Goal: Task Accomplishment & Management: Manage account settings

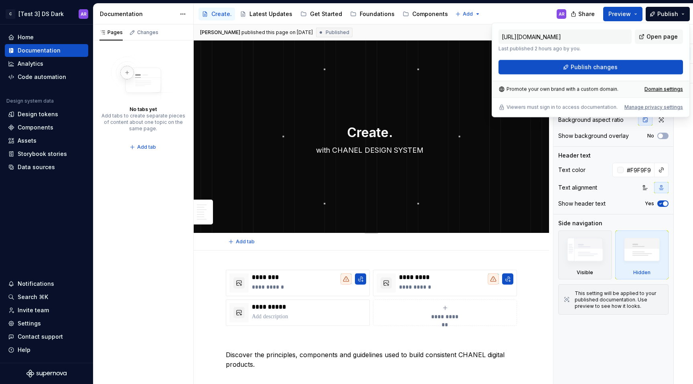
click at [390, 93] on div "Create. with CHANEL DESIGN SYSTEM Edit header" at bounding box center [372, 137] width 356 height 193
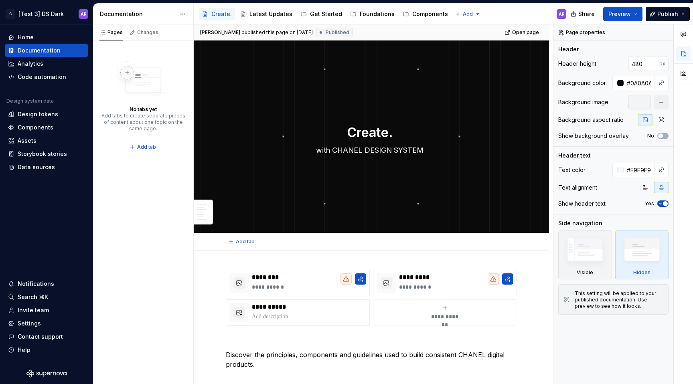
type textarea "*"
click at [648, 60] on input "480" at bounding box center [644, 64] width 31 height 14
type input "473"
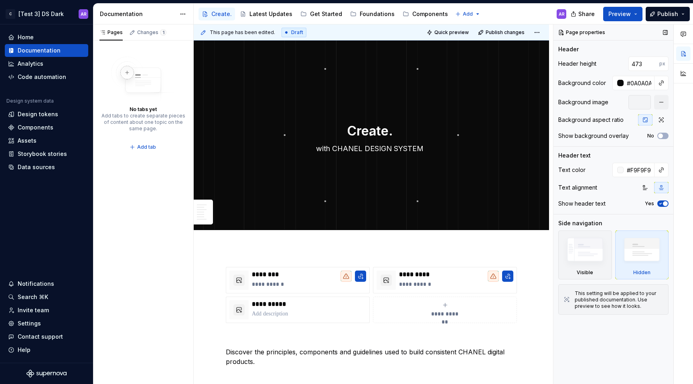
click at [640, 99] on div at bounding box center [640, 102] width 22 height 14
click at [661, 103] on button "button" at bounding box center [661, 102] width 14 height 14
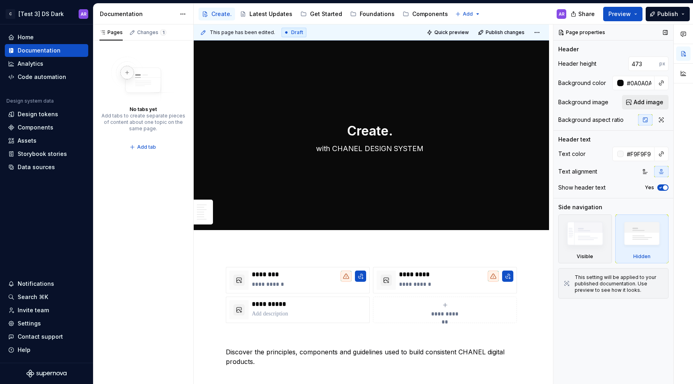
click at [637, 103] on span "Add image" at bounding box center [649, 102] width 30 height 8
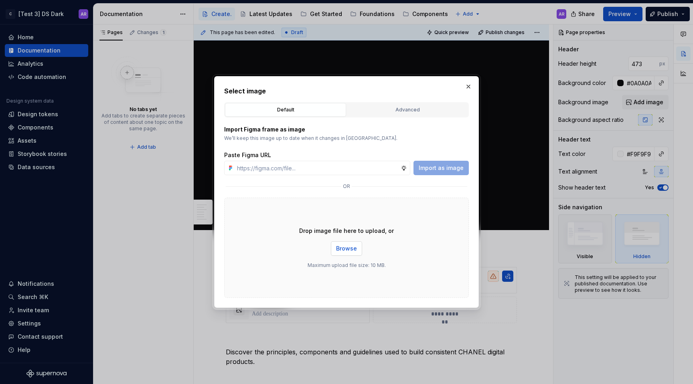
click at [342, 256] on button "Browse" at bounding box center [346, 249] width 31 height 14
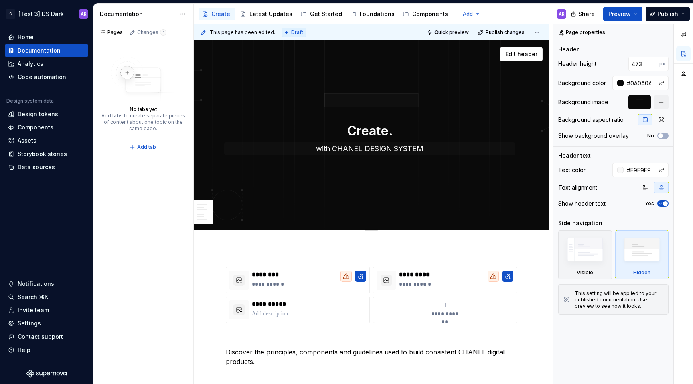
type textarea "*"
click at [362, 151] on textarea "with CHANEL DESIGN SYSTEM" at bounding box center [369, 148] width 291 height 13
paste textarea "Discover the principles, components and guidelines used to build consistent CHA…"
type textarea "Discover the principles, components and guidelines used to build consistent CHA…"
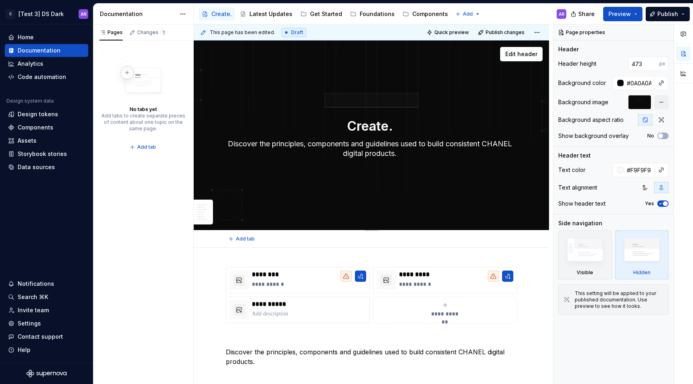
type textarea "*"
type textarea "Discover the principles, components and guidelines used to build consistent CHA…"
click at [442, 186] on div "Create. Discover the principles, components and guidelines used to build consis…" at bounding box center [372, 136] width 356 height 190
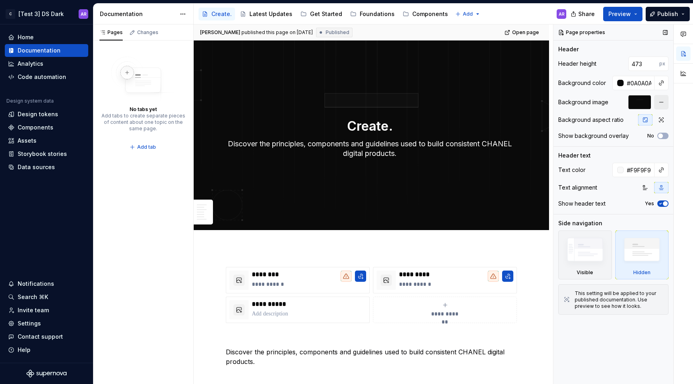
click at [666, 102] on button "button" at bounding box center [661, 102] width 14 height 14
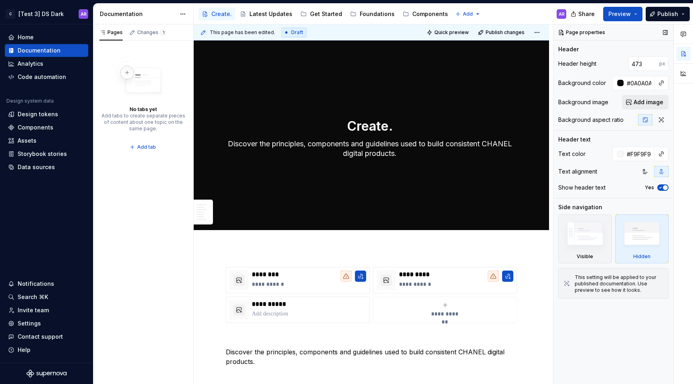
click at [646, 102] on span "Add image" at bounding box center [649, 102] width 30 height 8
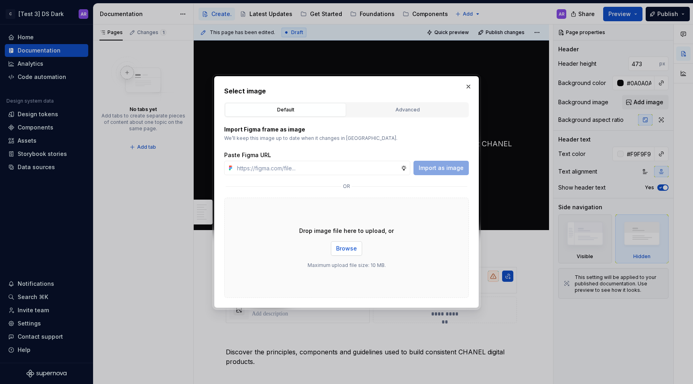
click at [347, 250] on span "Browse" at bounding box center [346, 249] width 21 height 8
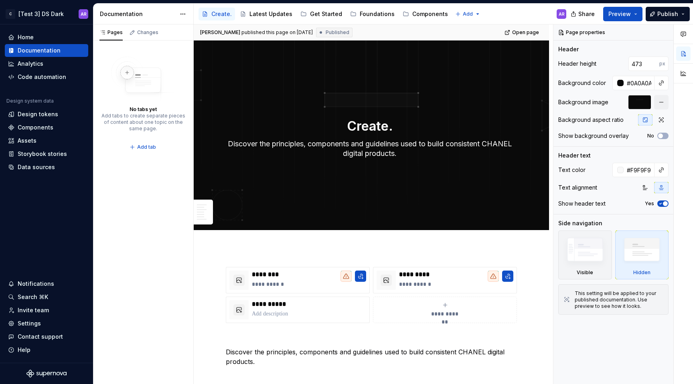
type textarea "*"
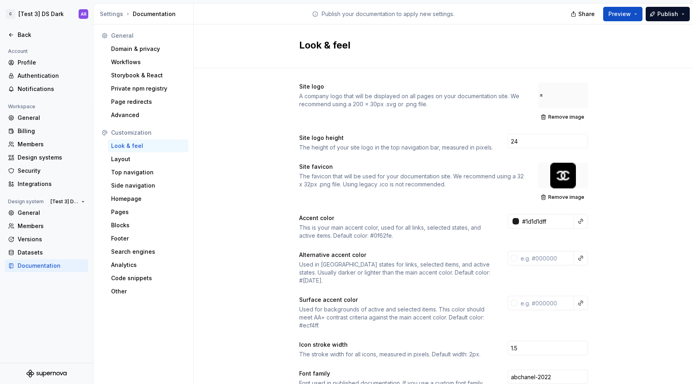
scroll to position [58, 43]
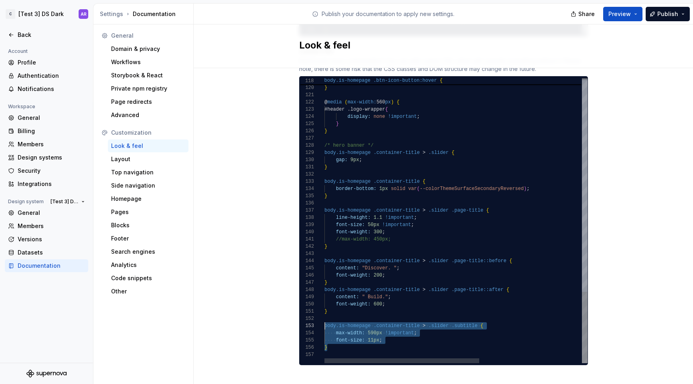
drag, startPoint x: 336, startPoint y: 340, endPoint x: 319, endPoint y: 319, distance: 26.3
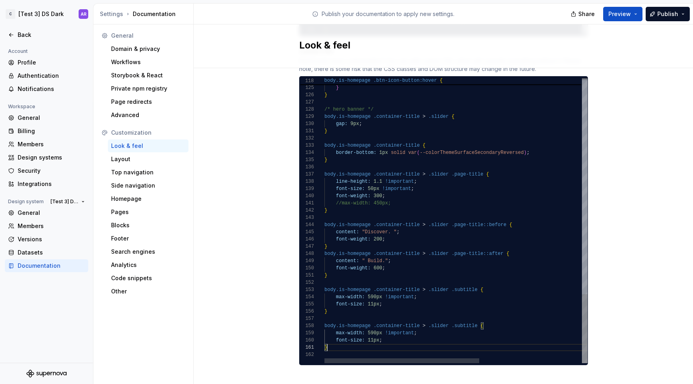
scroll to position [0, 2]
drag, startPoint x: 333, startPoint y: 226, endPoint x: 411, endPoint y: 225, distance: 77.4
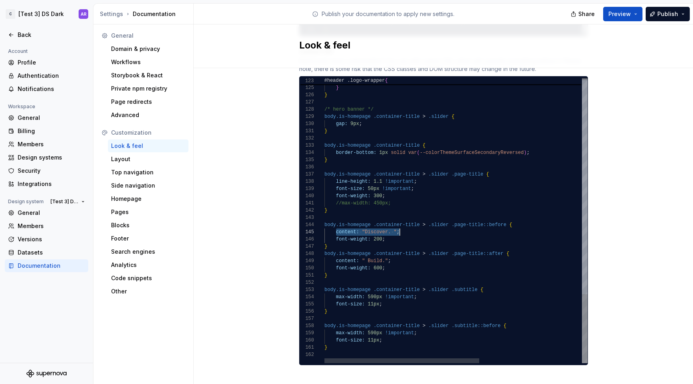
drag, startPoint x: 333, startPoint y: 326, endPoint x: 425, endPoint y: 324, distance: 92.3
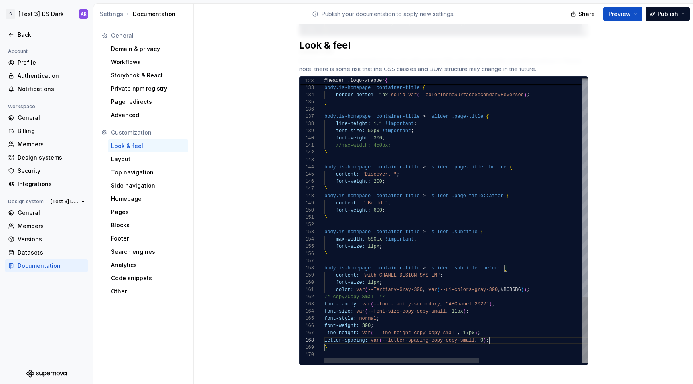
scroll to position [51, 165]
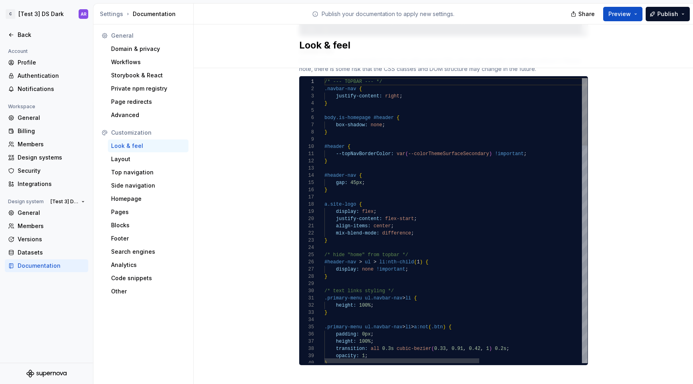
scroll to position [36, 0]
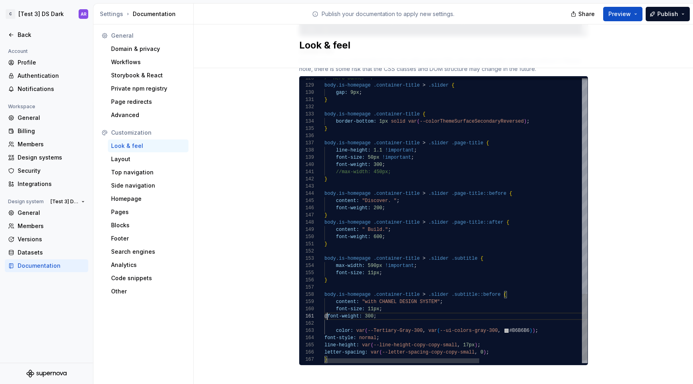
scroll to position [0, 0]
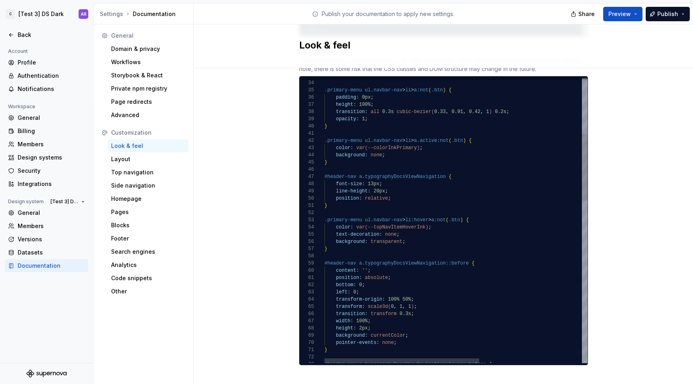
type textarea "**********"
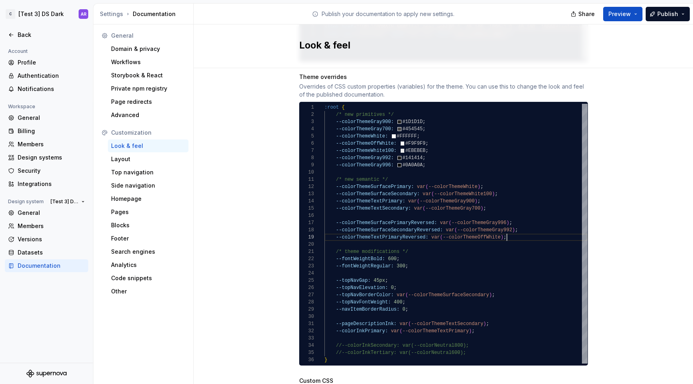
scroll to position [58, 183]
click at [518, 231] on div ":root { /* new primitives */ --colorThemeGray900: #1D1D1D ; --colorThemeGray700…" at bounding box center [456, 234] width 263 height 260
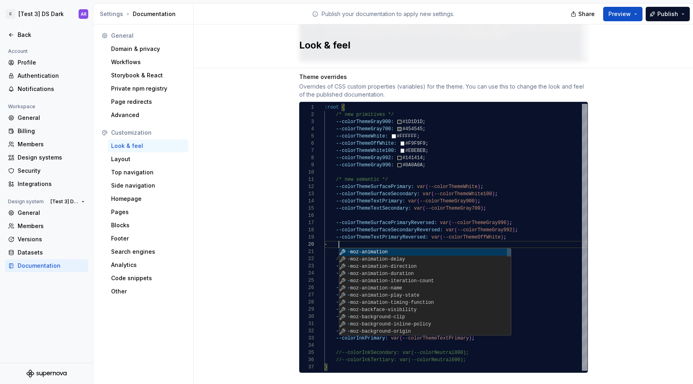
scroll to position [65, 17]
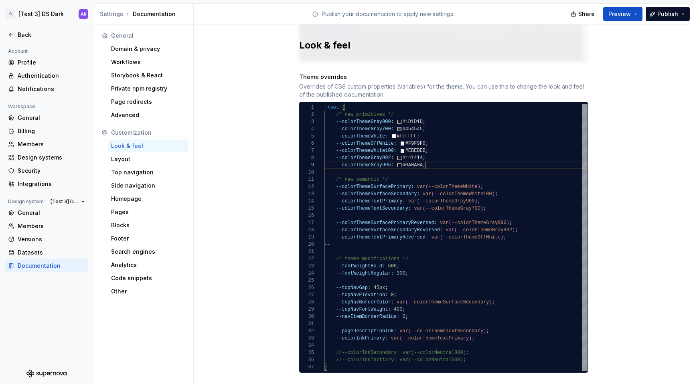
click at [443, 157] on div ":root { /* new primitives */ --colorThemeGray900: #1D1D1D ; --colorThemeGray700…" at bounding box center [456, 237] width 263 height 267
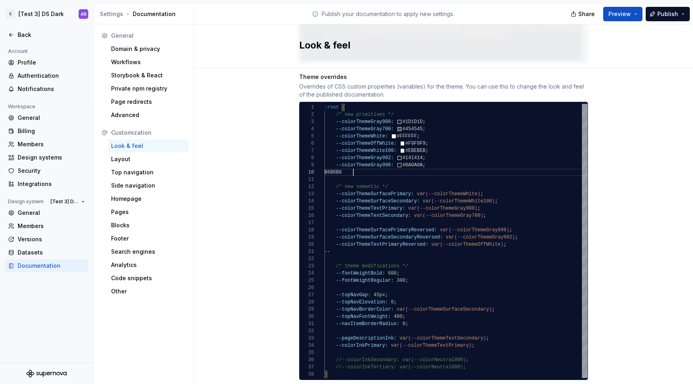
scroll to position [65, 29]
click at [446, 144] on div ":root { /* new primitives */ --colorThemeGray900: #1D1D1D ; --colorThemeGray700…" at bounding box center [456, 241] width 263 height 274
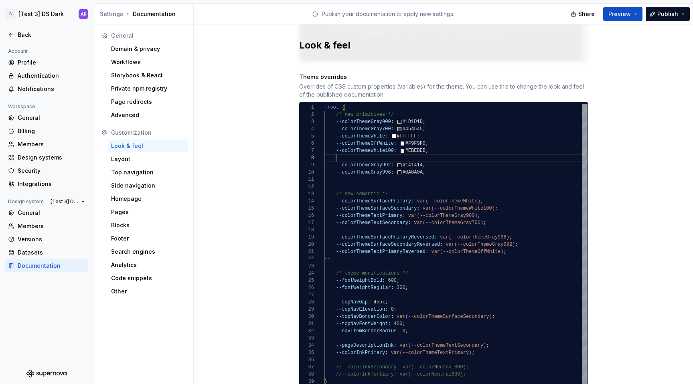
scroll to position [51, 32]
click at [332, 149] on div ":root { /* new primitives */ --colorThemeGray900: #1D1D1D ; --colorThemeGray700…" at bounding box center [456, 245] width 263 height 282
drag, startPoint x: 331, startPoint y: 142, endPoint x: 392, endPoint y: 140, distance: 60.6
click at [392, 140] on div ":root { /* new primitives */ --colorThemeGray900: #1D1D1D ; --colorThemeGray700…" at bounding box center [456, 245] width 263 height 282
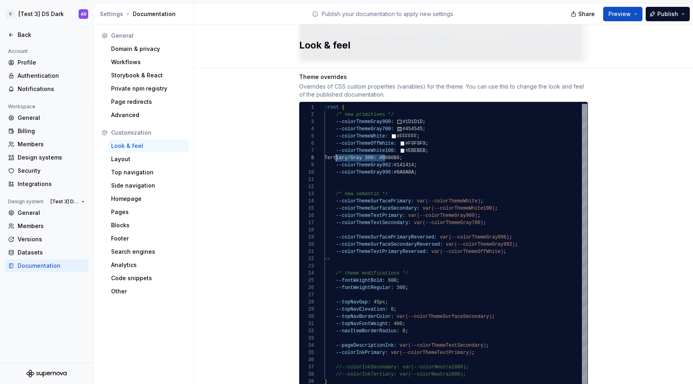
drag, startPoint x: 384, startPoint y: 148, endPoint x: 333, endPoint y: 148, distance: 51.0
click at [333, 148] on div ":root { /* new primitives */ --colorThemeGray900: #1D1D1D ; --colorThemeGray700…" at bounding box center [456, 245] width 263 height 282
drag, startPoint x: 370, startPoint y: 150, endPoint x: 389, endPoint y: 149, distance: 18.5
click at [389, 149] on div ":root { /* new primitives */ --colorThemeGray900: #1D1D1D ; --colorThemeGray700…" at bounding box center [456, 245] width 263 height 282
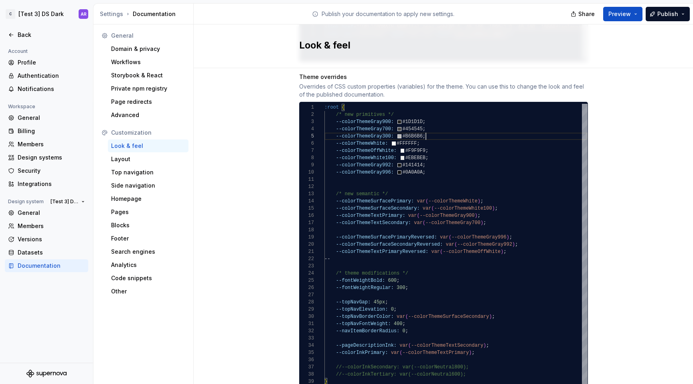
scroll to position [29, 98]
click at [333, 135] on div ":root { /* new primitives */ --colorThemeGray900: #1D1D1D ; --colorThemeGray700…" at bounding box center [456, 245] width 263 height 282
click at [434, 136] on div ":root { /* new primitives */ --colorThemeGray900: #1D1D1D ; --colorThemeGray700…" at bounding box center [456, 245] width 263 height 282
click at [431, 150] on div ":root { /* new primitives */ --colorThemeGray900: #1D1D1D ; --colorThemeGray700…" at bounding box center [456, 245] width 263 height 282
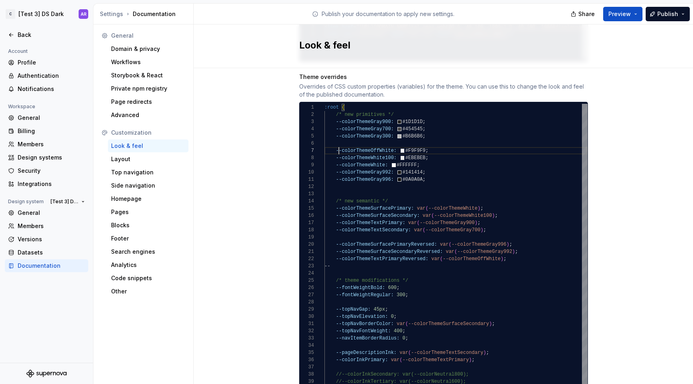
click at [335, 141] on div ":root { /* new primitives */ --colorThemeGray900: #1D1D1D ; --colorThemeGray700…" at bounding box center [456, 248] width 263 height 289
click at [434, 151] on div ":root { /* new primitives */ --colorThemeGray900: #1D1D1D ; --colorThemeGray700…" at bounding box center [456, 248] width 263 height 289
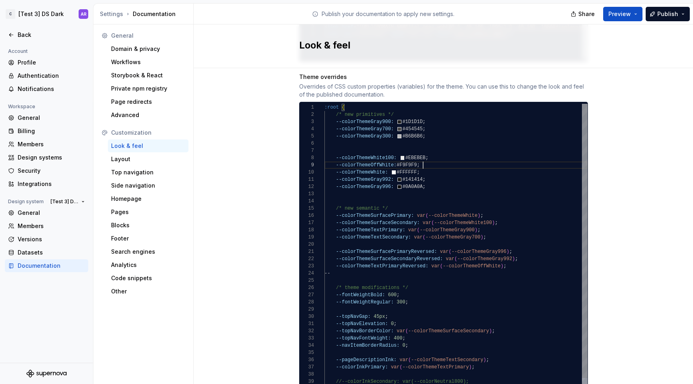
scroll to position [58, 98]
click at [426, 126] on div ":root { /* new primitives */ --colorThemeGray900: #1D1D1D ; --colorThemeGray700…" at bounding box center [456, 252] width 263 height 296
click at [332, 129] on div ":root { /* new primitives */ --colorThemeGray900: #1D1D1D ; --colorThemeGray700…" at bounding box center [456, 252] width 263 height 296
click at [343, 135] on div ":root { /* new primitives */ --colorThemeGray900: #1D1D1D ; --colorThemeGray700…" at bounding box center [456, 252] width 263 height 296
click at [379, 136] on div ":root { /* new primitives */ --colorThemeGray900: #1D1D1D ; --colorThemeGray700…" at bounding box center [456, 252] width 263 height 296
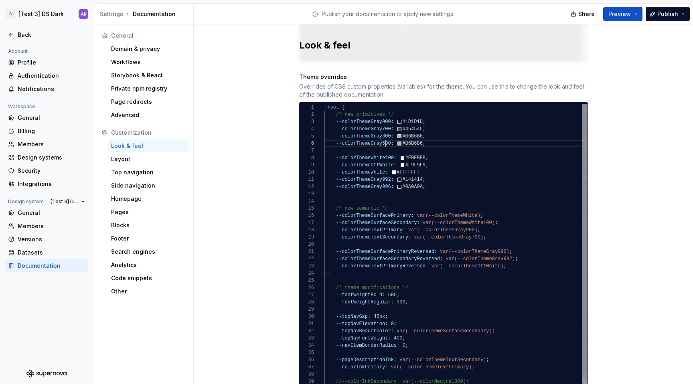
scroll to position [36, 61]
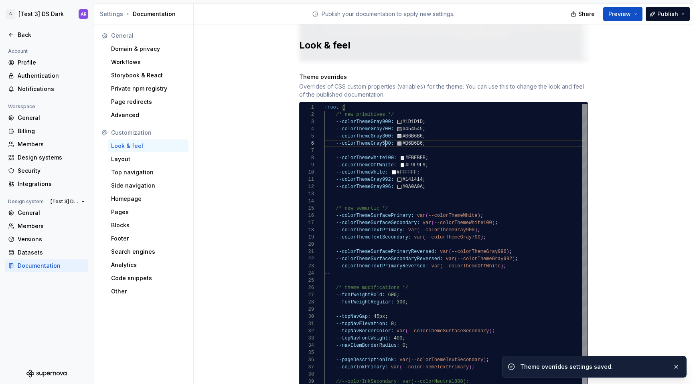
click at [407, 135] on div ":root { /* new primitives */ --colorThemeGray900: #1D1D1D ; --colorThemeGray700…" at bounding box center [456, 252] width 263 height 296
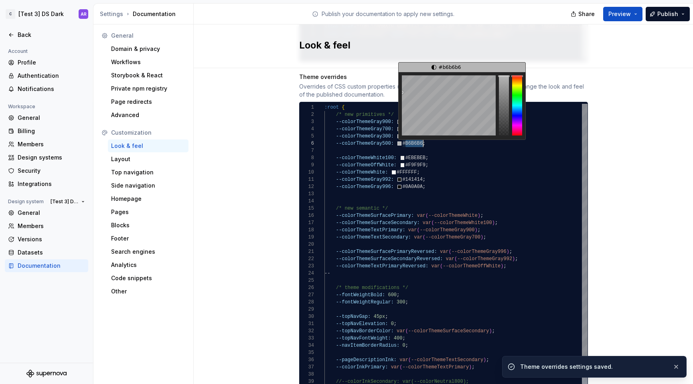
click at [407, 135] on div ":root { /* new primitives */ --colorThemeGray900: #1D1D1D ; --colorThemeGray700…" at bounding box center [456, 252] width 263 height 296
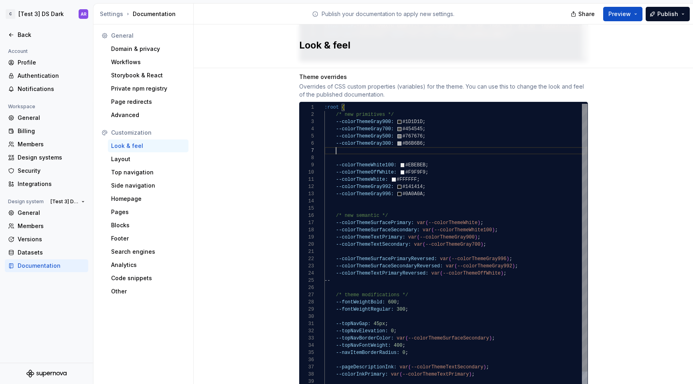
scroll to position [43, 12]
click at [368, 159] on div ":root { /* new primitives */ --colorThemeGray900: #1D1D1D ; --colorThemeGray700…" at bounding box center [456, 255] width 263 height 303
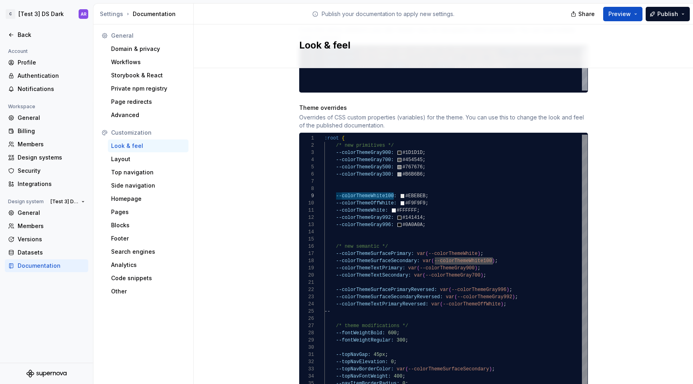
scroll to position [51, 12]
click at [442, 179] on div "--colorThemeGray900: #1D1D1D ; --colorThemeGray700: #454545 ; --colorThemeWhite…" at bounding box center [456, 286] width 263 height 303
click at [333, 165] on div "--colorThemeGray900: #1D1D1D ; --colorThemeGray700: #454545 ; --colorThemeWhite…" at bounding box center [456, 286] width 263 height 303
click at [457, 165] on div "--colorThemeGray900: #1D1D1D ; --colorThemeGray700: #454545 ; --colorThemeWhite…" at bounding box center [456, 286] width 263 height 303
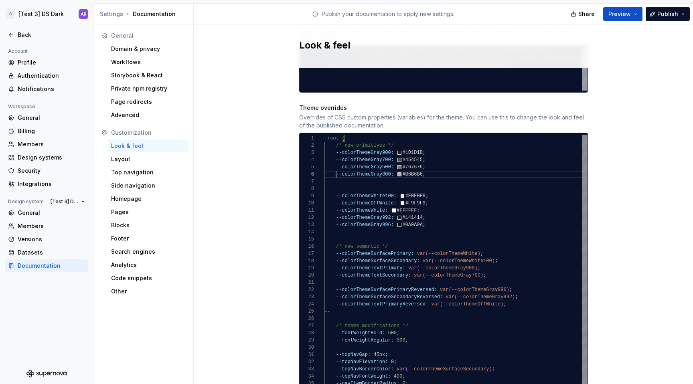
click at [333, 165] on div "--colorThemeGray900: #1D1D1D ; --colorThemeGray700: #454545 ; --colorThemeWhite…" at bounding box center [456, 286] width 263 height 303
click at [374, 165] on div "--colorThemeGray900: #1D1D1D ; --colorThemeGray700: #454545 ; --colorThemeWhite…" at bounding box center [456, 286] width 263 height 303
click at [374, 187] on div "--colorThemeGray900: #1D1D1D ; --colorThemeGray700: #454545 ; --colorThemeWhite…" at bounding box center [456, 286] width 263 height 303
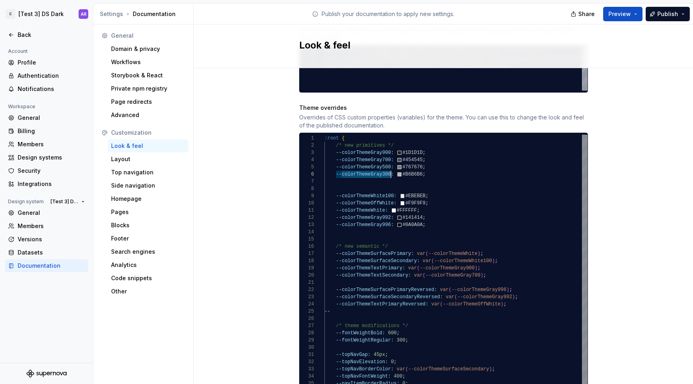
click at [374, 187] on div "--colorThemeGray900: #1D1D1D ; --colorThemeGray700: #454545 ; --colorThemeWhite…" at bounding box center [456, 286] width 263 height 303
click at [383, 188] on div "--colorThemeGray900: #1D1D1D ; --colorThemeGray700: #454545 ; --colorThemeGray3…" at bounding box center [456, 286] width 263 height 303
click at [364, 187] on div "--colorThemeGray900: #1D1D1D ; --colorThemeGray700: #454545 ; --colorThemeGray1…" at bounding box center [456, 286] width 263 height 303
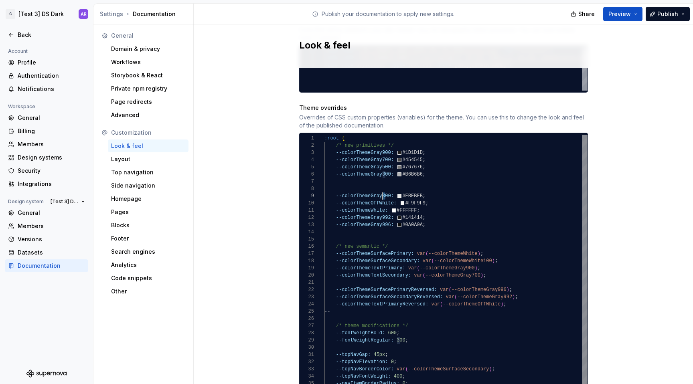
scroll to position [58, 69]
click at [473, 254] on div "--colorThemeGray900: #1D1D1D ; --colorThemeGray700: #454545 ; --colorThemeGray1…" at bounding box center [456, 286] width 263 height 303
click at [360, 187] on div "--colorThemeGray900: #1D1D1D ; --colorThemeGray700: #454545 ; --colorThemeGray1…" at bounding box center [456, 286] width 263 height 303
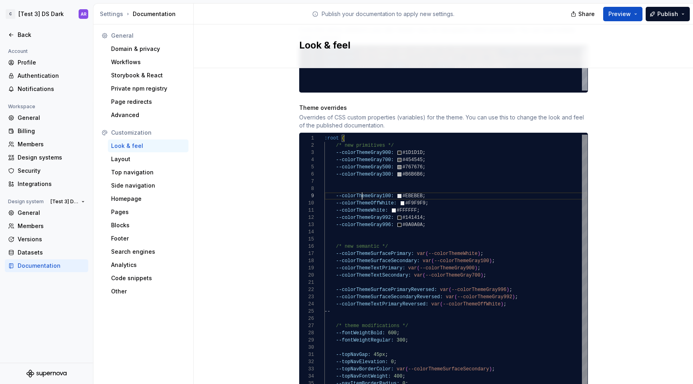
click at [360, 187] on div "--colorThemeGray900: #1D1D1D ; --colorThemeGray700: #454545 ; --colorThemeGray1…" at bounding box center [456, 286] width 263 height 303
click at [366, 195] on div "--colorThemeGray900: #1D1D1D ; --colorThemeGray700: #454545 ; --colorThemeGray1…" at bounding box center [456, 286] width 263 height 303
click at [382, 195] on div "--colorThemeGray900: #1D1D1D ; --colorThemeGray700: #454545 ; --colorThemeGray1…" at bounding box center [456, 286] width 263 height 303
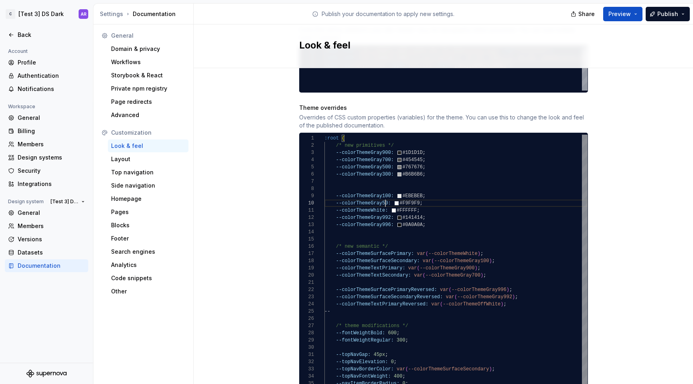
click at [371, 195] on div "--colorThemeGray900: #1D1D1D ; --colorThemeGray700: #454545 ; --colorThemeGray1…" at bounding box center [456, 286] width 263 height 303
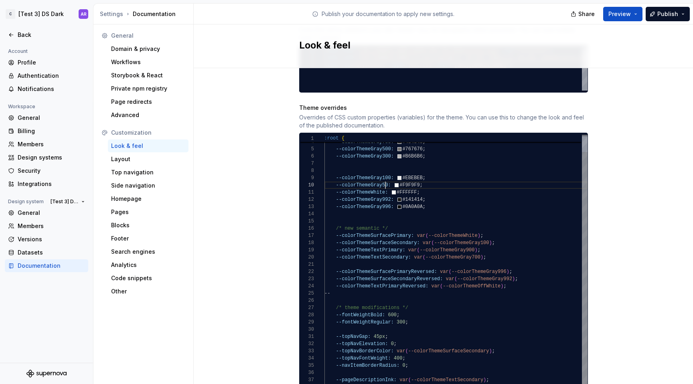
click at [369, 173] on div "--colorThemeGray900: #1D1D1D ; --colorThemeGray700: #454545 ; --colorThemeGray1…" at bounding box center [456, 268] width 263 height 303
click at [369, 178] on div "--colorThemeGray900: #1D1D1D ; --colorThemeGray700: #454545 ; --colorThemeGray1…" at bounding box center [456, 268] width 263 height 303
click at [482, 278] on div "--colorThemeGray900: #1D1D1D ; --colorThemeGray700: #454545 ; --colorThemeGray1…" at bounding box center [456, 268] width 263 height 303
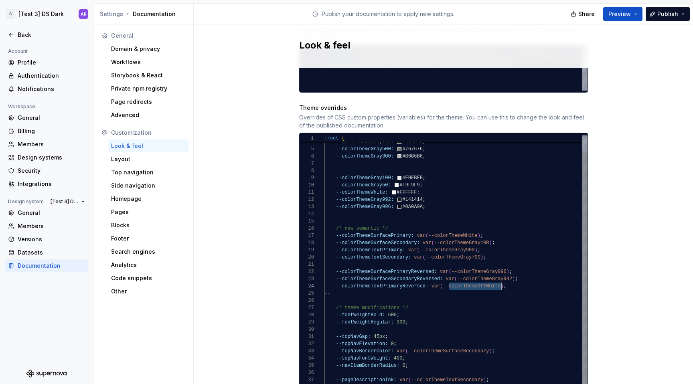
scroll to position [22, 171]
click at [370, 189] on div "--colorThemeGray900: #1D1D1D ; --colorThemeGray700: #454545 ; --colorThemeGray1…" at bounding box center [456, 268] width 263 height 303
click at [365, 180] on div "--colorThemeGray900: #1D1D1D ; --colorThemeGray700: #454545 ; --colorThemeGray1…" at bounding box center [456, 268] width 263 height 303
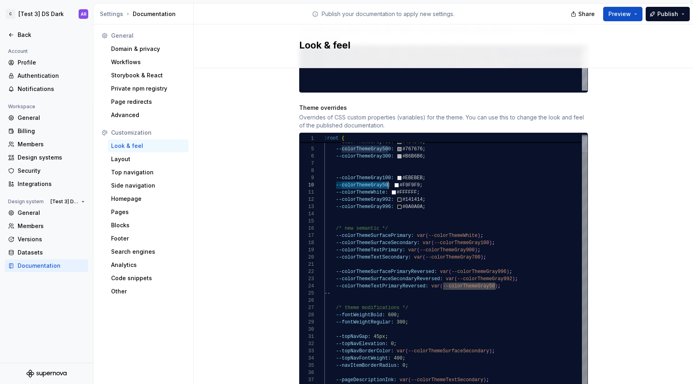
click at [366, 183] on div "--colorThemeGray900: #1D1D1D ; --colorThemeGray700: #454545 ; --colorThemeGray1…" at bounding box center [456, 268] width 263 height 303
click at [486, 278] on div "--colorThemeGray900: #1D1D1D ; --colorThemeGray700: #454545 ; --colorThemeGray1…" at bounding box center [456, 268] width 263 height 303
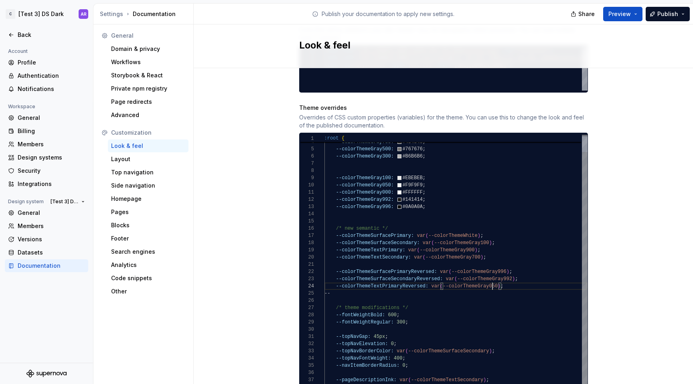
click at [456, 193] on div "--colorThemeGray900: #1D1D1D ; --colorThemeGray700: #454545 ; --colorThemeGray1…" at bounding box center [456, 268] width 263 height 303
click at [379, 185] on div "--colorThemeGray900: #1D1D1D ; --colorThemeGray700: #454545 ; --colorThemeGray1…" at bounding box center [456, 268] width 263 height 303
click at [450, 228] on div "--colorThemeGray900: #1D1D1D ; --colorThemeGray700: #454545 ; --colorThemeGray1…" at bounding box center [456, 268] width 263 height 303
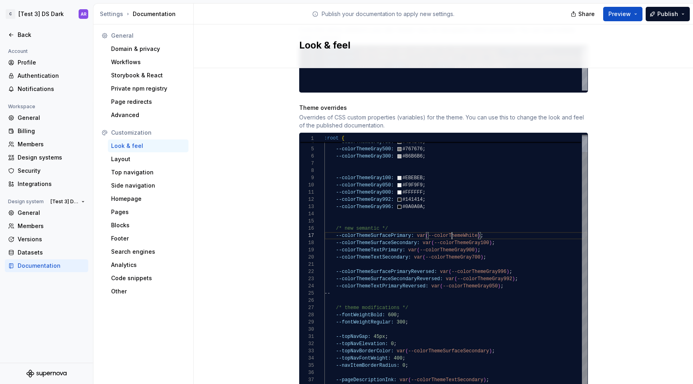
click at [450, 228] on div "--colorThemeGray900: #1D1D1D ; --colorThemeGray700: #454545 ; --colorThemeGray1…" at bounding box center [456, 268] width 263 height 303
click at [427, 186] on div "--colorThemeGray900: #1D1D1D ; --colorThemeGray700: #454545 ; --colorThemeGray1…" at bounding box center [456, 268] width 263 height 303
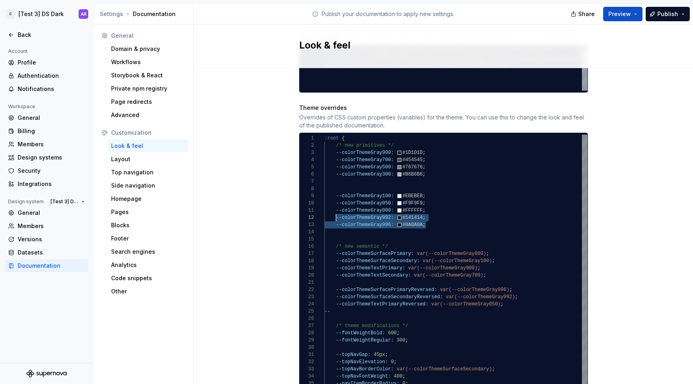
scroll to position [7, 0]
drag, startPoint x: 426, startPoint y: 217, endPoint x: 319, endPoint y: 206, distance: 108.1
click at [325, 206] on div "--colorThemeGray900: #1D1D1D ; --colorThemeGray700: #454545 ; --colorThemeGray1…" at bounding box center [456, 286] width 263 height 303
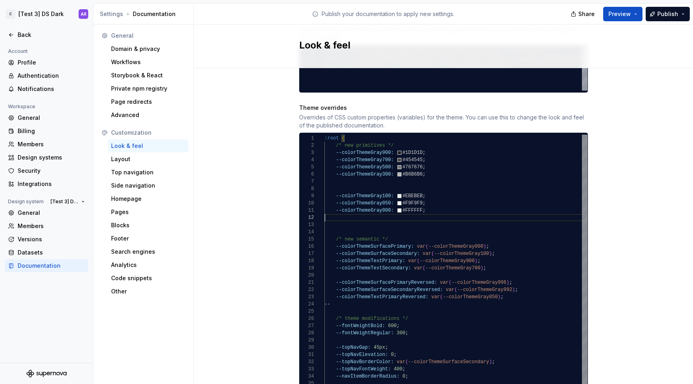
click at [404, 137] on div "--colorThemeGray900: #1D1D1D ; --colorThemeGray700: #454545 ; --colorThemeGray1…" at bounding box center [456, 283] width 263 height 296
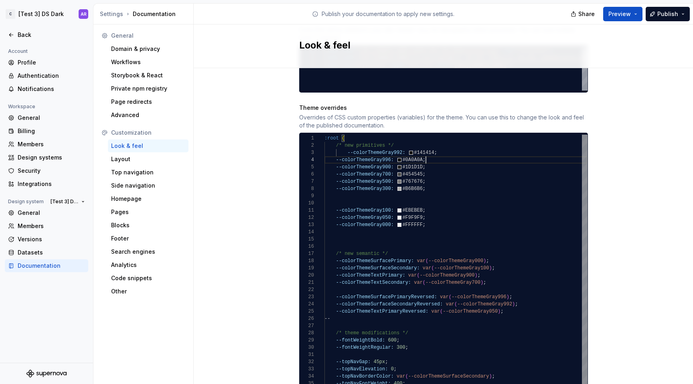
click at [343, 141] on div "--colorThemeGray900: #1D1D1D ; --colorThemeGray700: #454545 ; --colorThemeGray1…" at bounding box center [456, 290] width 263 height 311
click at [399, 193] on div "--colorThemeGray900: #1D1D1D ; --colorThemeGray700: #454545 ; --colorThemeGray1…" at bounding box center [456, 290] width 263 height 311
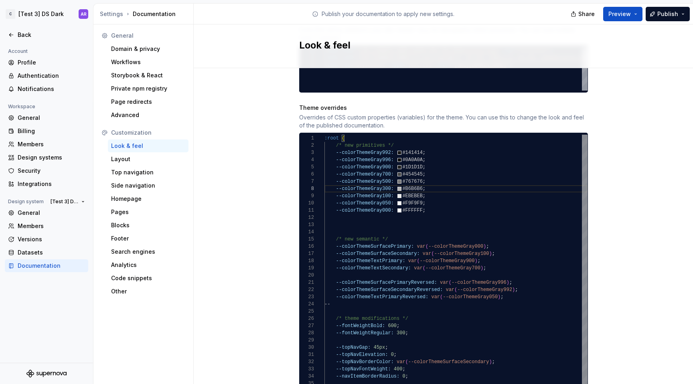
scroll to position [14, 180]
click at [509, 287] on div "--colorThemeGray900: #1D1D1D ; --colorThemeGray700: #454545 ; --colorThemeGray1…" at bounding box center [456, 283] width 263 height 296
click at [333, 289] on div "--colorThemeGray900: #1D1D1D ; --colorThemeGray700: #454545 ; --colorThemeGray1…" at bounding box center [456, 283] width 263 height 296
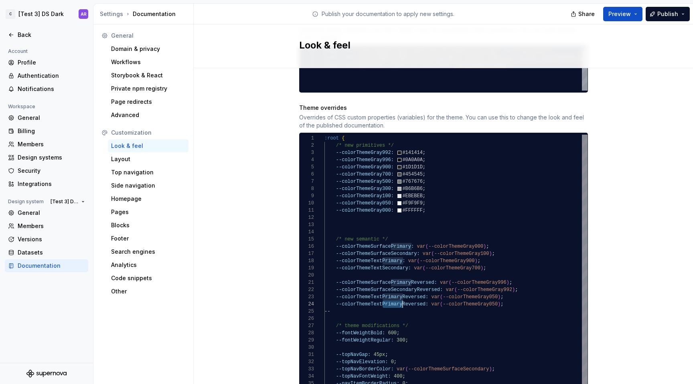
drag, startPoint x: 379, startPoint y: 296, endPoint x: 400, endPoint y: 296, distance: 20.9
click at [400, 296] on div "--colorThemeGray900: #1D1D1D ; --colorThemeGray700: #454545 ; --colorThemeGray1…" at bounding box center [456, 286] width 263 height 303
click at [468, 293] on div "--colorThemeGray900: #1D1D1D ; --colorThemeGray700: #454545 ; --colorThemeGray1…" at bounding box center [456, 286] width 263 height 303
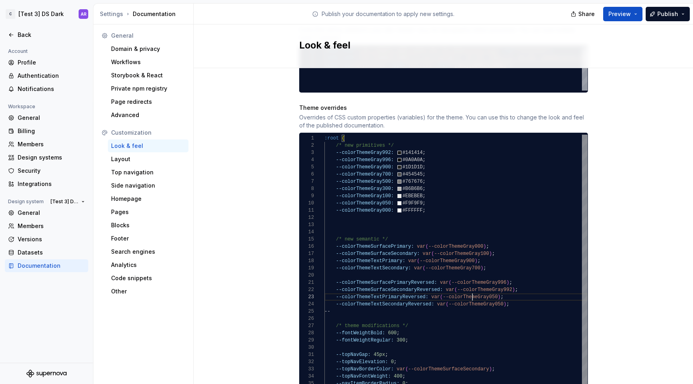
click at [468, 293] on div "--colorThemeGray900: #1D1D1D ; --colorThemeGray700: #454545 ; --colorThemeGray1…" at bounding box center [456, 286] width 263 height 303
click at [378, 173] on div "--colorThemeGray900: #1D1D1D ; --colorThemeGray700: #454545 ; --colorThemeGray1…" at bounding box center [456, 286] width 263 height 303
click at [488, 297] on div "--colorThemeGray900: #1D1D1D ; --colorThemeGray700: #454545 ; --colorThemeGray1…" at bounding box center [456, 286] width 263 height 303
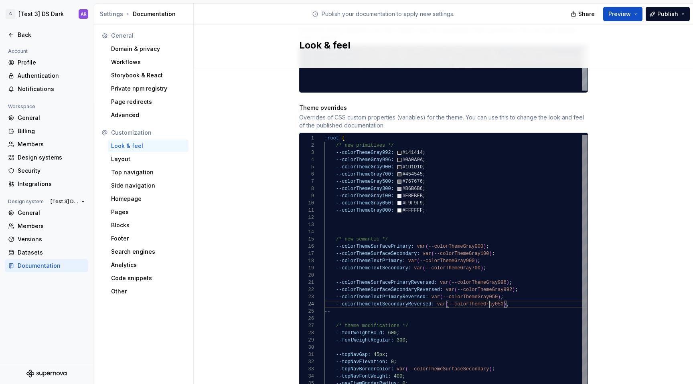
click at [488, 297] on div "--colorThemeGray900: #1D1D1D ; --colorThemeGray700: #454545 ; --colorThemeGray1…" at bounding box center [456, 286] width 263 height 303
click at [368, 231] on div "--colorThemeGray900: #1D1D1D ; --colorThemeGray700: #454545 ; --colorThemeGray1…" at bounding box center [456, 286] width 263 height 303
click at [364, 224] on div "--colorThemeGray900: #1D1D1D ; --colorThemeGray700: #454545 ; --colorThemeGray1…" at bounding box center [456, 286] width 263 height 303
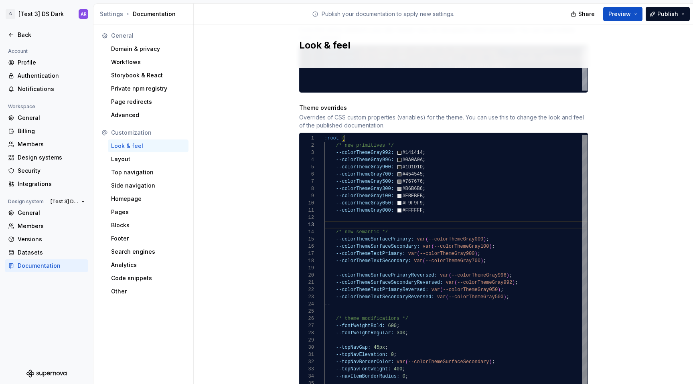
scroll to position [7, 0]
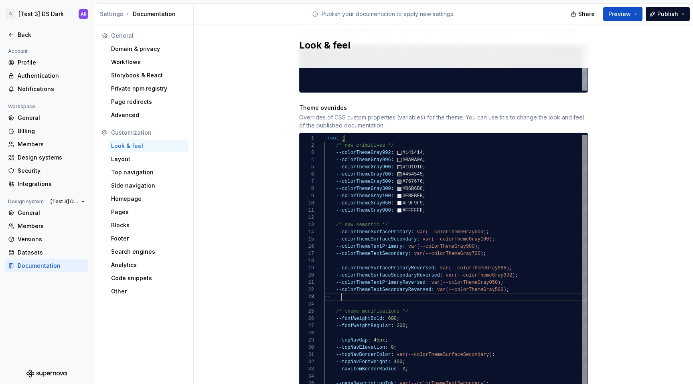
click at [532, 286] on div "--colorThemeGray900: #1D1D1D ; --colorThemeGray700: #454545 ; --colorThemeGray1…" at bounding box center [456, 279] width 263 height 289
click at [526, 281] on div "--colorThemeGray900: #1D1D1D ; --colorThemeGray700: #454545 ; --colorThemeGray1…" at bounding box center [456, 279] width 263 height 289
click at [412, 216] on div "--colorThemeGray900: #1D1D1D ; --colorThemeGray700: #454545 ; --colorThemeGray1…" at bounding box center [456, 279] width 263 height 289
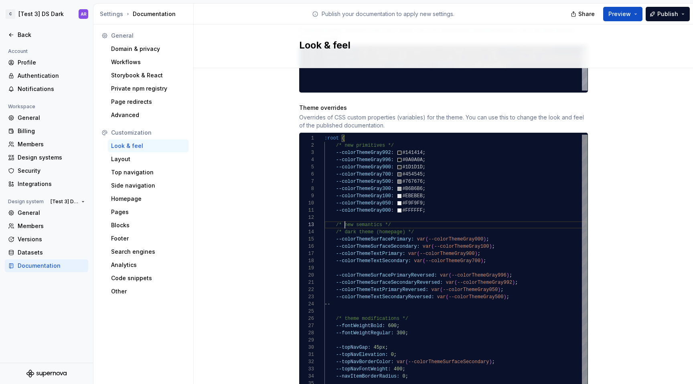
scroll to position [7, 0]
drag, startPoint x: 342, startPoint y: 217, endPoint x: 381, endPoint y: 215, distance: 39.0
click at [381, 215] on div "--colorThemeGray900: #1D1D1D ; --colorThemeGray700: #454545 ; --colorThemeGray1…" at bounding box center [456, 283] width 263 height 296
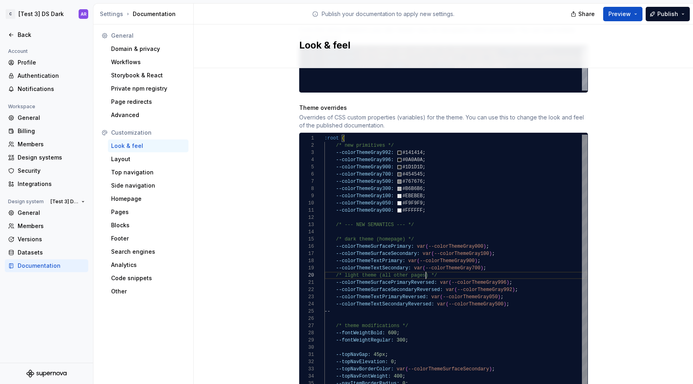
scroll to position [65, 102]
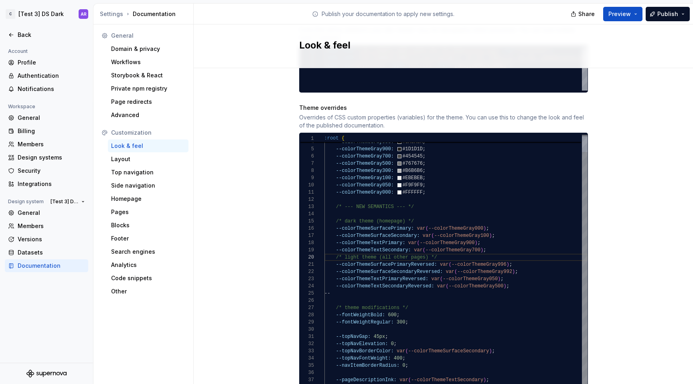
click at [419, 213] on div "--colorThemeGray900: #1D1D1D ; --colorThemeGray700: #454545 ; --colorThemeGray1…" at bounding box center [456, 268] width 263 height 303
drag, startPoint x: 419, startPoint y: 199, endPoint x: 327, endPoint y: 199, distance: 92.7
click at [327, 199] on div "--colorThemeGray900: #1D1D1D ; --colorThemeGray700: #454545 ; --colorThemeGray1…" at bounding box center [456, 268] width 263 height 303
click at [408, 301] on div "--colorThemeGray900: #1D1D1D ; --colorThemeGray700: #454545 ; --colorThemeGray1…" at bounding box center [456, 268] width 263 height 303
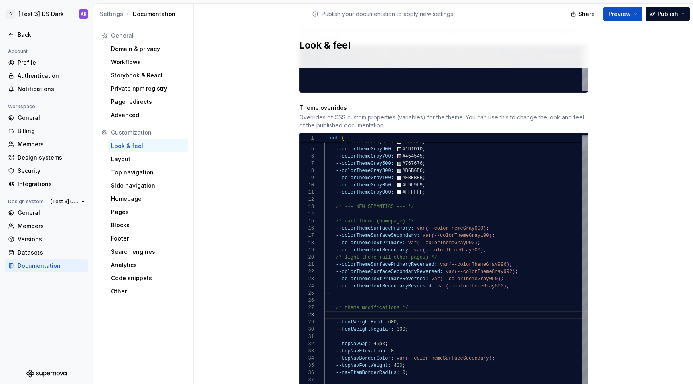
scroll to position [51, 90]
click at [356, 305] on div "--colorThemeGray900: #1D1D1D ; --colorThemeGray700: #454545 ; --colorThemeGray1…" at bounding box center [456, 272] width 263 height 311
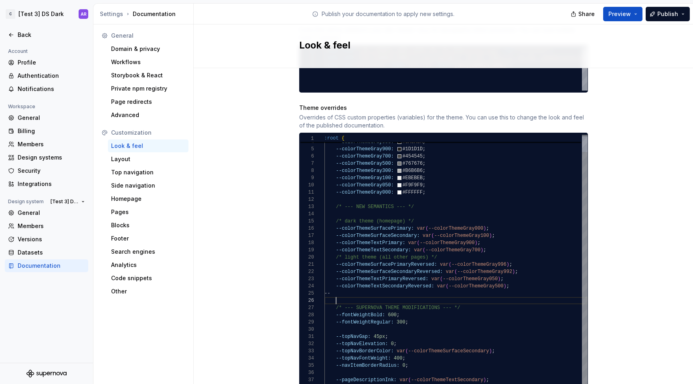
scroll to position [36, 12]
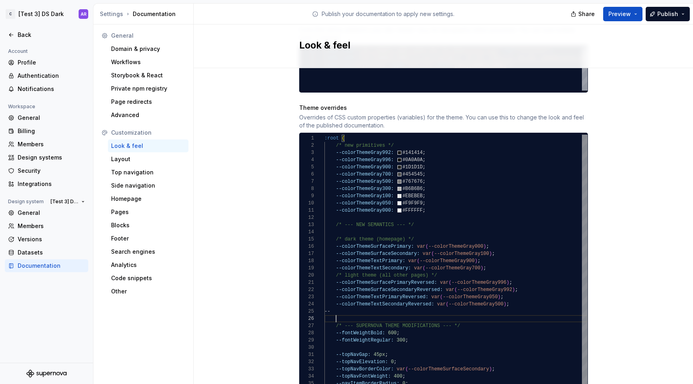
click at [428, 216] on div "--colorThemeGray900: #1D1D1D ; --colorThemeGray700: #454545 ; --colorThemeGray1…" at bounding box center [456, 286] width 263 height 303
click at [391, 139] on div "--colorThemeGray900: #1D1D1D ; --colorThemeGray700: #454545 ; --colorThemeGray1…" at bounding box center [456, 286] width 263 height 303
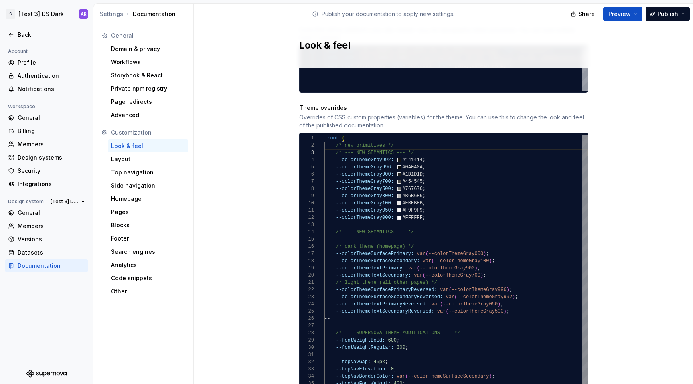
click at [370, 143] on div "--colorThemeGray900: #1D1D1D ; --colorThemeGray700: #454545 ; --colorThemeGray1…" at bounding box center [456, 290] width 263 height 311
click at [392, 140] on div "--colorThemeGray900: #1D1D1D ; --colorThemeGray700: #454545 ; --colorThemeGray1…" at bounding box center [456, 290] width 263 height 311
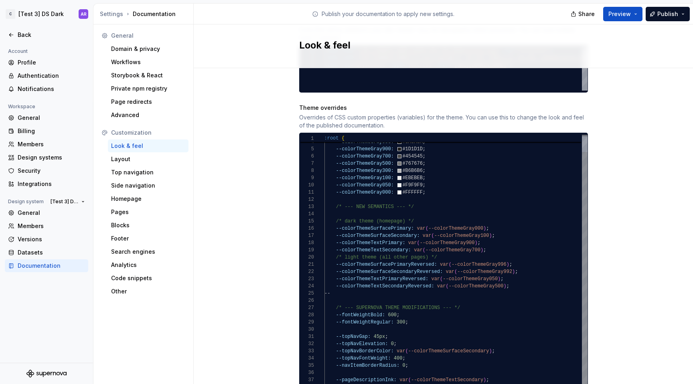
click at [514, 283] on div "--colorThemeGray900: #1D1D1D ; --colorThemeGray700: #454545 ; --colorThemeGray1…" at bounding box center [456, 268] width 263 height 303
click at [512, 277] on div "--colorThemeGray900: #1D1D1D ; --colorThemeGray700: #454545 ; --colorThemeGray1…" at bounding box center [456, 268] width 263 height 303
click at [513, 276] on div "--colorThemeGray900: #1D1D1D ; --colorThemeGray700: #454545 ; --colorThemeGray1…" at bounding box center [456, 268] width 263 height 303
click at [333, 280] on div "--colorThemeGray900: #1D1D1D ; --colorThemeGray700: #454545 ; --colorThemeGray1…" at bounding box center [456, 268] width 263 height 303
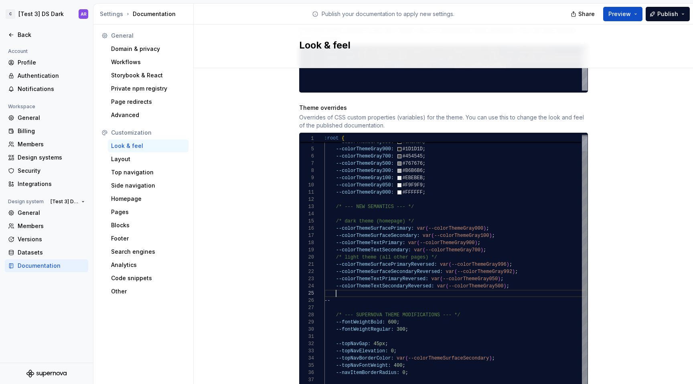
scroll to position [29, 186]
click at [494, 287] on div "--colorThemeGray900: #1D1D1D ; --colorThemeGray700: #454545 ; --colorThemeGray1…" at bounding box center [456, 272] width 263 height 311
click at [415, 286] on div "--colorThemeGray900: #1D1D1D ; --colorThemeGray700: #454545 ; --colorThemeGray1…" at bounding box center [456, 272] width 263 height 311
click at [404, 286] on div "--colorThemeGray900: #1D1D1D ; --colorThemeGray700: #454545 ; --colorThemeGray1…" at bounding box center [456, 272] width 263 height 311
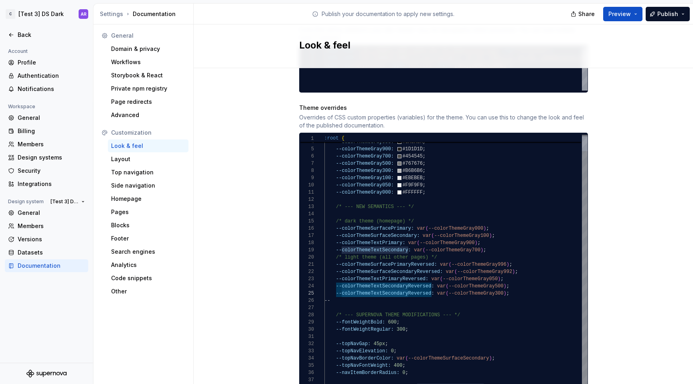
click at [379, 284] on div "--colorThemeGray900: #1D1D1D ; --colorThemeGray700: #454545 ; --colorThemeGray1…" at bounding box center [456, 272] width 263 height 311
click at [406, 286] on div "--colorThemeGray900: #1D1D1D ; --colorThemeGray700: #454545 ; --colorThemeGray1…" at bounding box center [456, 272] width 263 height 311
click at [423, 281] on div "--colorThemeGray900: #1D1D1D ; --colorThemeGray700: #454545 ; --colorThemeGray1…" at bounding box center [456, 272] width 263 height 311
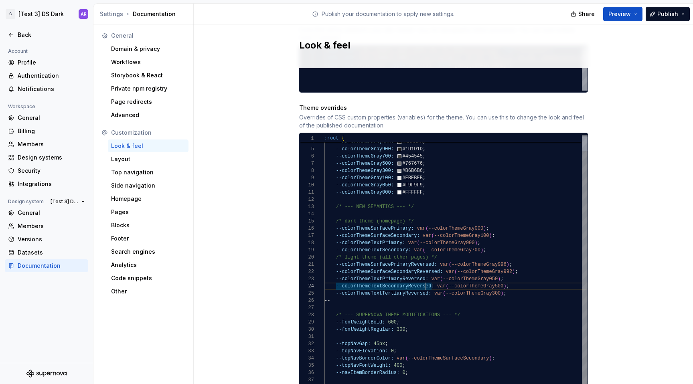
scroll to position [36, 17]
click at [442, 296] on div "--colorThemeGray900: #1D1D1D ; --colorThemeGray700: #454545 ; --colorThemeGray1…" at bounding box center [456, 272] width 263 height 311
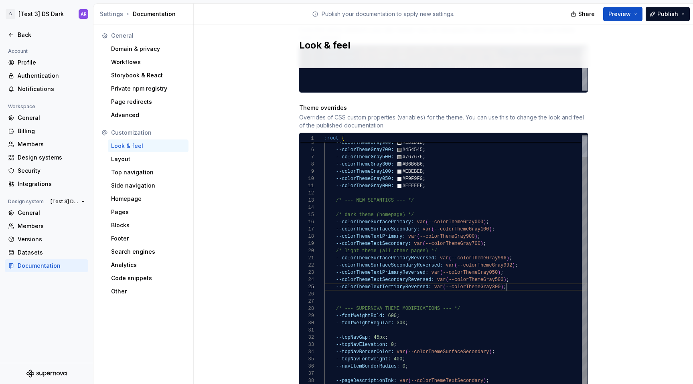
scroll to position [29, 183]
click at [518, 279] on div "--colorThemeGray900: #1D1D1D ; --colorThemeGray700: #454545 ; --colorThemeGray1…" at bounding box center [456, 265] width 263 height 311
drag, startPoint x: 426, startPoint y: 279, endPoint x: 325, endPoint y: 270, distance: 101.1
click at [325, 270] on div "--colorThemeGray900: #1D1D1D ; --colorThemeGray700: #454545 ; --colorThemeGray1…" at bounding box center [456, 265] width 263 height 311
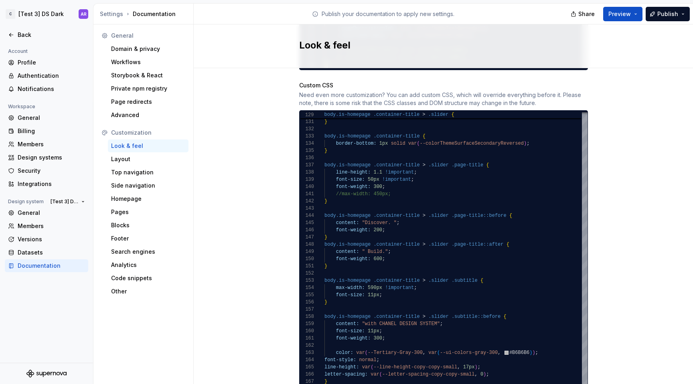
scroll to position [776, 0]
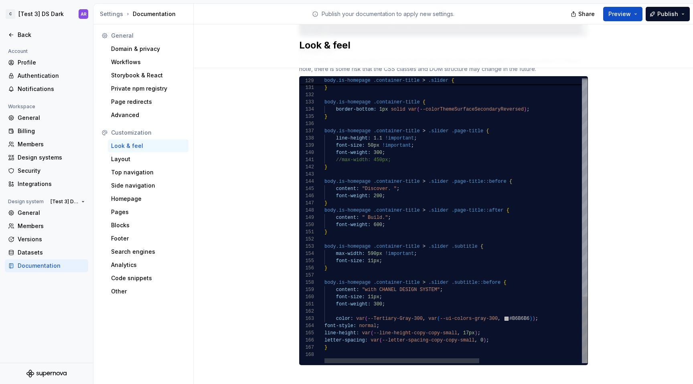
type textarea "**********"
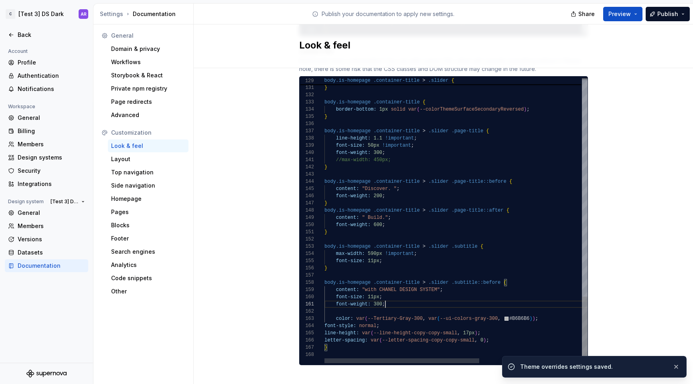
type textarea "**********"
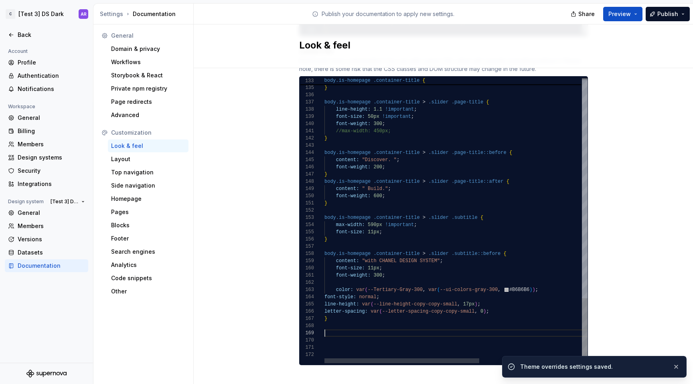
scroll to position [65, 104]
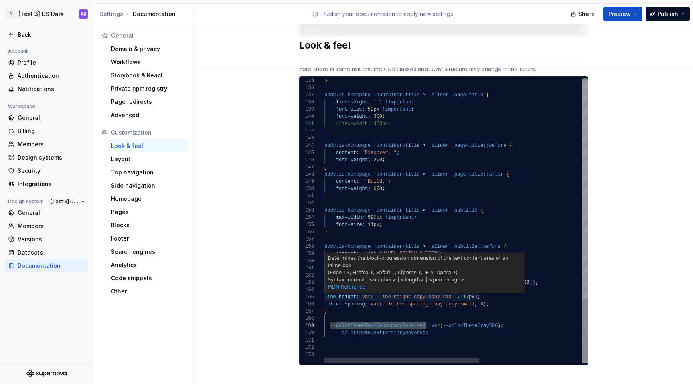
scroll to position [43, 3]
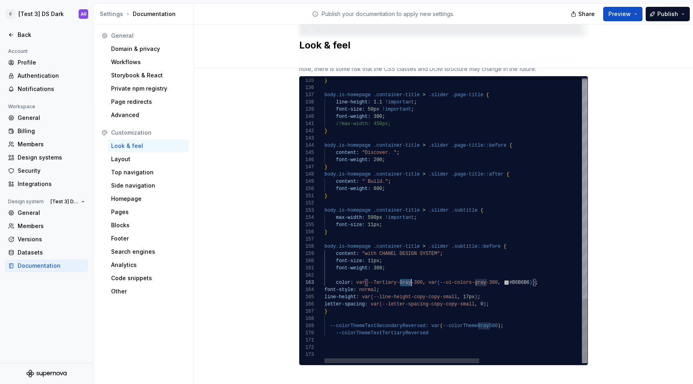
scroll to position [14, 87]
drag, startPoint x: 370, startPoint y: 274, endPoint x: 406, endPoint y: 274, distance: 35.7
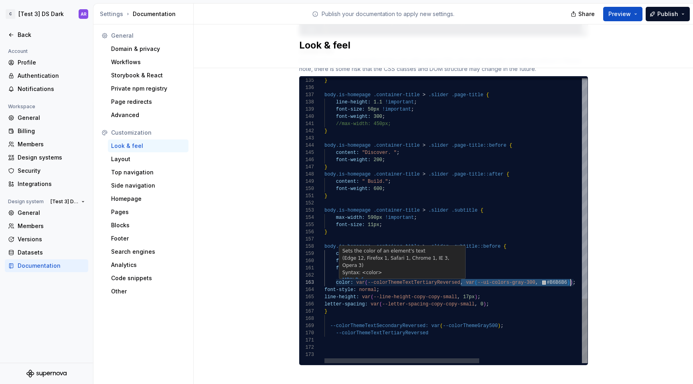
drag, startPoint x: 459, startPoint y: 275, endPoint x: 569, endPoint y: 274, distance: 109.9
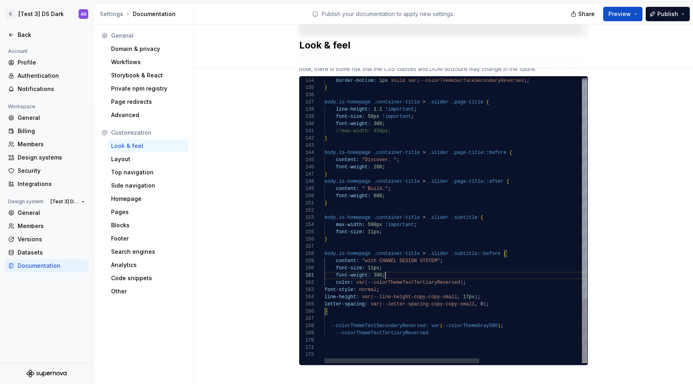
scroll to position [0, 61]
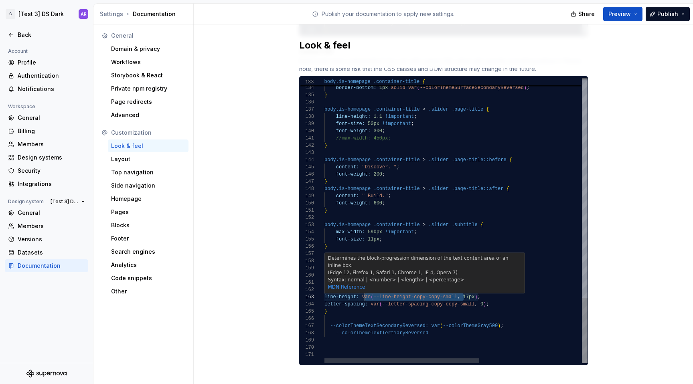
scroll to position [14, 38]
drag, startPoint x: 460, startPoint y: 289, endPoint x: 359, endPoint y: 290, distance: 101.5
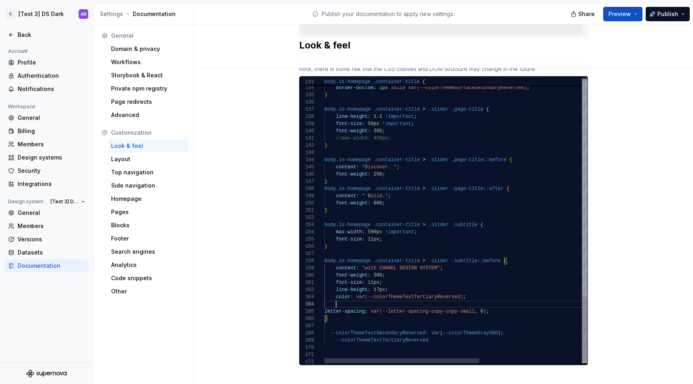
scroll to position [22, 0]
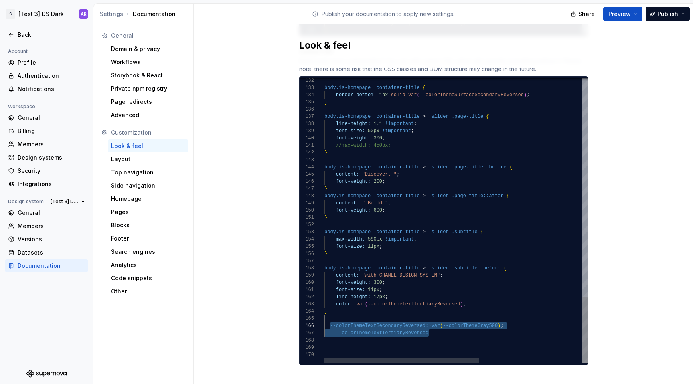
drag, startPoint x: 439, startPoint y: 325, endPoint x: 324, endPoint y: 319, distance: 115.3
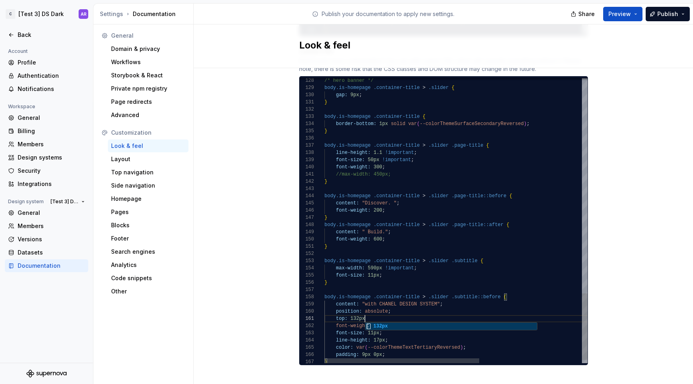
scroll to position [0, 43]
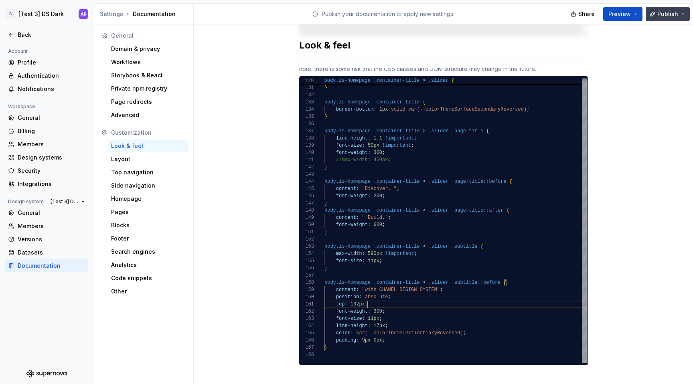
click at [664, 17] on span "Publish" at bounding box center [668, 14] width 21 height 8
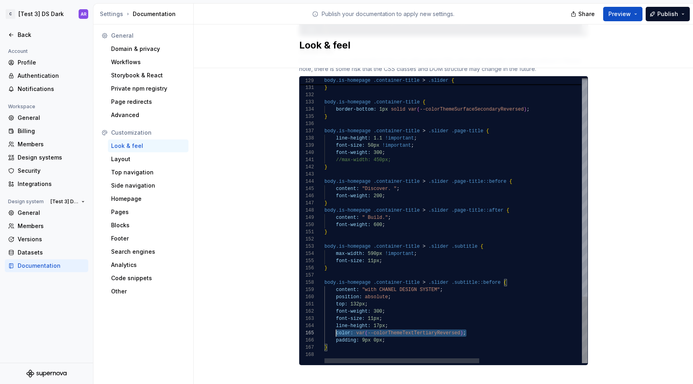
scroll to position [29, 12]
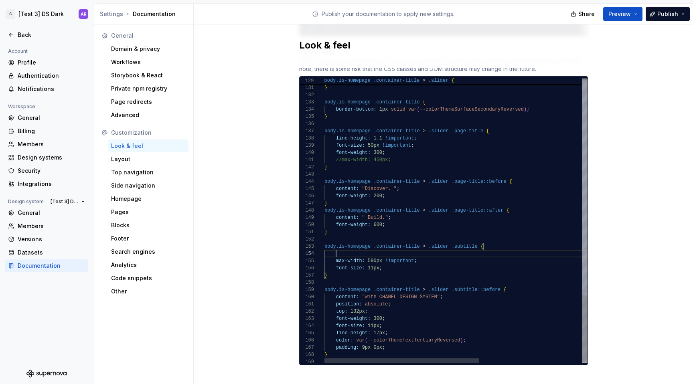
scroll to position [22, 142]
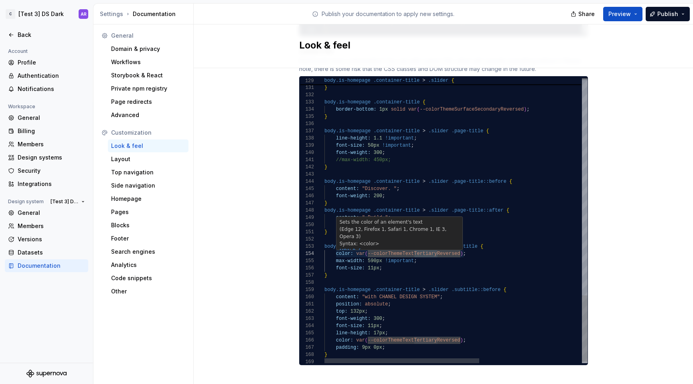
drag, startPoint x: 434, startPoint y: 245, endPoint x: 411, endPoint y: 243, distance: 22.9
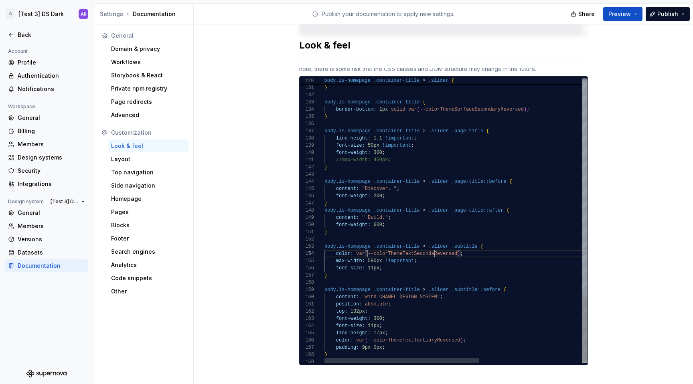
scroll to position [22, 116]
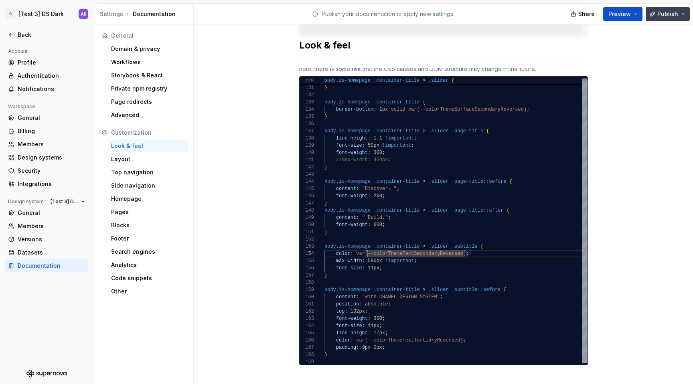
click at [675, 11] on span "Publish" at bounding box center [668, 14] width 21 height 8
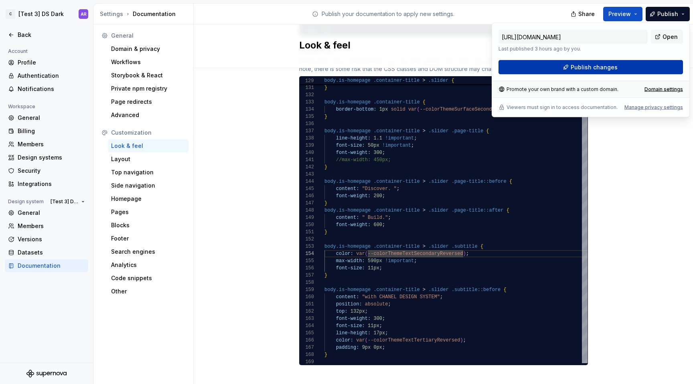
click at [650, 71] on button "Publish changes" at bounding box center [591, 67] width 185 height 14
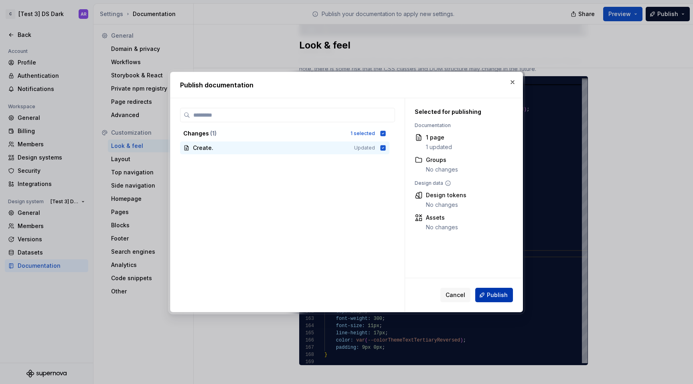
click at [507, 290] on button "Publish" at bounding box center [494, 295] width 38 height 14
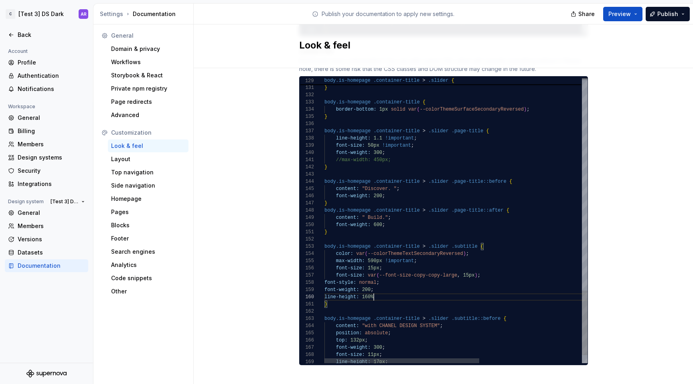
scroll to position [65, 49]
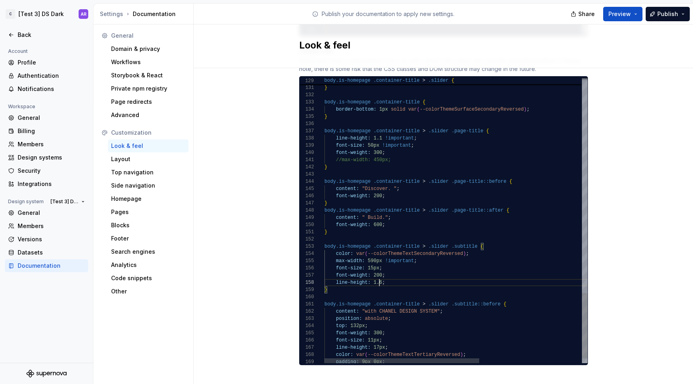
scroll to position [51, 55]
click at [673, 13] on span "Publish" at bounding box center [668, 14] width 21 height 8
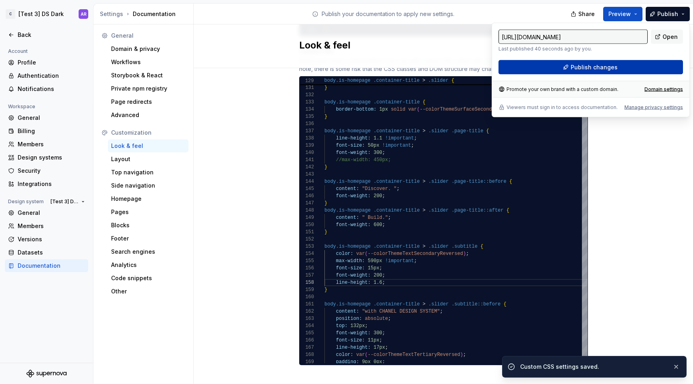
click at [646, 67] on button "Publish changes" at bounding box center [591, 67] width 185 height 14
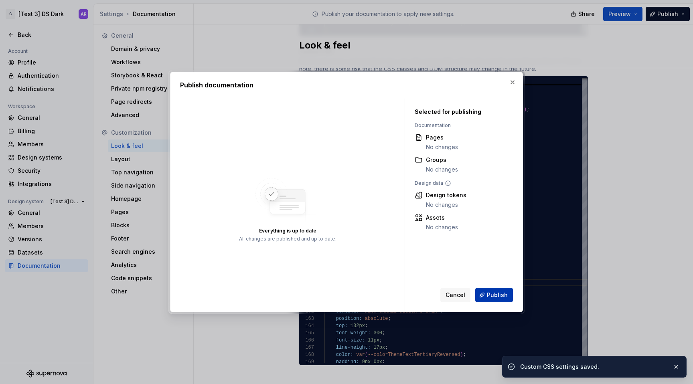
click at [500, 296] on span "Publish" at bounding box center [497, 295] width 21 height 8
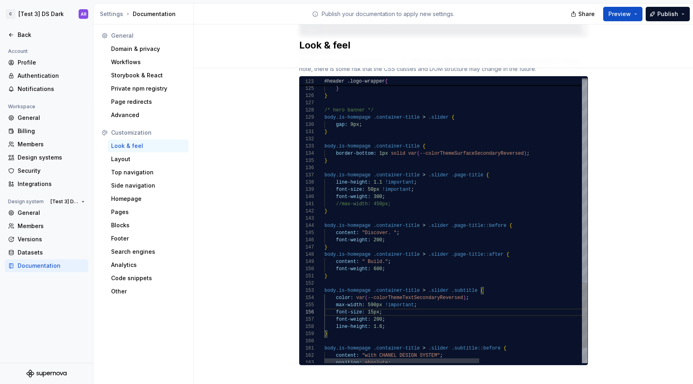
scroll to position [65, 38]
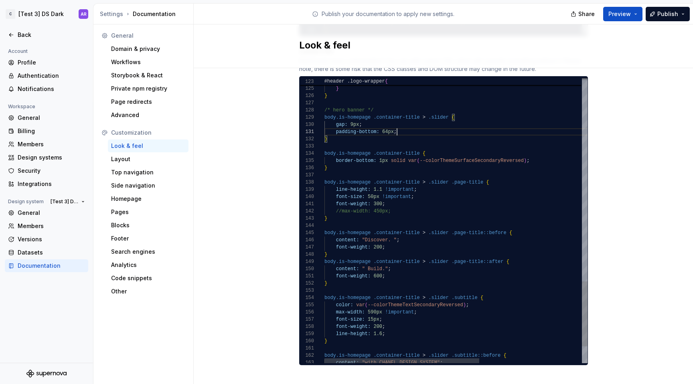
scroll to position [0, 73]
click at [669, 18] on button "Publish" at bounding box center [668, 14] width 44 height 14
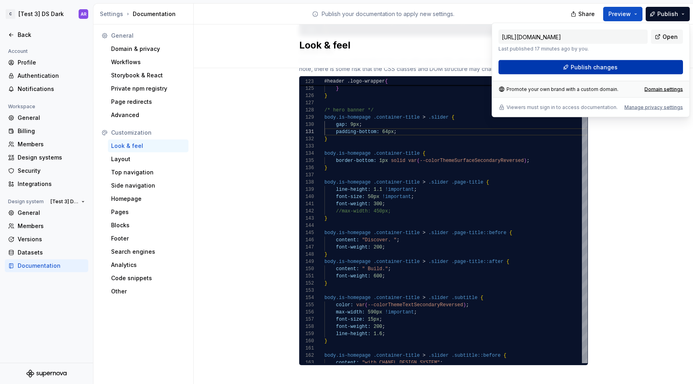
click at [656, 67] on button "Publish changes" at bounding box center [591, 67] width 185 height 14
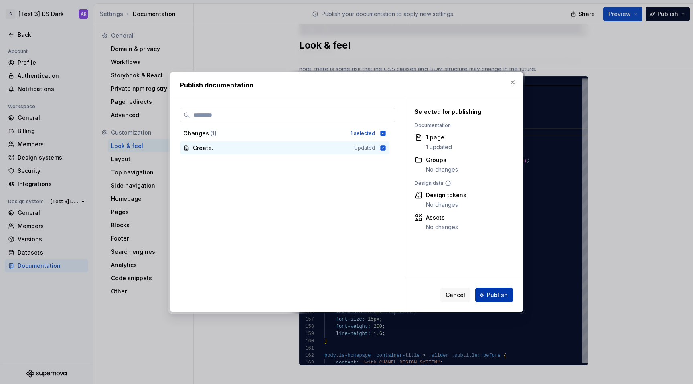
click at [513, 295] on button "Publish" at bounding box center [494, 295] width 38 height 14
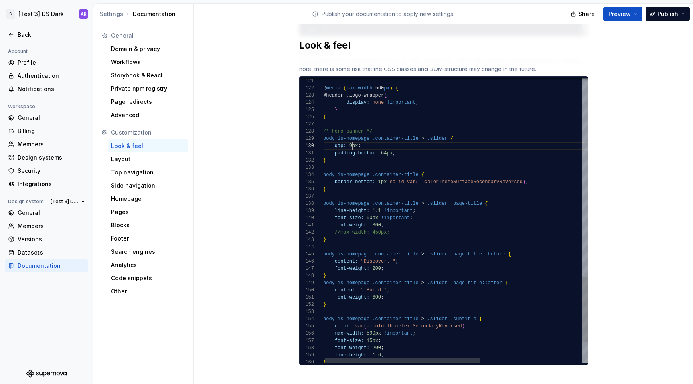
click at [668, 18] on span "Publish" at bounding box center [668, 14] width 21 height 8
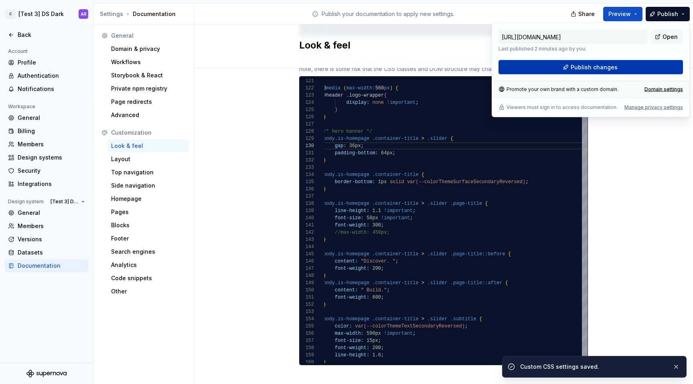
click at [658, 63] on button "Publish changes" at bounding box center [591, 67] width 185 height 14
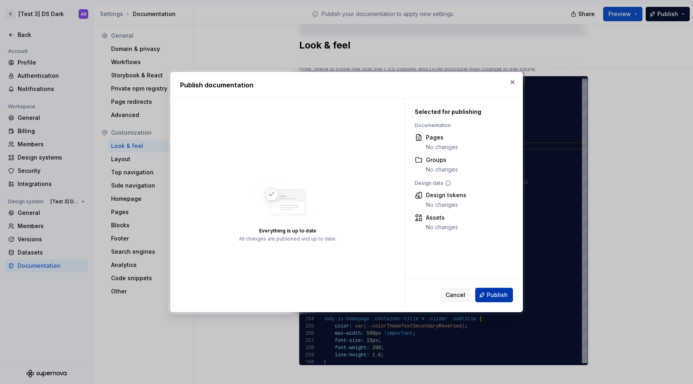
click at [502, 297] on span "Publish" at bounding box center [497, 295] width 21 height 8
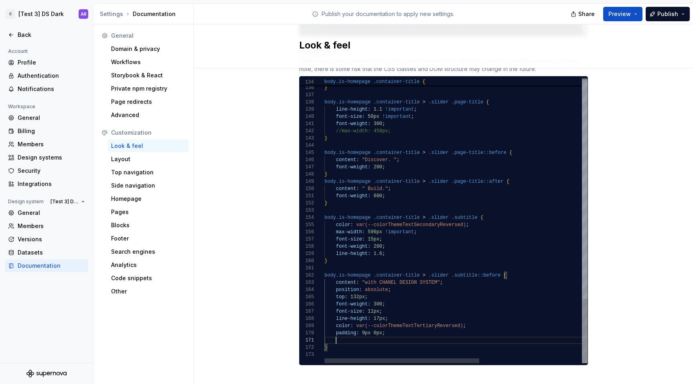
scroll to position [0, 11]
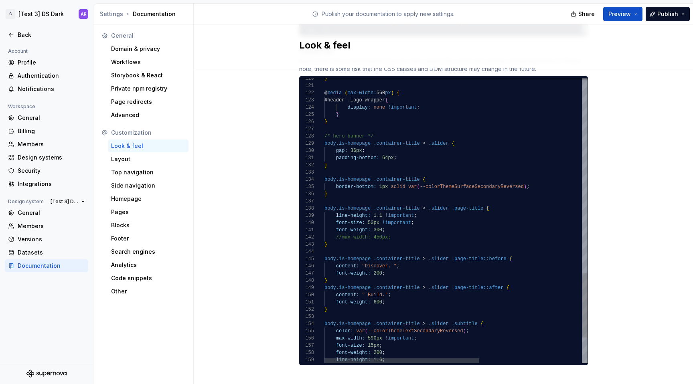
scroll to position [7, 3]
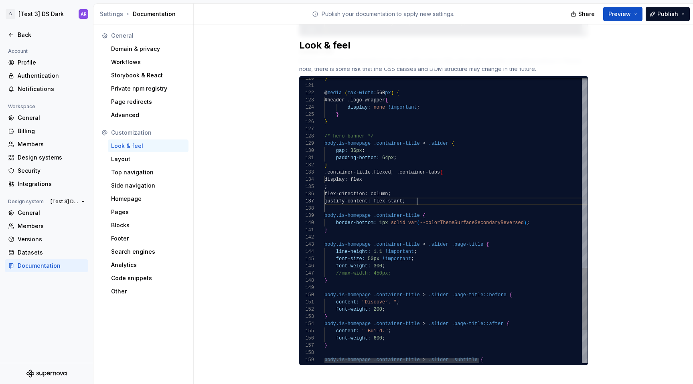
scroll to position [43, 93]
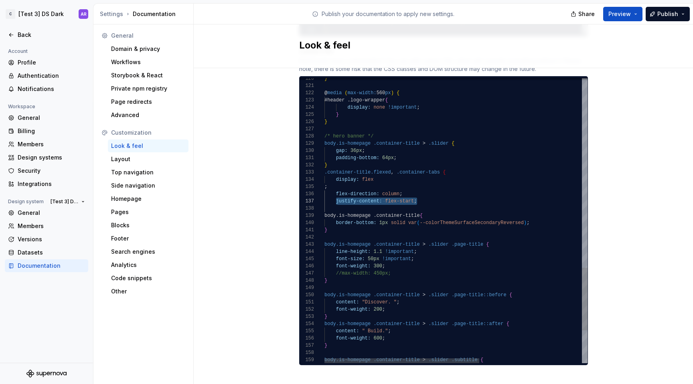
scroll to position [65, 205]
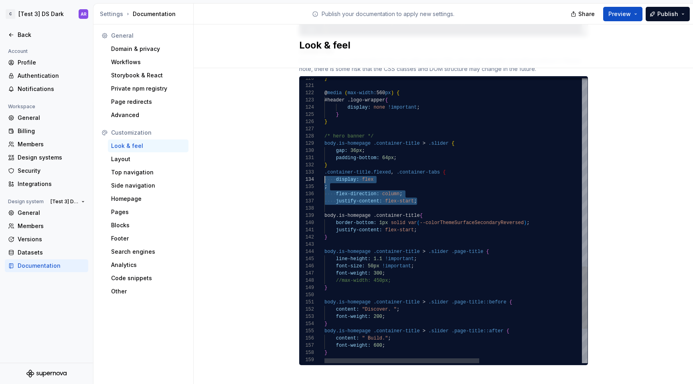
scroll to position [14, 0]
drag, startPoint x: 418, startPoint y: 194, endPoint x: 319, endPoint y: 166, distance: 102.7
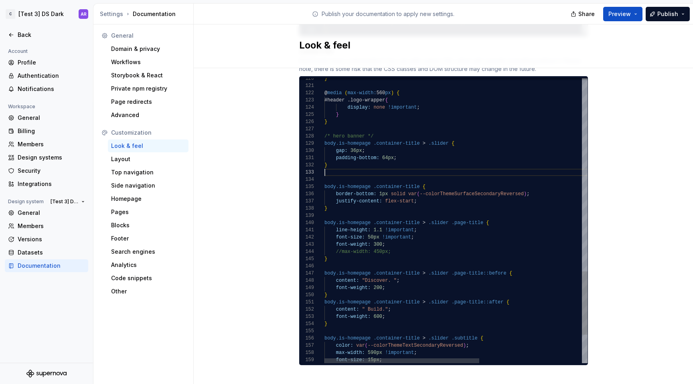
scroll to position [7, 3]
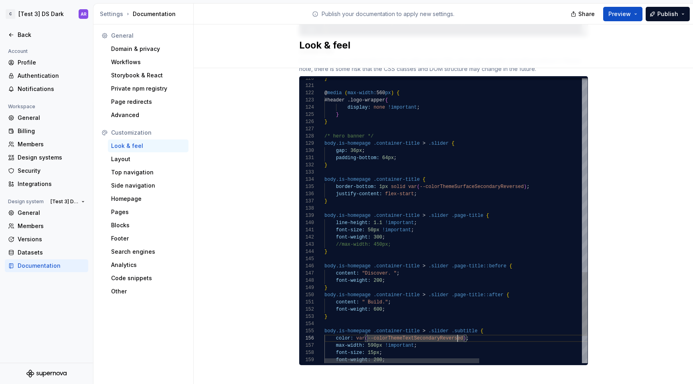
scroll to position [14, 67]
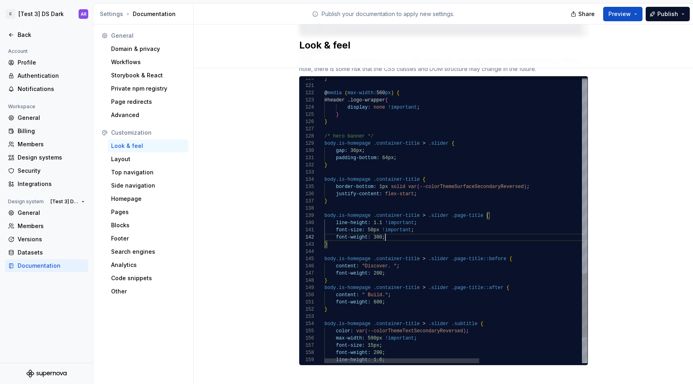
scroll to position [7, 61]
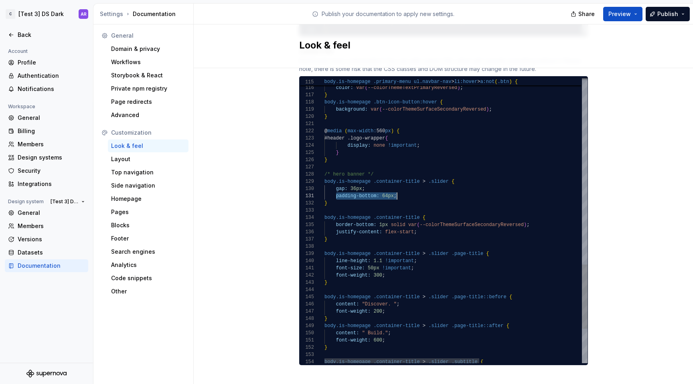
drag, startPoint x: 333, startPoint y: 189, endPoint x: 405, endPoint y: 189, distance: 72.2
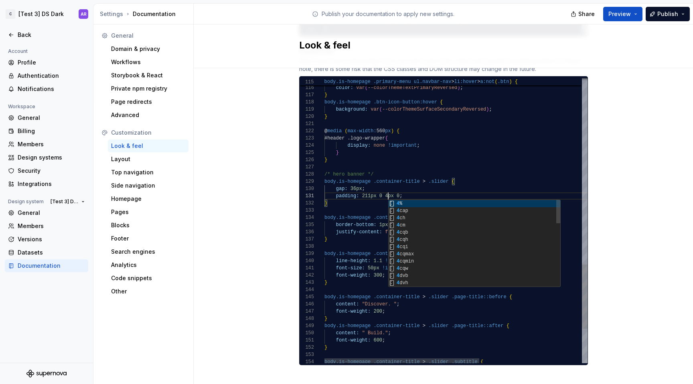
scroll to position [0, 67]
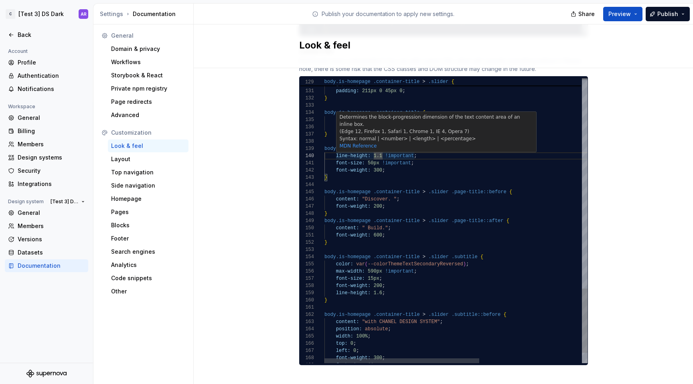
scroll to position [65, 61]
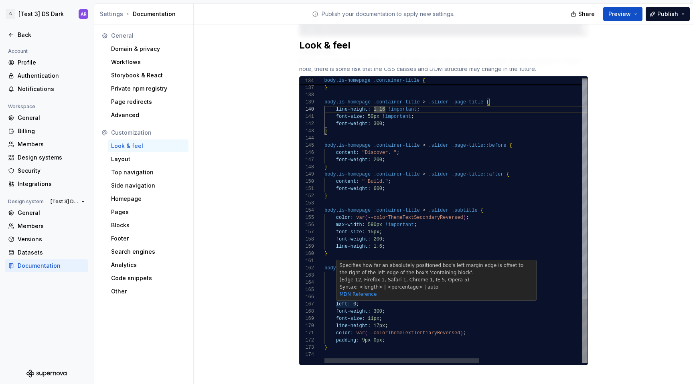
click at [346, 290] on div "Specifies how far an absolutely positioned box's left margin edge is offset to …" at bounding box center [437, 279] width 200 height 39
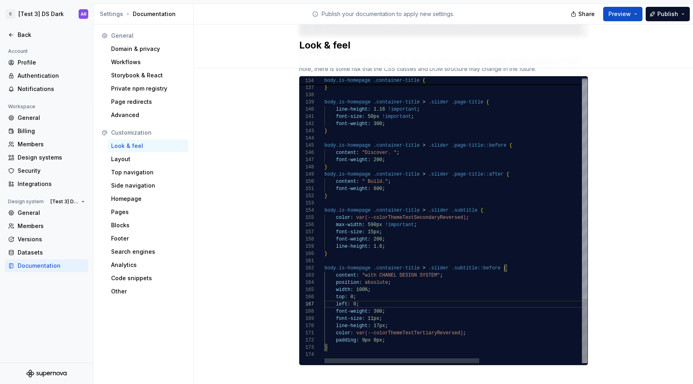
click at [669, 19] on button "Publish" at bounding box center [668, 14] width 44 height 14
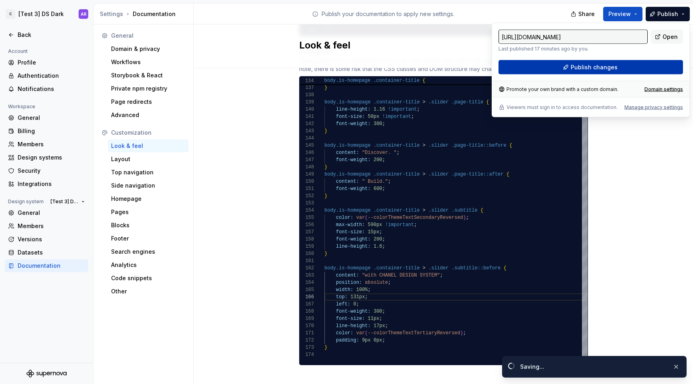
click at [660, 68] on button "Publish changes" at bounding box center [591, 67] width 185 height 14
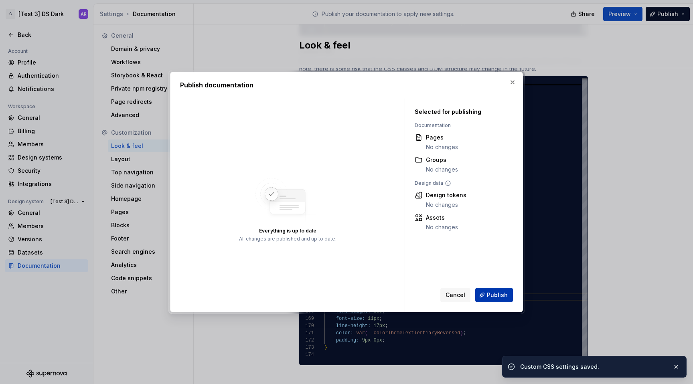
click at [507, 294] on span "Publish" at bounding box center [497, 295] width 21 height 8
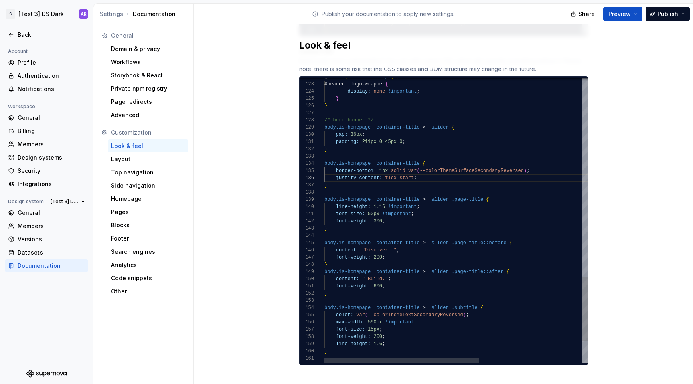
scroll to position [36, 93]
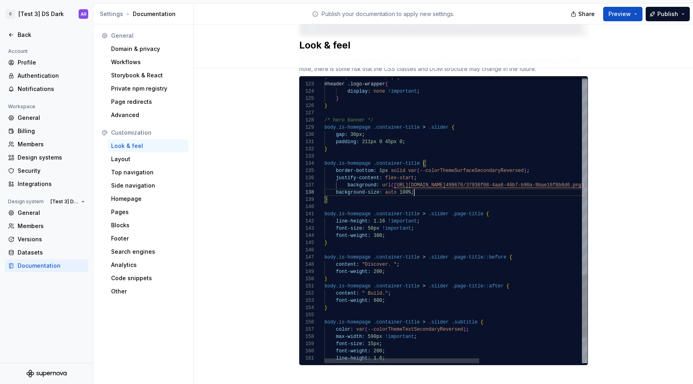
scroll to position [51, 90]
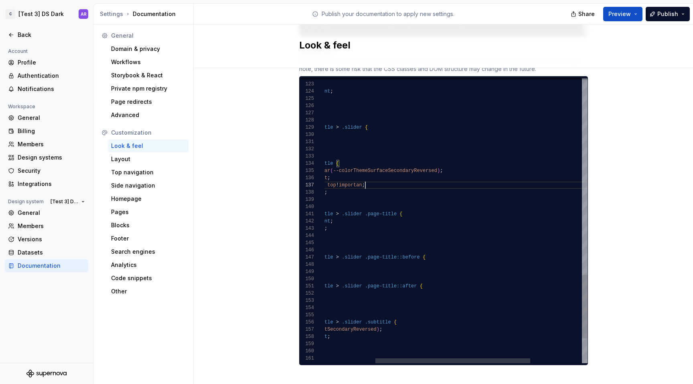
scroll to position [43, 130]
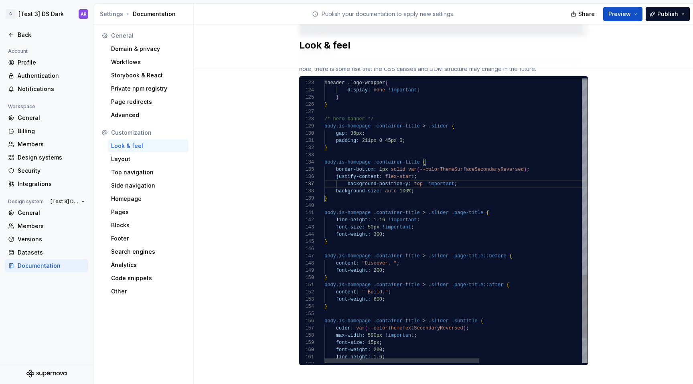
click at [673, 9] on button "Publish" at bounding box center [668, 14] width 44 height 14
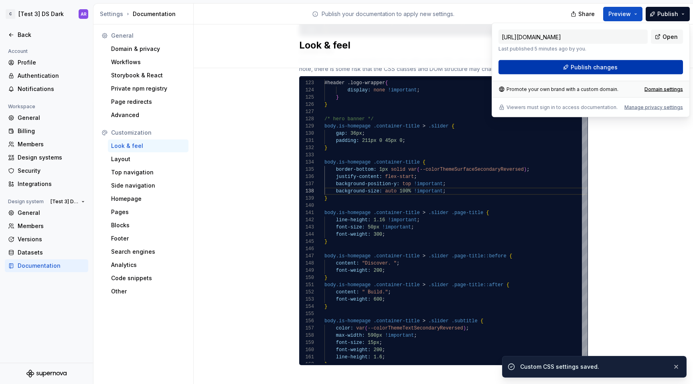
click at [651, 62] on button "Publish changes" at bounding box center [591, 67] width 185 height 14
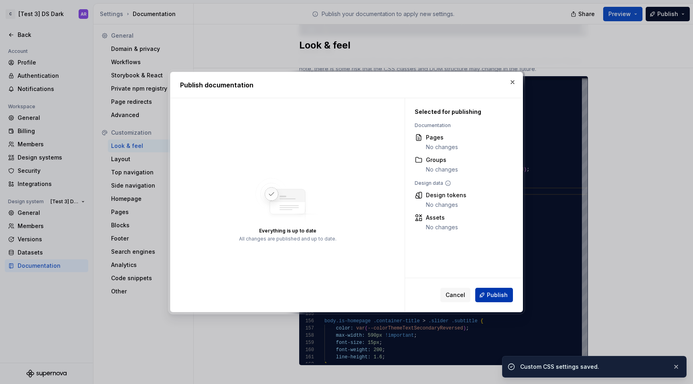
click at [506, 291] on span "Publish" at bounding box center [497, 295] width 21 height 8
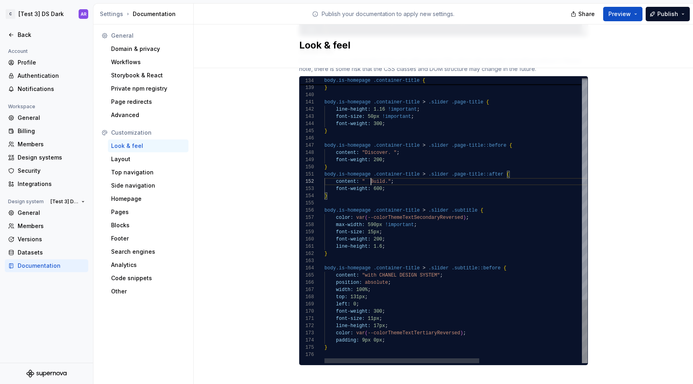
click at [676, 20] on button "Publish" at bounding box center [668, 14] width 44 height 14
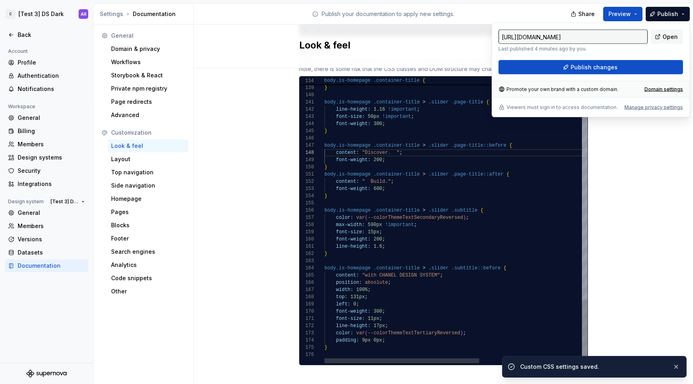
scroll to position [65, 3]
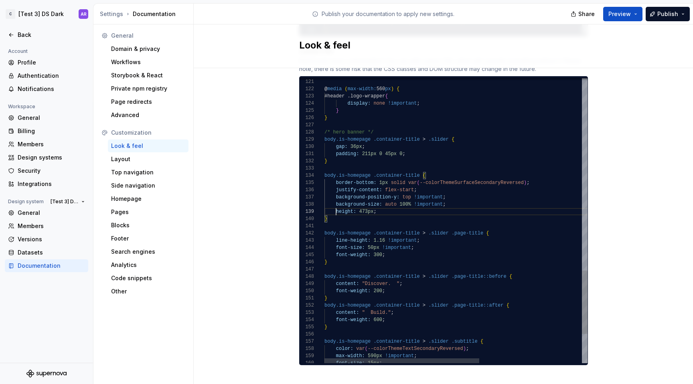
scroll to position [58, 12]
type textarea "**********"
click at [668, 13] on span "Publish" at bounding box center [668, 14] width 21 height 8
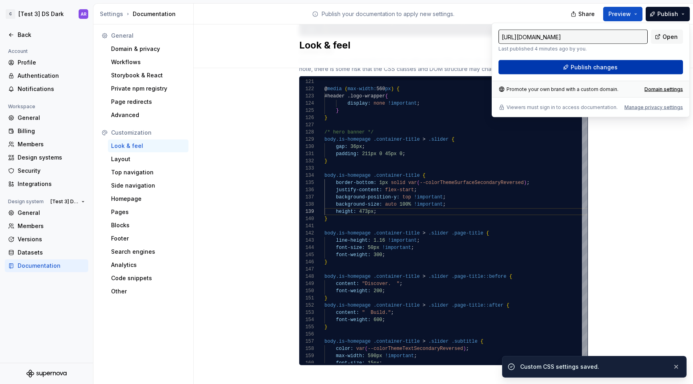
click at [652, 60] on button "Publish changes" at bounding box center [591, 67] width 185 height 14
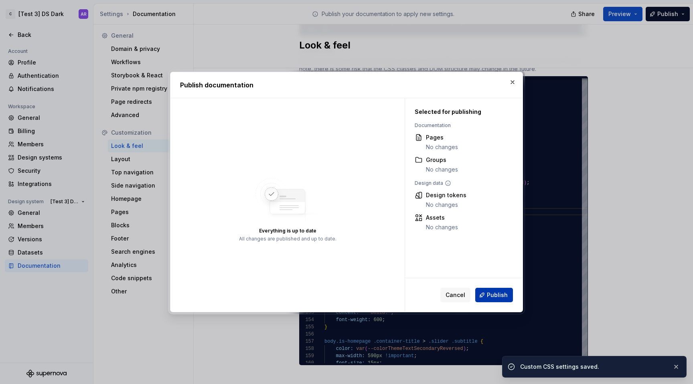
click at [492, 299] on span "Publish" at bounding box center [497, 295] width 21 height 8
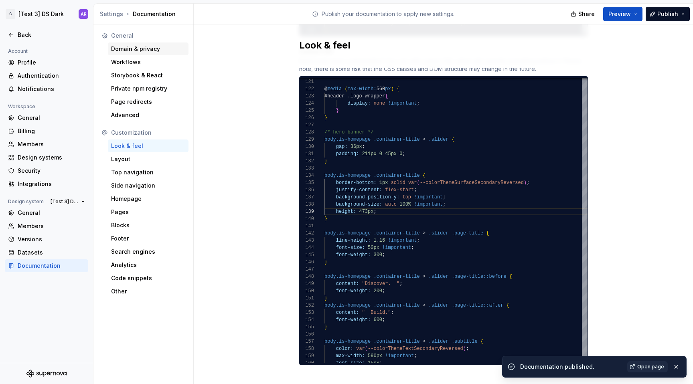
click at [151, 46] on div "Domain & privacy" at bounding box center [148, 49] width 74 height 8
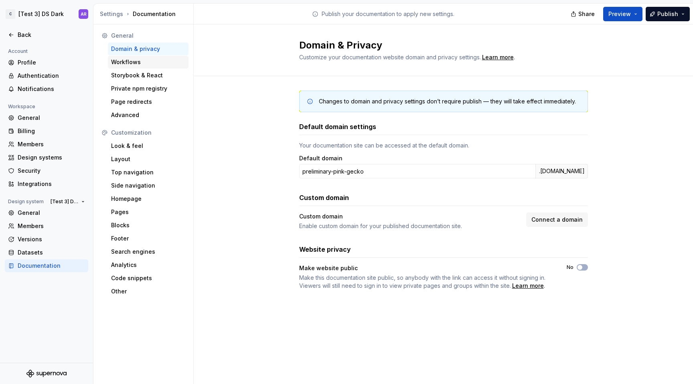
click at [152, 57] on div "Workflows" at bounding box center [148, 62] width 81 height 13
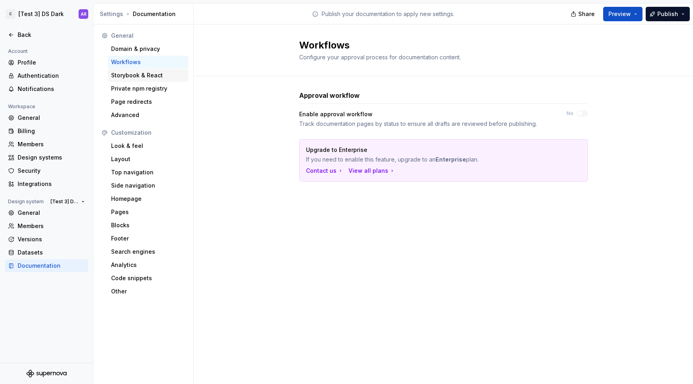
click at [150, 79] on div "Storybook & React" at bounding box center [148, 75] width 74 height 8
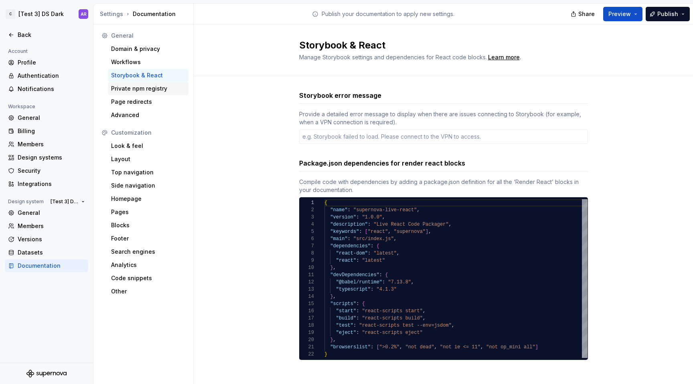
click at [150, 86] on div "Private npm registry" at bounding box center [148, 89] width 74 height 8
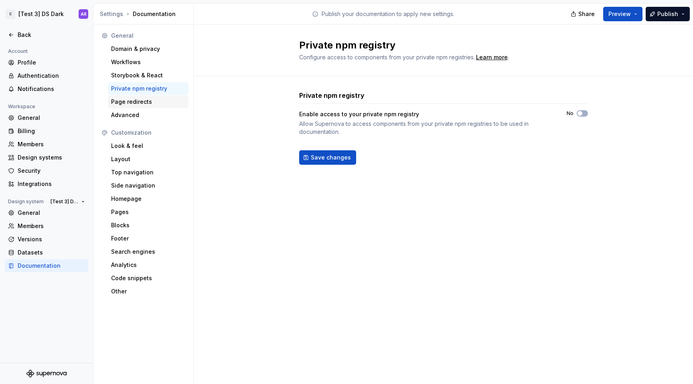
click at [152, 101] on div "Page redirects" at bounding box center [148, 102] width 74 height 8
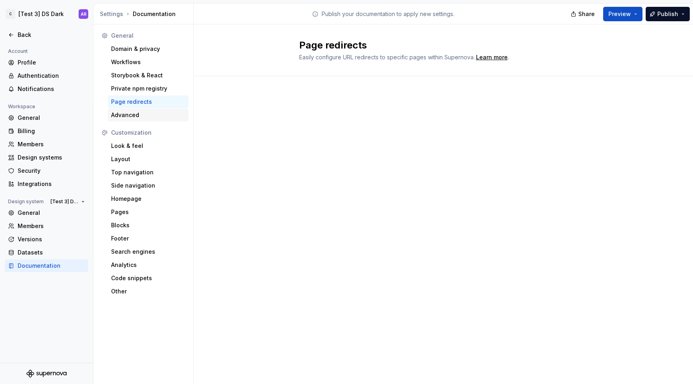
click at [148, 117] on div "Advanced" at bounding box center [148, 115] width 74 height 8
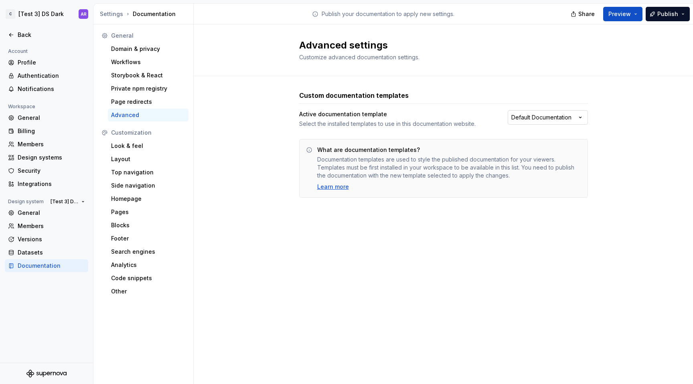
click at [530, 121] on html "C [Test 3] DS Dark AR Back Account Profile Authentication Notifications Workspa…" at bounding box center [346, 192] width 693 height 384
click at [524, 257] on html "C [Test 3] DS Dark AR Back Account Profile Authentication Notifications Workspa…" at bounding box center [346, 192] width 693 height 384
click at [342, 188] on div "Learn more" at bounding box center [333, 187] width 32 height 8
click at [146, 201] on div "Homepage" at bounding box center [148, 199] width 74 height 8
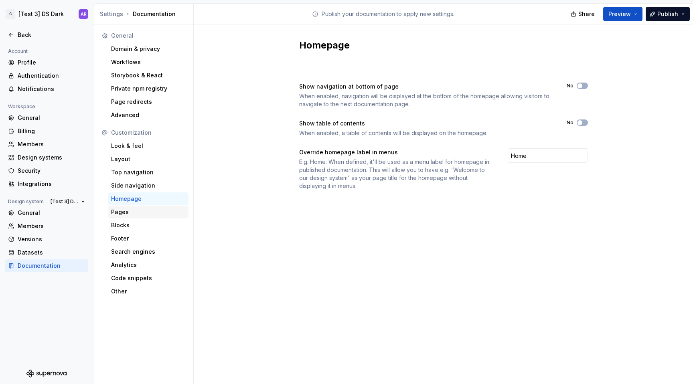
click at [144, 213] on div "Pages" at bounding box center [148, 212] width 74 height 8
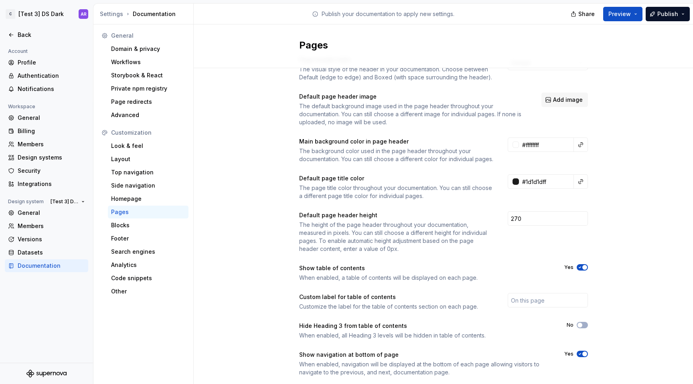
scroll to position [54, 0]
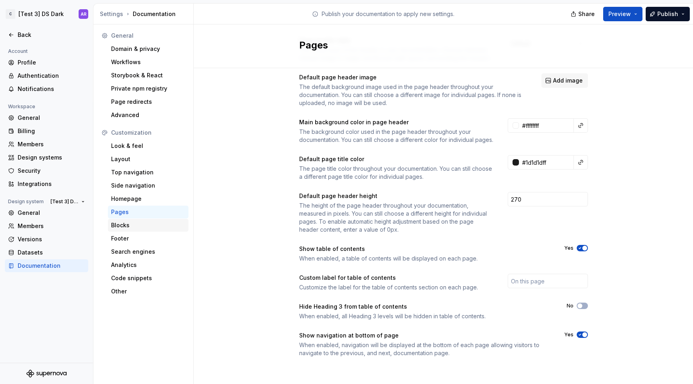
click at [157, 229] on div "Blocks" at bounding box center [148, 225] width 74 height 8
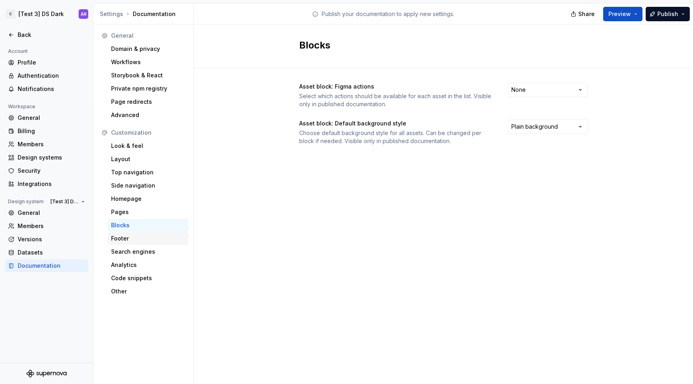
click at [155, 240] on div "Footer" at bounding box center [148, 239] width 74 height 8
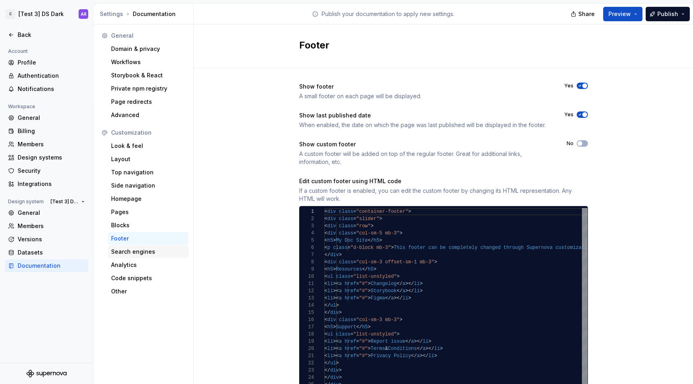
click at [154, 253] on div "Search engines" at bounding box center [148, 252] width 74 height 8
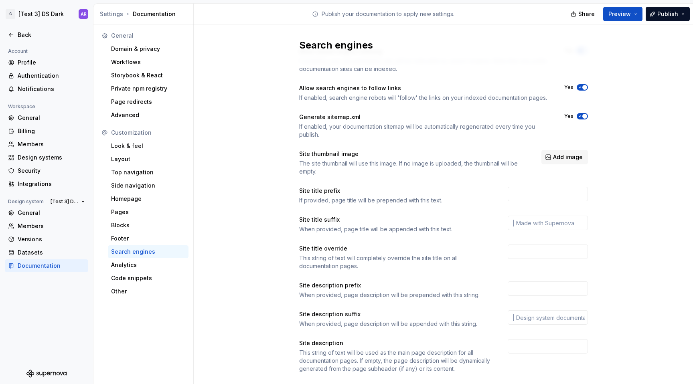
scroll to position [51, 0]
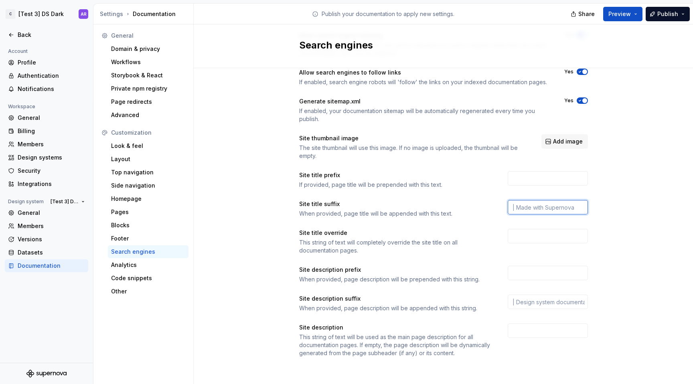
click at [557, 206] on input "text" at bounding box center [548, 207] width 80 height 14
click at [551, 307] on input "text" at bounding box center [548, 302] width 80 height 14
click at [530, 279] on input "text" at bounding box center [548, 273] width 80 height 14
click at [550, 254] on div "Site title override This string of text will completely override the site title…" at bounding box center [443, 242] width 289 height 26
click at [557, 241] on input "text" at bounding box center [548, 236] width 80 height 14
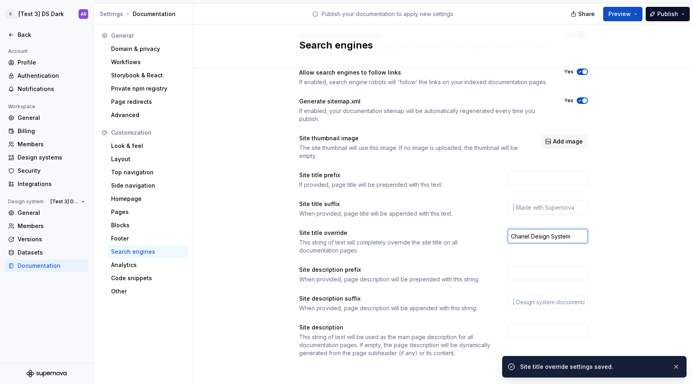
click at [520, 234] on input "Chanel Design System" at bounding box center [548, 236] width 80 height 14
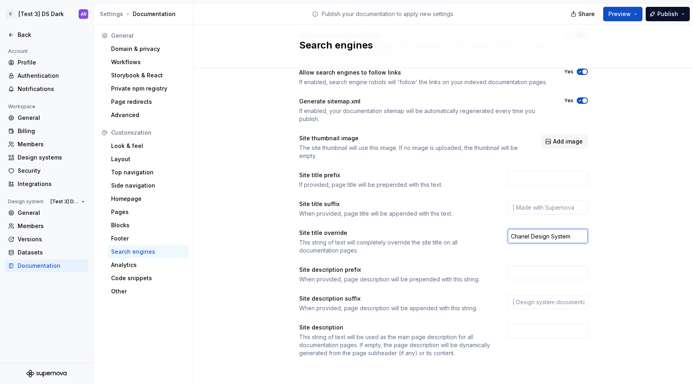
click at [520, 234] on input "Chanel Design System" at bounding box center [548, 236] width 80 height 14
type input "CHANEL Design System"
click at [515, 235] on input "CHANEL Design System" at bounding box center [548, 236] width 80 height 14
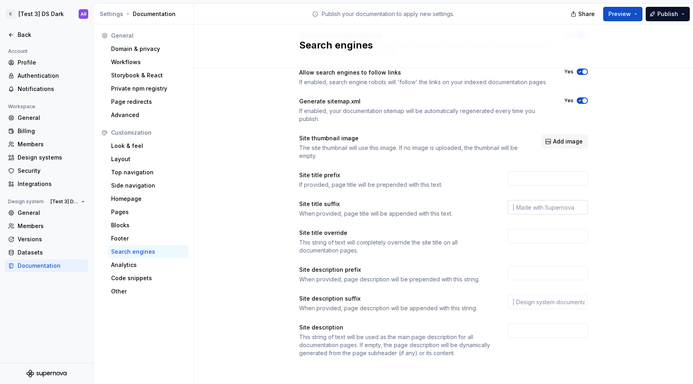
click at [544, 212] on input "text" at bounding box center [548, 207] width 80 height 14
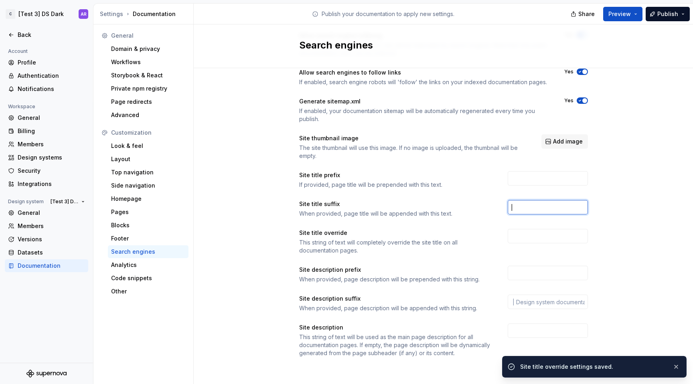
paste input "CHANEL Design System"
type input "| CHANEL Design System"
click at [621, 225] on div "Allow search engine indexing If enabled, your documentation site will be indexa…" at bounding box center [444, 202] width 500 height 371
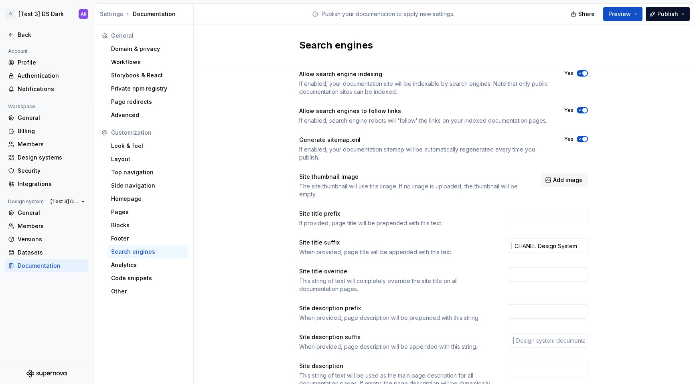
scroll to position [0, 0]
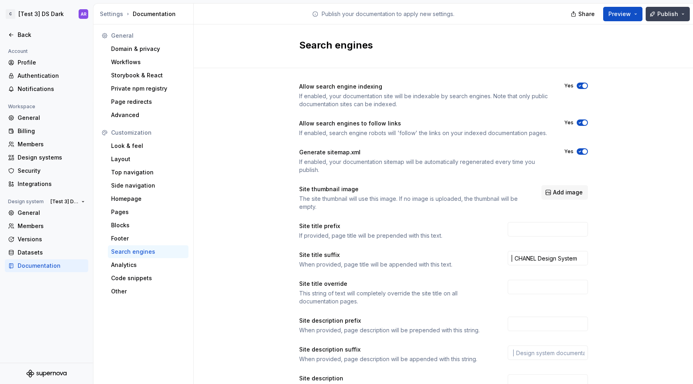
click at [668, 10] on span "Publish" at bounding box center [668, 14] width 21 height 8
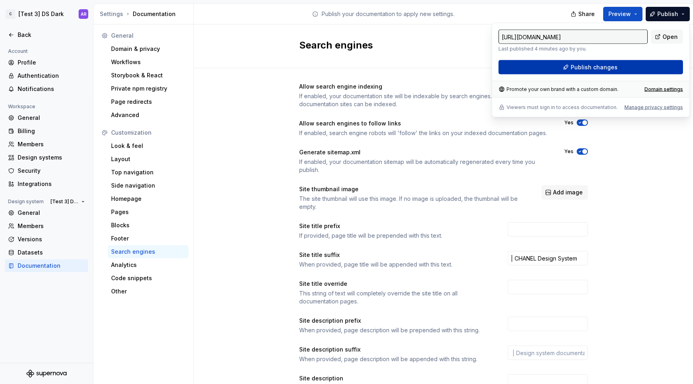
click at [630, 69] on button "Publish changes" at bounding box center [591, 67] width 185 height 14
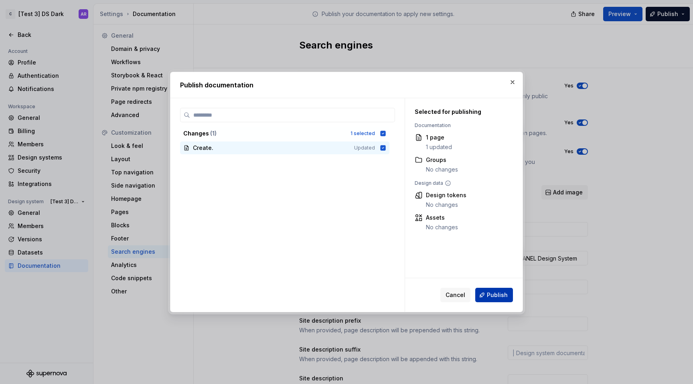
click at [493, 293] on span "Publish" at bounding box center [497, 295] width 21 height 8
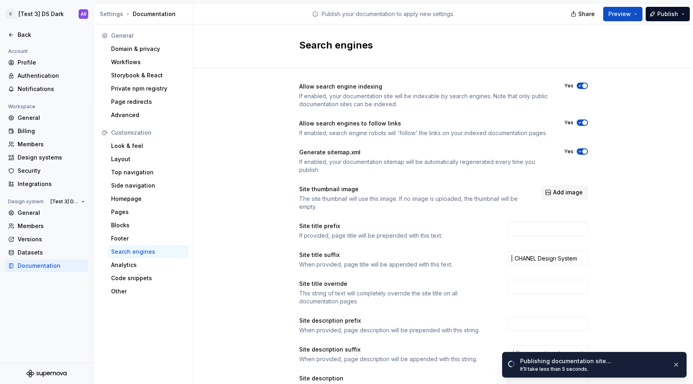
scroll to position [51, 0]
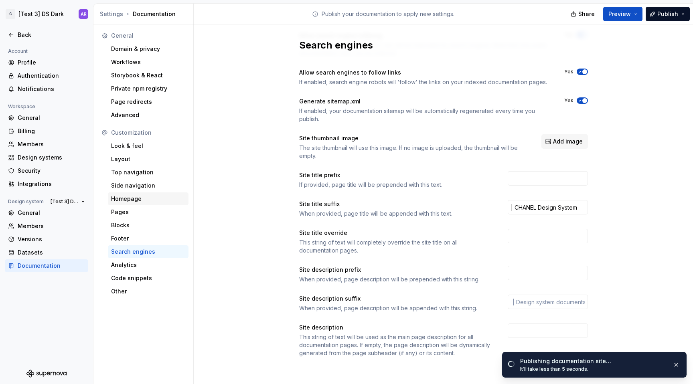
click at [148, 196] on div "Homepage" at bounding box center [148, 199] width 74 height 8
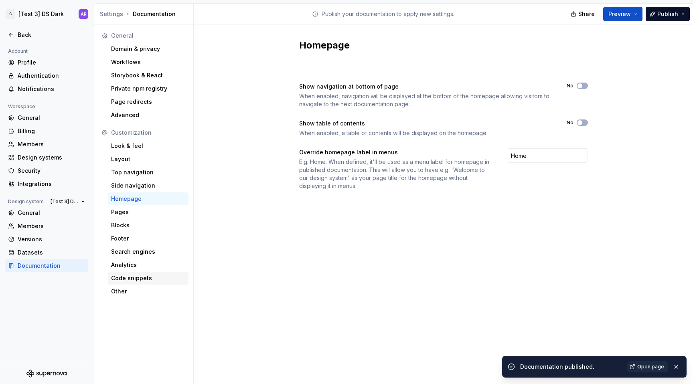
click at [139, 279] on div "Code snippets" at bounding box center [148, 278] width 74 height 8
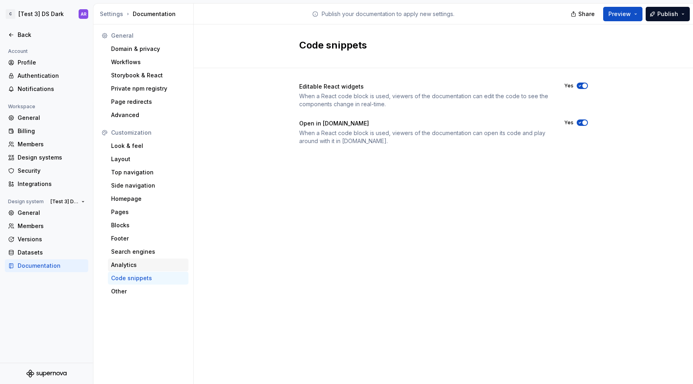
click at [145, 264] on div "Analytics" at bounding box center [148, 265] width 74 height 8
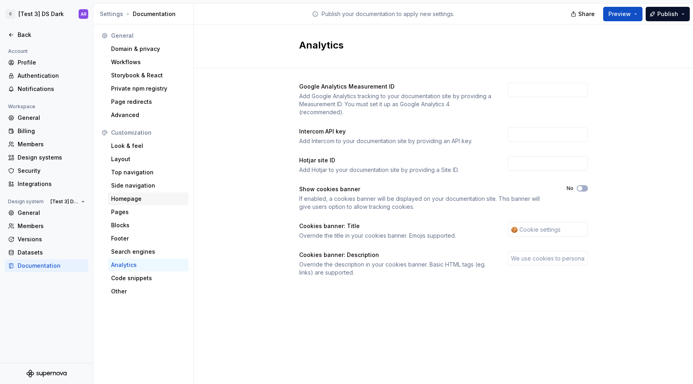
click at [147, 199] on div "Homepage" at bounding box center [148, 199] width 74 height 8
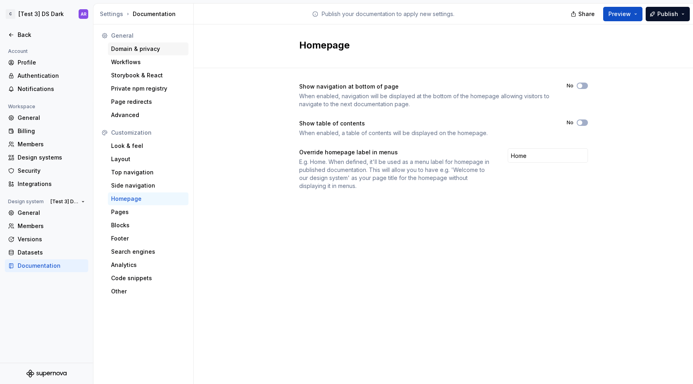
click at [151, 53] on div "Domain & privacy" at bounding box center [148, 49] width 81 height 13
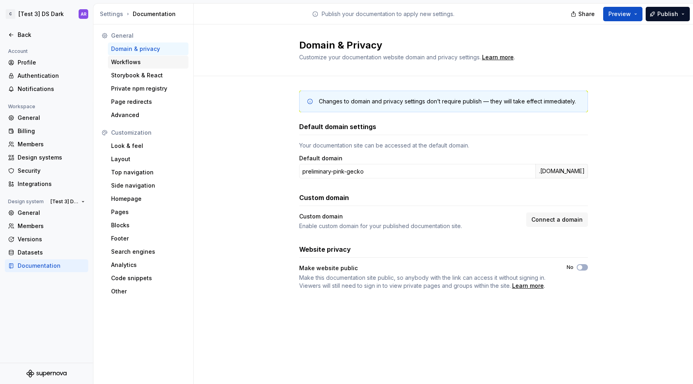
click at [148, 67] on div "Workflows" at bounding box center [148, 62] width 81 height 13
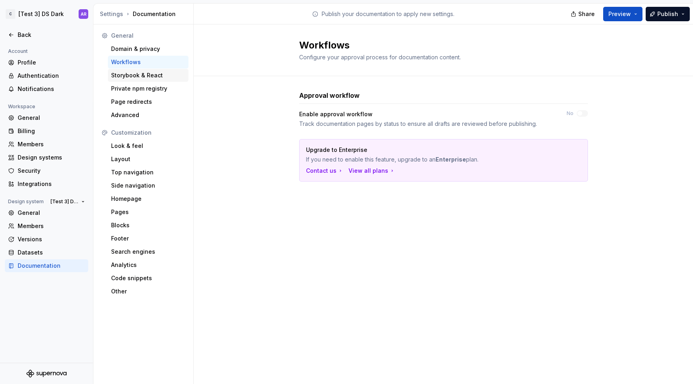
click at [148, 76] on div "Storybook & React" at bounding box center [148, 75] width 74 height 8
type textarea "*"
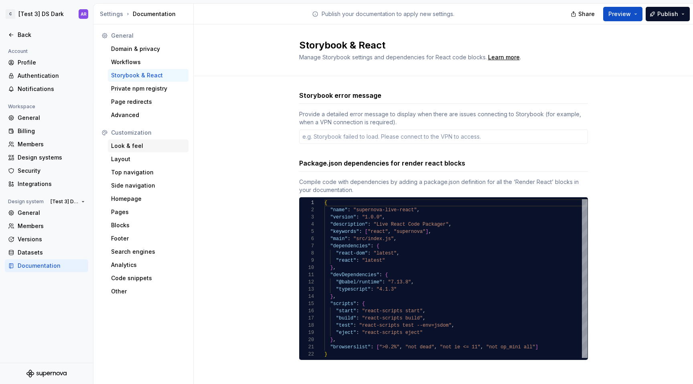
click at [130, 143] on div "Look & feel" at bounding box center [148, 146] width 74 height 8
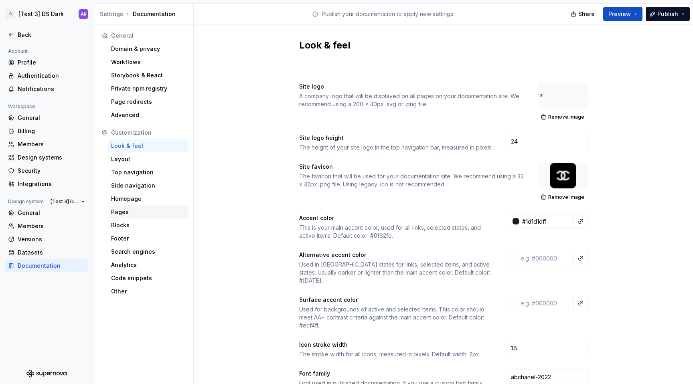
click at [127, 212] on div "Pages" at bounding box center [148, 212] width 74 height 8
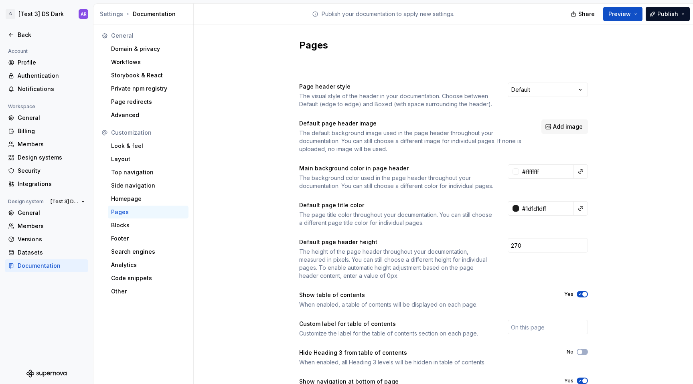
scroll to position [54, 0]
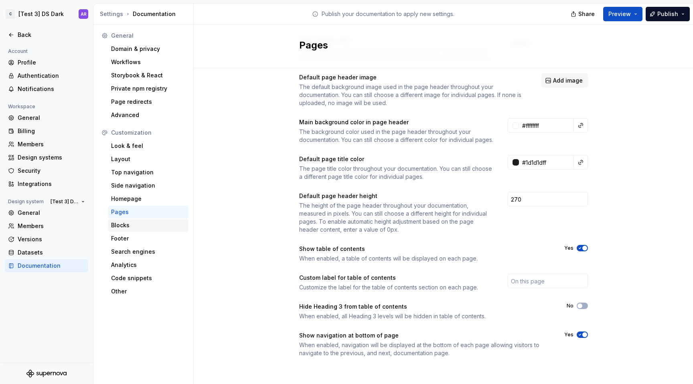
click at [145, 228] on div "Blocks" at bounding box center [148, 225] width 74 height 8
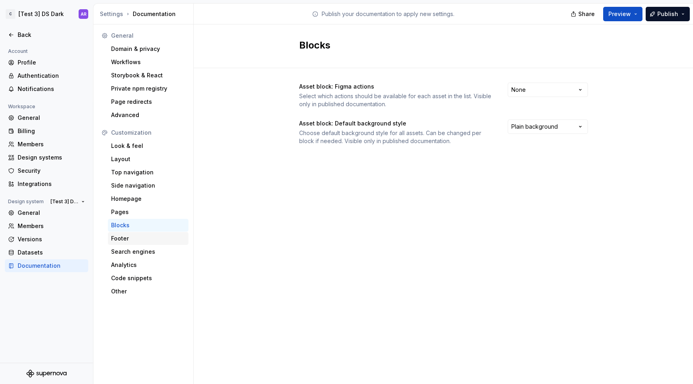
click at [143, 240] on div "Footer" at bounding box center [148, 239] width 74 height 8
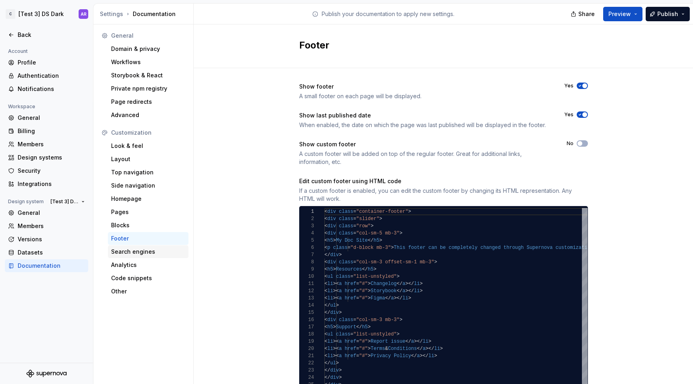
click at [142, 251] on div "Search engines" at bounding box center [148, 252] width 74 height 8
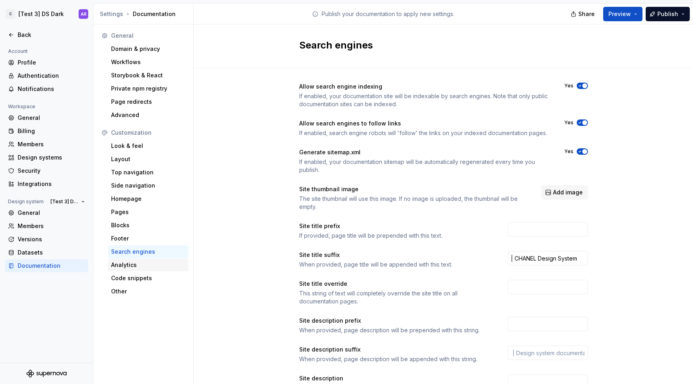
click at [140, 266] on div "Analytics" at bounding box center [148, 265] width 74 height 8
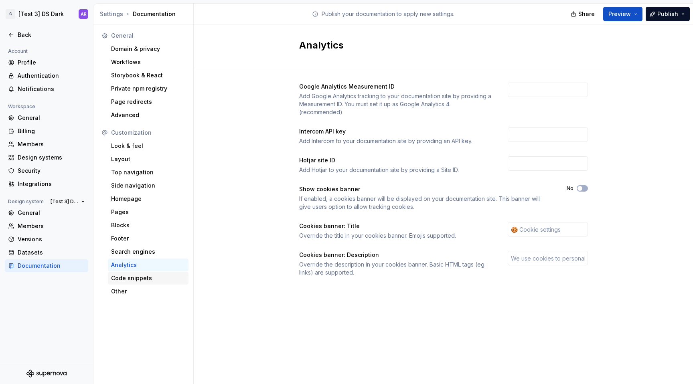
click at [140, 274] on div "Code snippets" at bounding box center [148, 278] width 81 height 13
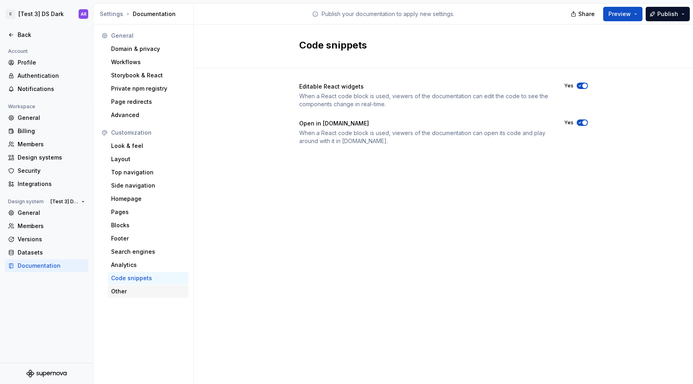
click at [137, 288] on div "Other" at bounding box center [148, 292] width 74 height 8
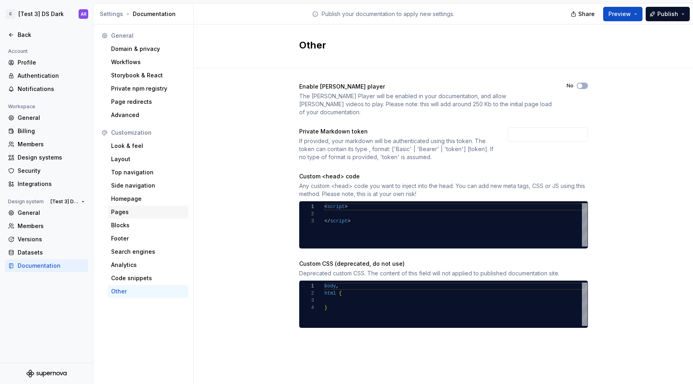
click at [137, 216] on div "Pages" at bounding box center [148, 212] width 74 height 8
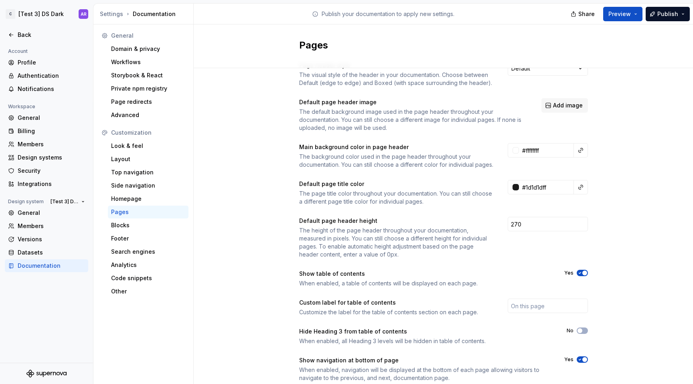
scroll to position [54, 0]
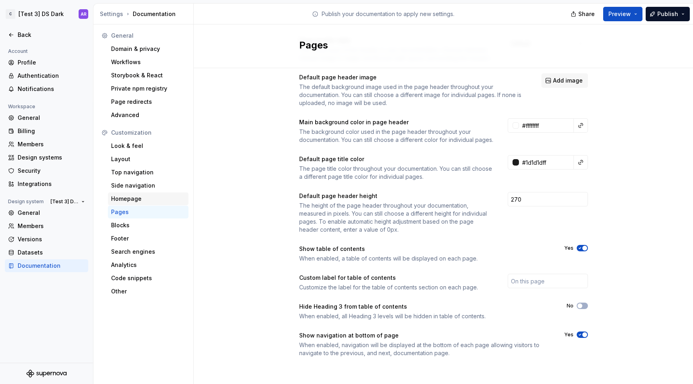
click at [146, 197] on div "Homepage" at bounding box center [148, 199] width 74 height 8
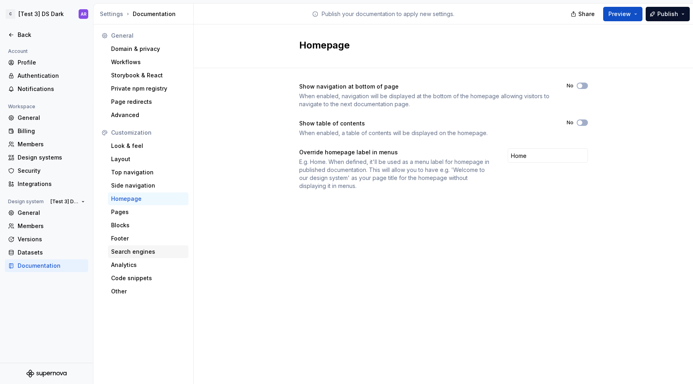
click at [152, 251] on div "Search engines" at bounding box center [148, 252] width 74 height 8
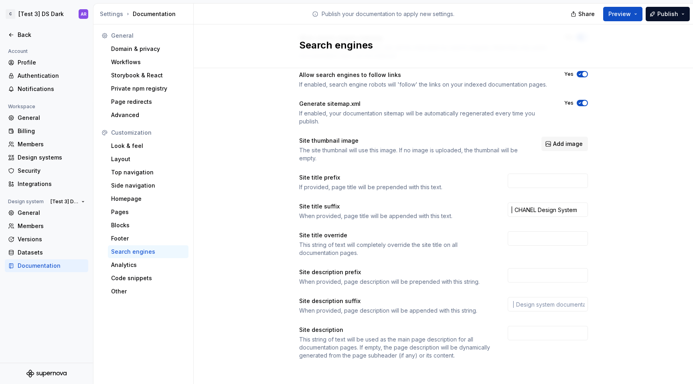
scroll to position [51, 0]
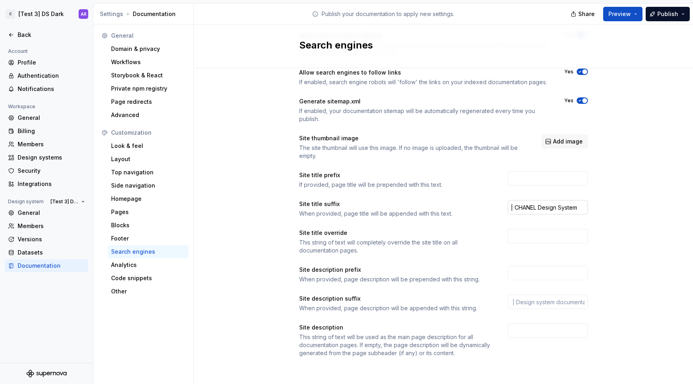
click at [508, 206] on input "| CHANEL Design System" at bounding box center [548, 207] width 80 height 14
click at [631, 256] on div "Allow search engine indexing If enabled, your documentation site will be indexa…" at bounding box center [444, 202] width 500 height 371
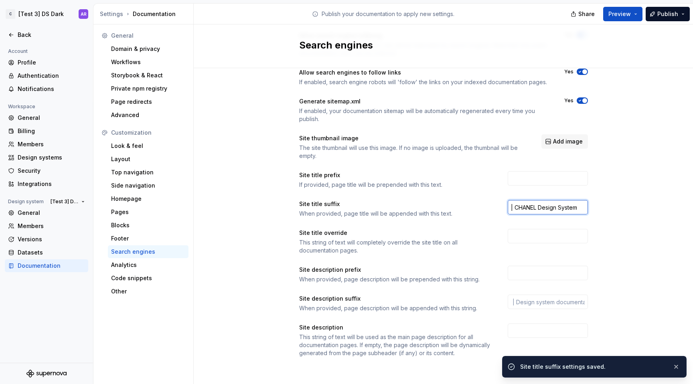
click at [514, 209] on input "| CHANEL Design System" at bounding box center [548, 207] width 80 height 14
type input "| CHANEL Design System"
click at [657, 213] on div "Allow search engine indexing If enabled, your documentation site will be indexa…" at bounding box center [444, 202] width 500 height 371
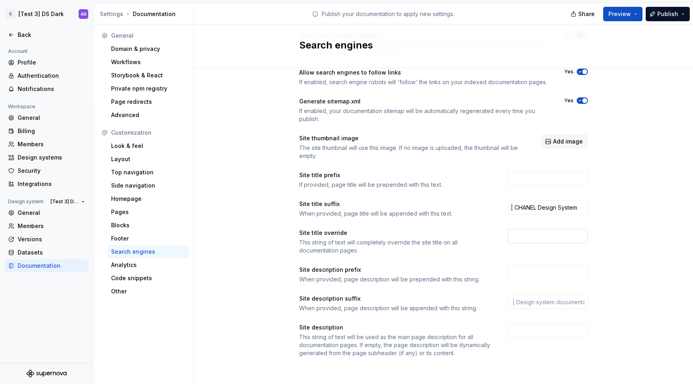
click at [520, 235] on input "text" at bounding box center [548, 236] width 80 height 14
type input "-"
click at [617, 192] on div "Allow search engine indexing If enabled, your documentation site will be indexa…" at bounding box center [444, 202] width 500 height 371
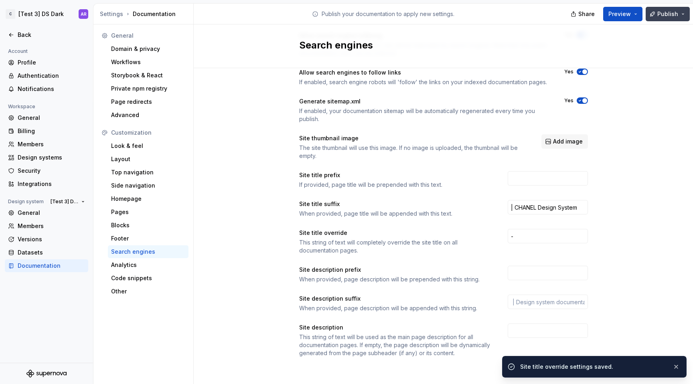
click at [660, 14] on span "Publish" at bounding box center [668, 14] width 21 height 8
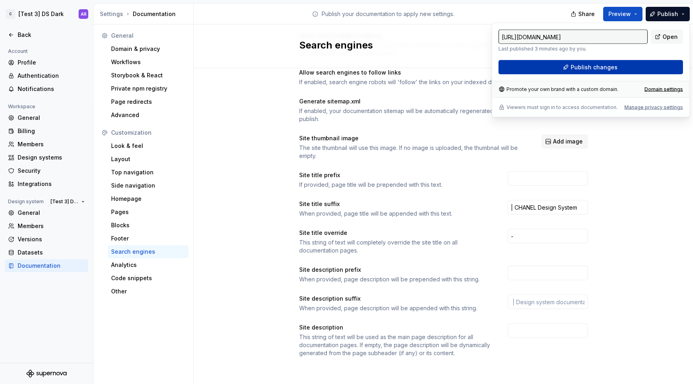
click at [654, 63] on button "Publish changes" at bounding box center [591, 67] width 185 height 14
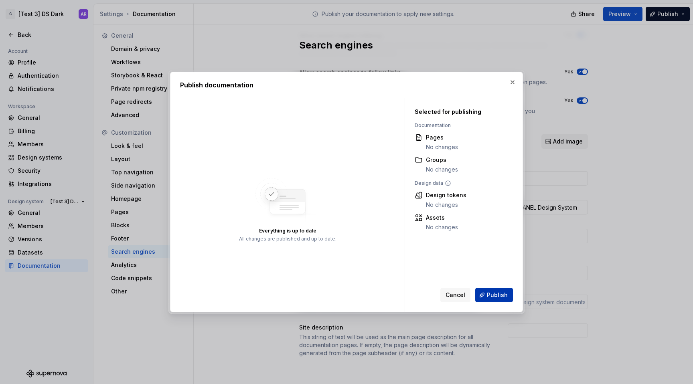
click at [504, 298] on span "Publish" at bounding box center [497, 295] width 21 height 8
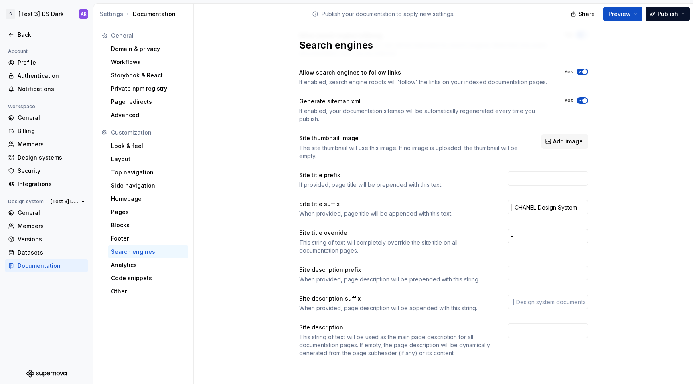
click at [551, 238] on input "-" at bounding box center [548, 236] width 80 height 14
click at [642, 250] on div "Allow search engine indexing If enabled, your documentation site will be indexa…" at bounding box center [444, 202] width 500 height 371
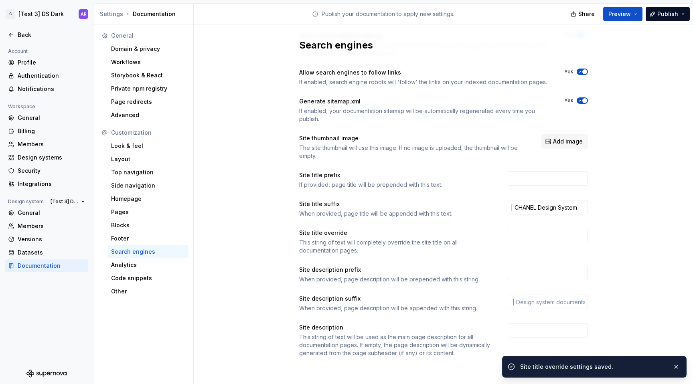
scroll to position [0, 0]
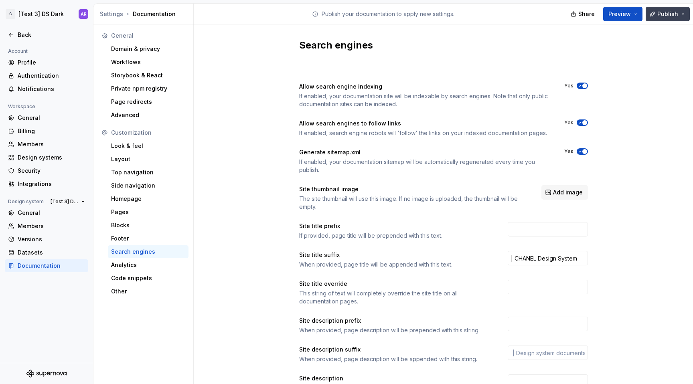
click at [666, 18] on button "Publish" at bounding box center [668, 14] width 44 height 14
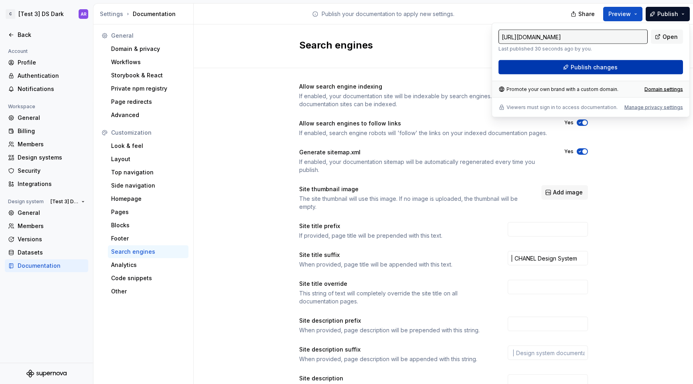
click at [638, 67] on button "Publish changes" at bounding box center [591, 67] width 185 height 14
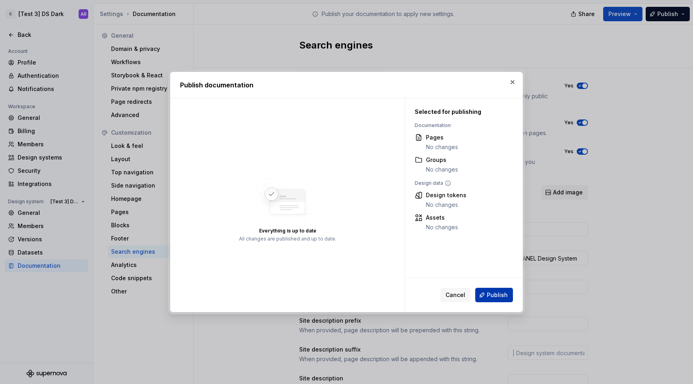
click at [500, 293] on span "Publish" at bounding box center [497, 295] width 21 height 8
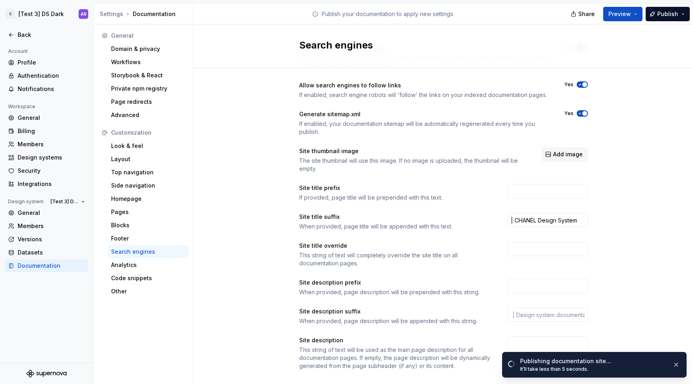
scroll to position [51, 0]
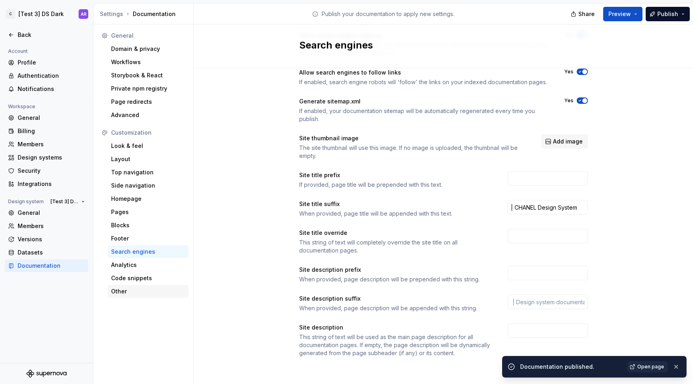
click at [148, 287] on div "Other" at bounding box center [148, 291] width 81 height 13
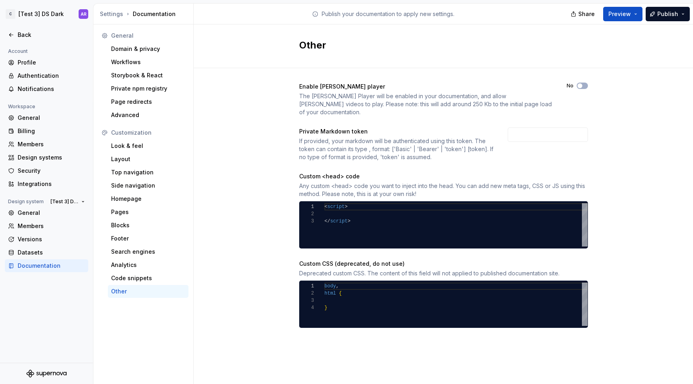
click at [134, 139] on div "Customization" at bounding box center [143, 132] width 90 height 13
click at [134, 144] on div "Look & feel" at bounding box center [148, 146] width 74 height 8
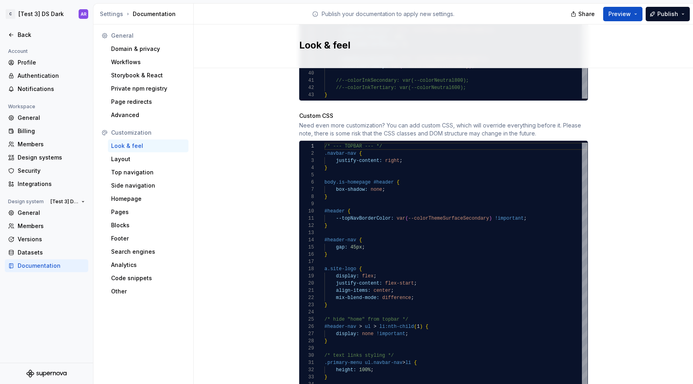
scroll to position [776, 0]
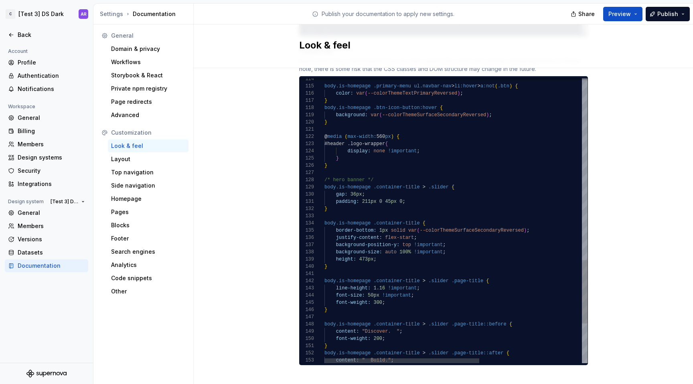
click at [676, 10] on span "Publish" at bounding box center [668, 14] width 21 height 8
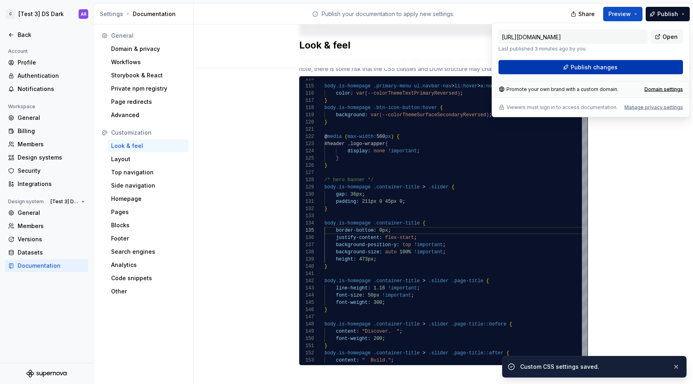
click at [637, 66] on button "Publish changes" at bounding box center [591, 67] width 185 height 14
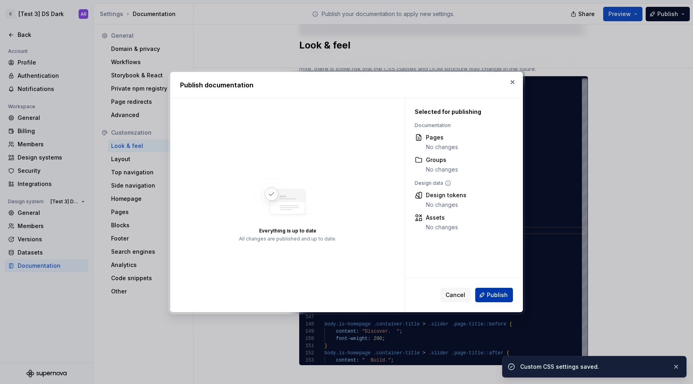
click at [496, 290] on button "Publish" at bounding box center [494, 295] width 38 height 14
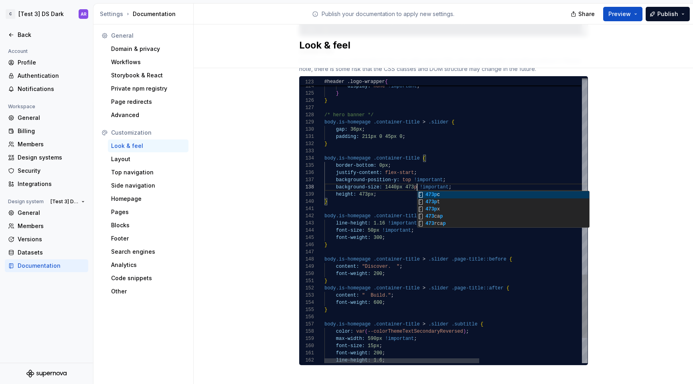
scroll to position [51, 95]
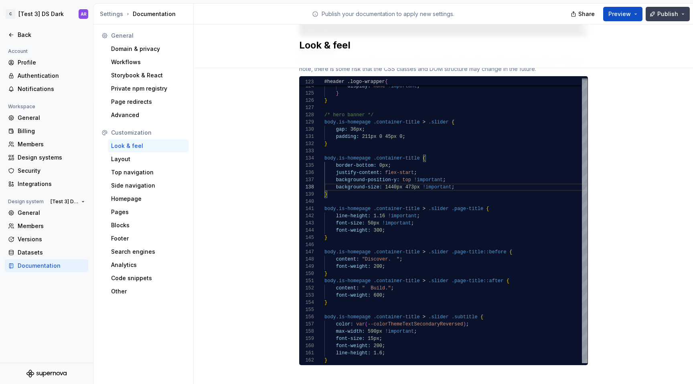
click at [674, 15] on span "Publish" at bounding box center [668, 14] width 21 height 8
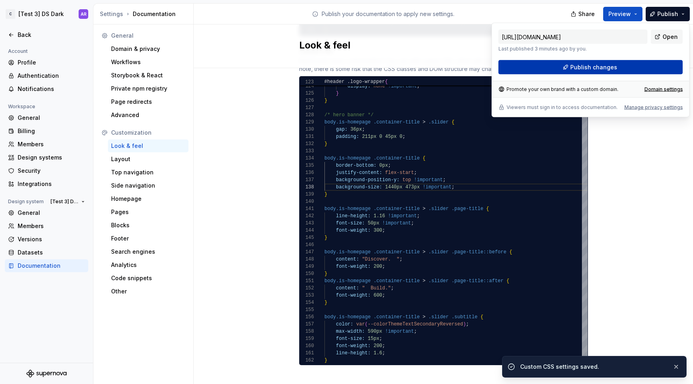
click at [632, 67] on button "Publish changes" at bounding box center [591, 67] width 185 height 14
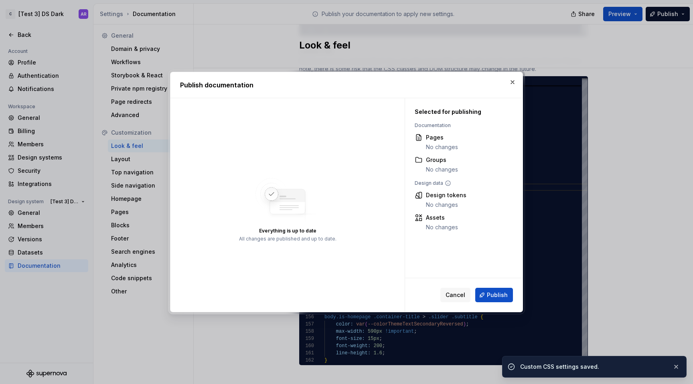
click at [500, 307] on div "Cancel Publish" at bounding box center [464, 295] width 118 height 34
click at [500, 295] on span "Publish" at bounding box center [497, 295] width 21 height 8
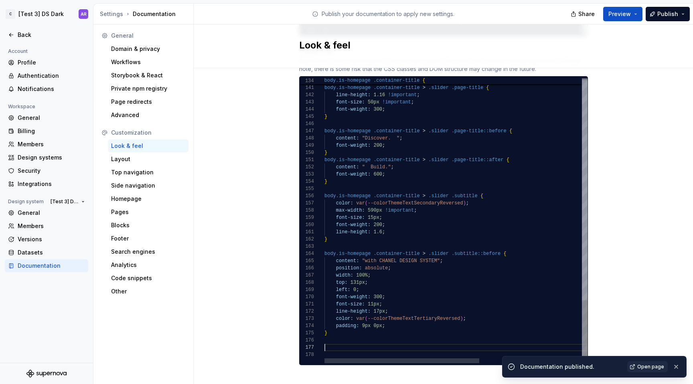
scroll to position [43, 49]
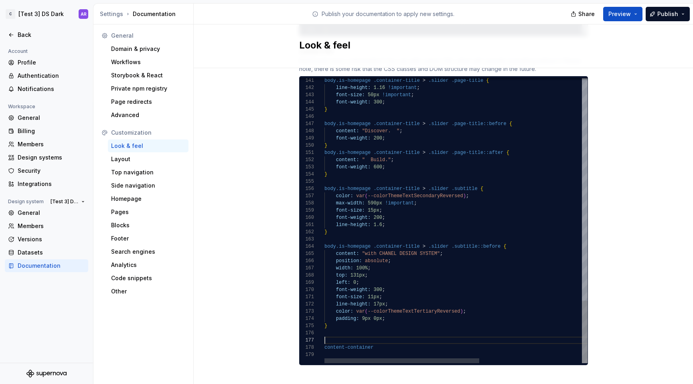
scroll to position [43, 49]
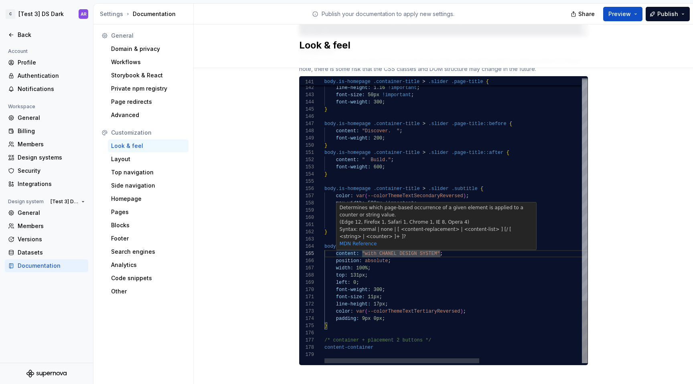
click at [368, 241] on link "MDN Reference" at bounding box center [358, 244] width 37 height 6
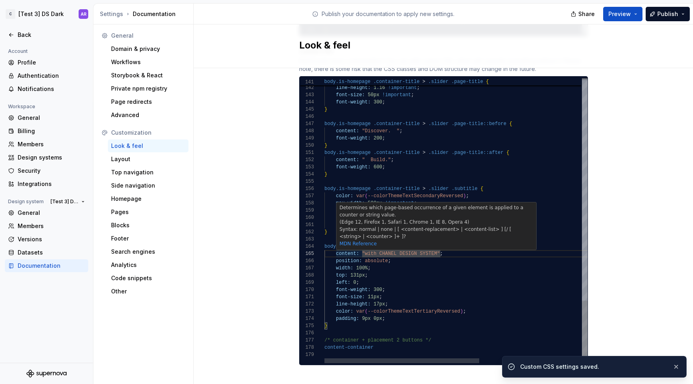
scroll to position [0, 26]
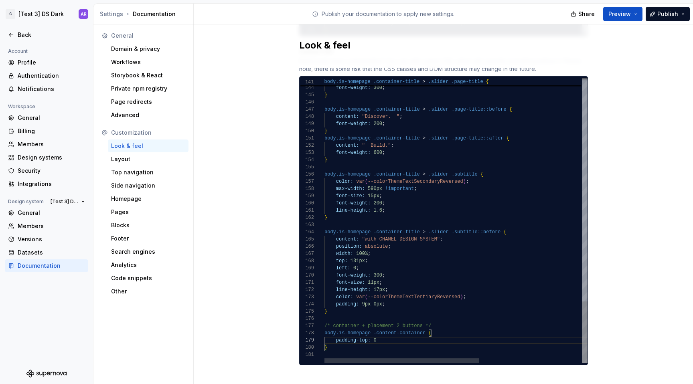
scroll to position [58, 55]
type textarea "**********"
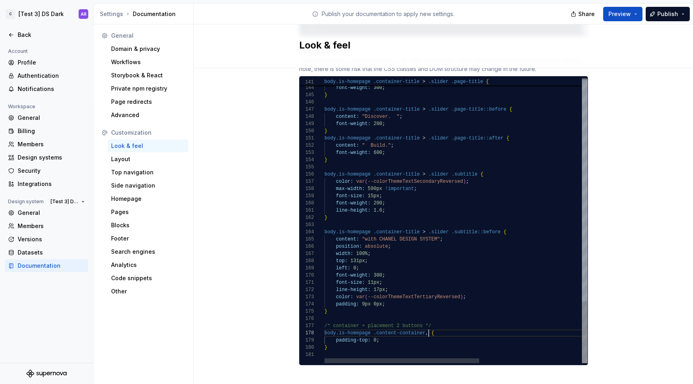
scroll to position [51, 107]
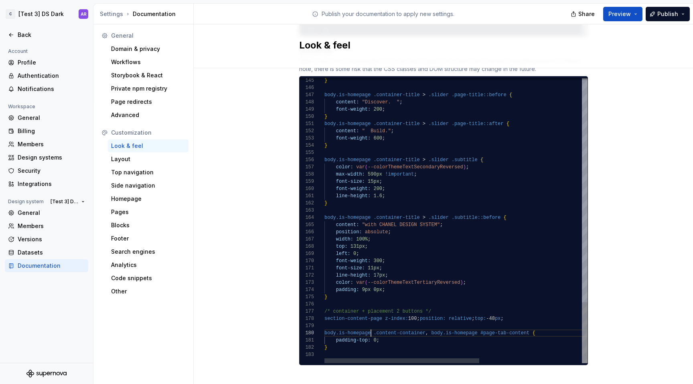
scroll to position [65, 47]
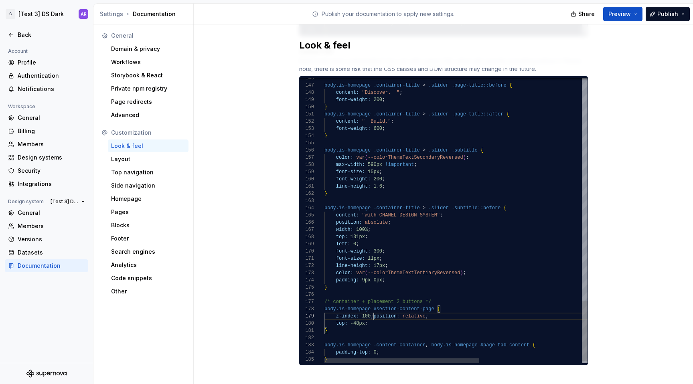
scroll to position [65, 12]
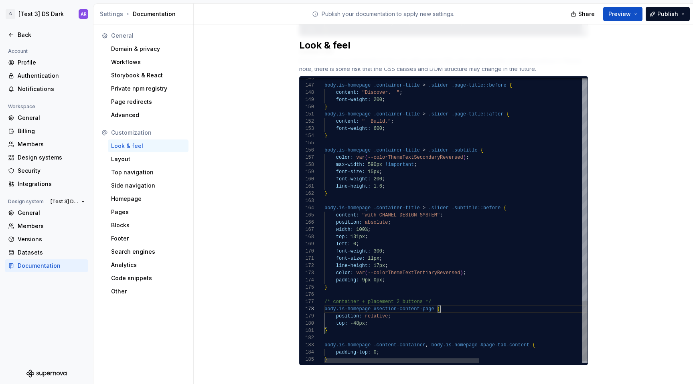
scroll to position [51, 116]
click at [656, 16] on button "Publish" at bounding box center [668, 14] width 44 height 14
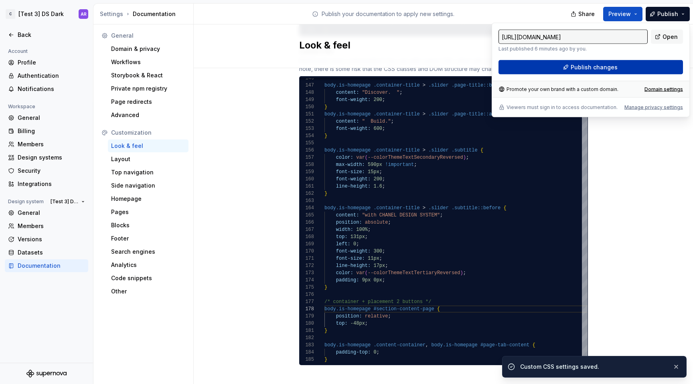
click at [668, 61] on button "Publish changes" at bounding box center [591, 67] width 185 height 14
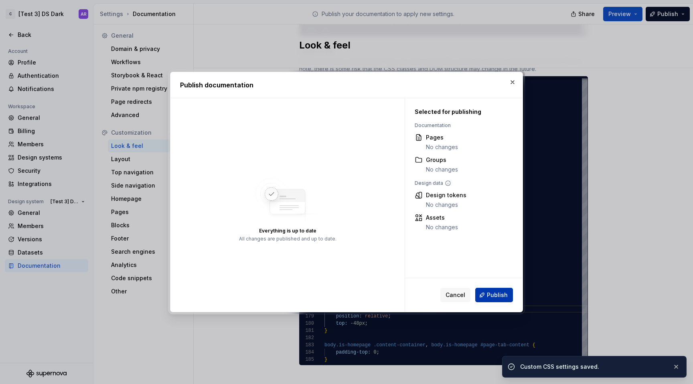
click at [505, 293] on span "Publish" at bounding box center [497, 295] width 21 height 8
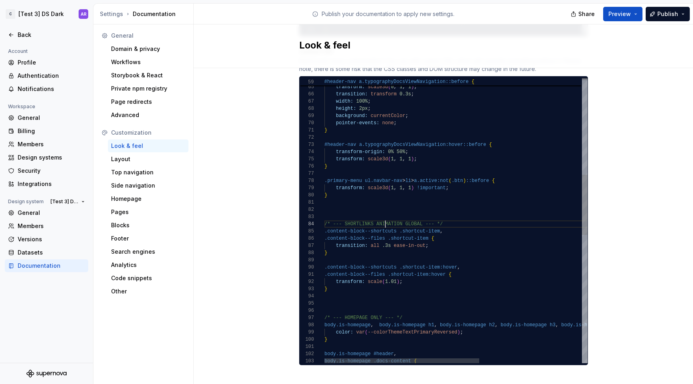
click at [381, 216] on div "} color: var ( --colorThemeTextPrimaryReversed ) ; body.is-homepage , body.is-h…" at bounding box center [543, 295] width 437 height 1348
click at [406, 256] on div "} color: var ( --colorThemeTextPrimaryReversed ) ; body.is-homepage , body.is-h…" at bounding box center [543, 295] width 437 height 1348
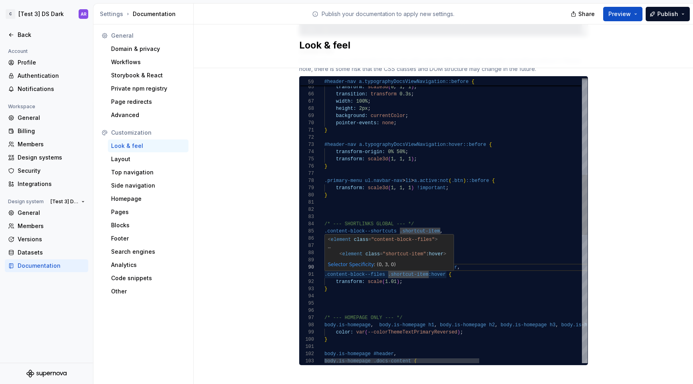
scroll to position [14, 3]
click at [410, 278] on div "} color: var ( --colorThemeTextPrimaryReversed ) ; body.is-homepage , body.is-h…" at bounding box center [543, 295] width 437 height 1348
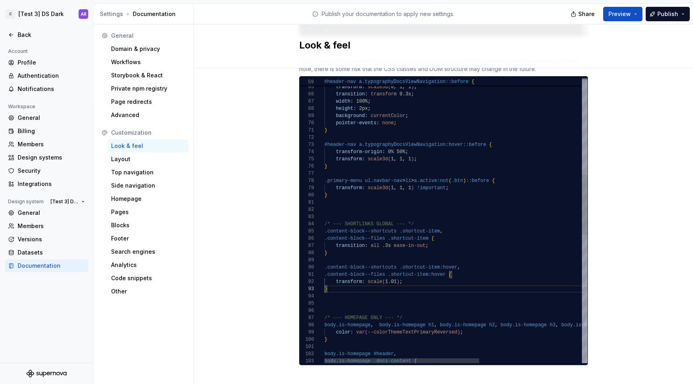
click at [446, 218] on div "} color: var ( --colorThemeTextPrimaryReversed ) ; body.is-homepage , body.is-h…" at bounding box center [543, 295] width 437 height 1348
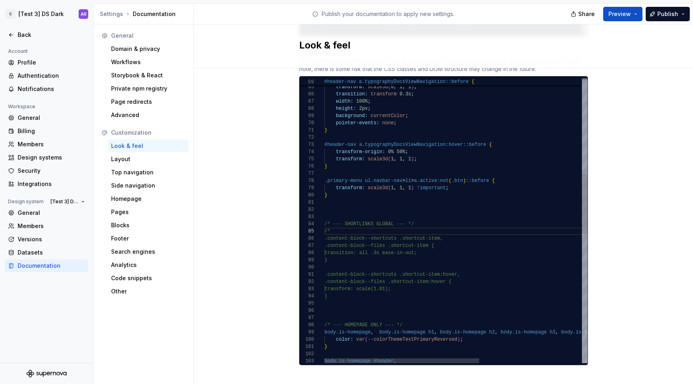
scroll to position [22, 3]
click at [380, 289] on div "} color: var ( --colorThemeTextPrimaryReversed ) ; body.is-homepage , body.is-h…" at bounding box center [543, 298] width 437 height 1355
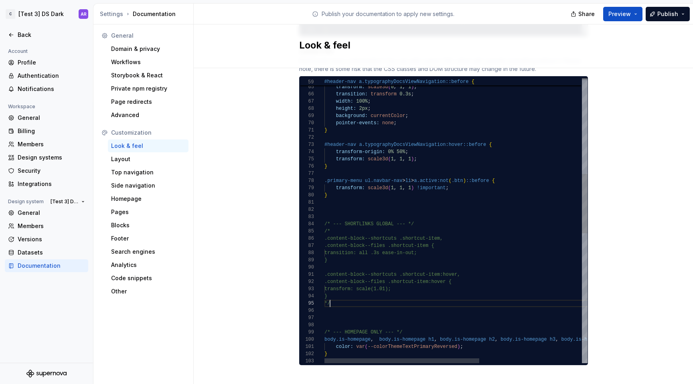
scroll to position [29, 6]
type textarea "**********"
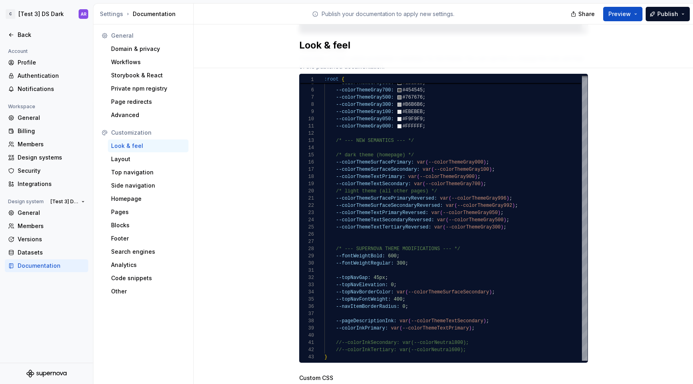
scroll to position [436, 0]
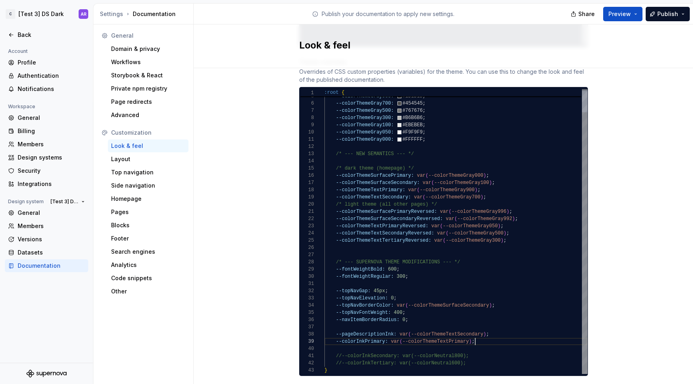
click at [502, 333] on div "--colorThemeGray996: #0A0A0A ; --colorThemeGray900: #1D1D1D ; --colorThemeGray7…" at bounding box center [456, 219] width 263 height 311
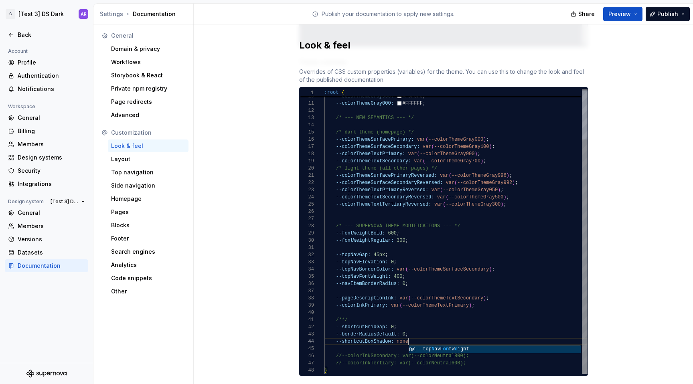
scroll to position [22, 87]
click at [339, 313] on div "--colorThemeGray100: #EBEBEB ; --colorThemeGray050: #F9F9F9 ; --colorThemeGray0…" at bounding box center [456, 201] width 263 height 347
click at [410, 325] on div "--colorThemeGray100: #EBEBEB ; --colorThemeGray050: #F9F9F9 ; --colorThemeGray0…" at bounding box center [456, 201] width 263 height 347
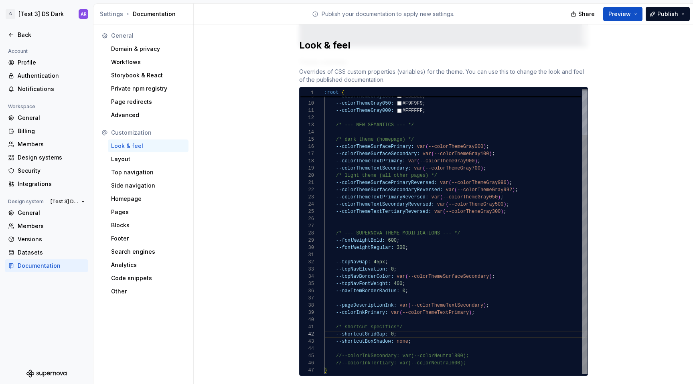
click at [384, 308] on div "--colorThemeGray100: #EBEBEB ; --colorThemeGray050: #F9F9F9 ; --colorThemeGray0…" at bounding box center [456, 204] width 263 height 339
click at [382, 310] on div "--colorThemeGray100: #EBEBEB ; --colorThemeGray050: #F9F9F9 ; --colorThemeGray0…" at bounding box center [456, 204] width 263 height 339
click at [391, 243] on div "--colorThemeGray100: #EBEBEB ; --colorThemeGray050: #F9F9F9 ; --colorThemeGray0…" at bounding box center [456, 204] width 263 height 339
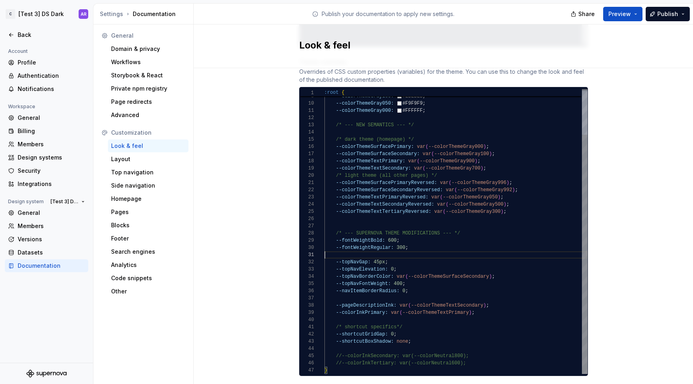
click at [376, 248] on div "--colorThemeGray100: #EBEBEB ; --colorThemeGray050: #F9F9F9 ; --colorThemeGray0…" at bounding box center [456, 204] width 263 height 339
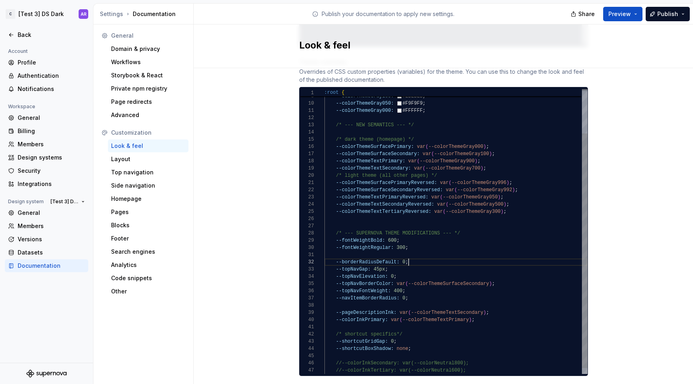
scroll to position [14, 12]
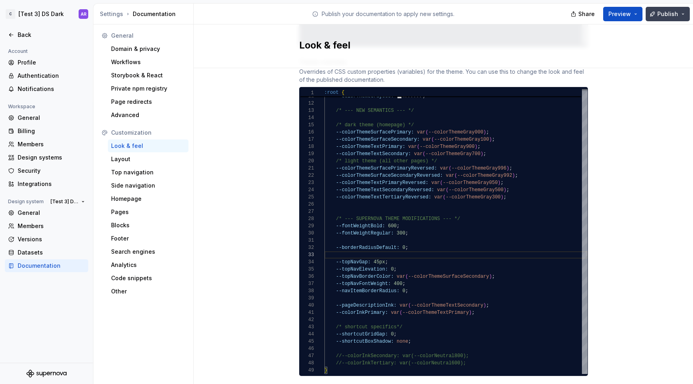
click at [671, 8] on button "Publish" at bounding box center [668, 14] width 44 height 14
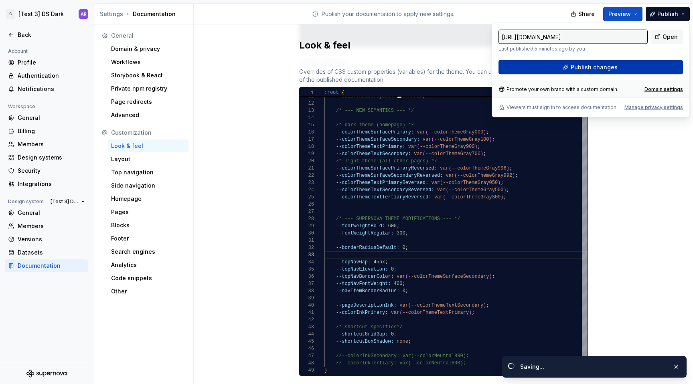
click at [646, 71] on button "Publish changes" at bounding box center [591, 67] width 185 height 14
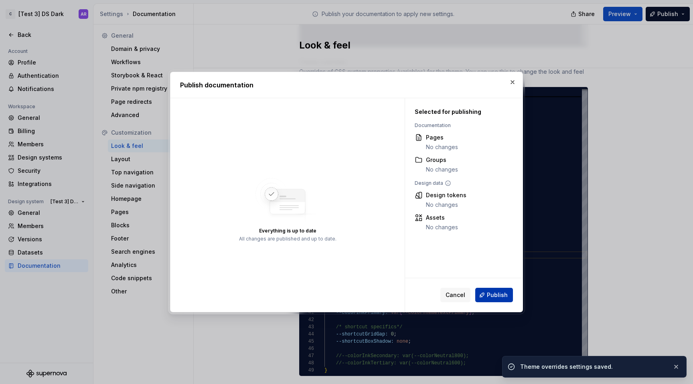
click at [495, 292] on span "Publish" at bounding box center [497, 295] width 21 height 8
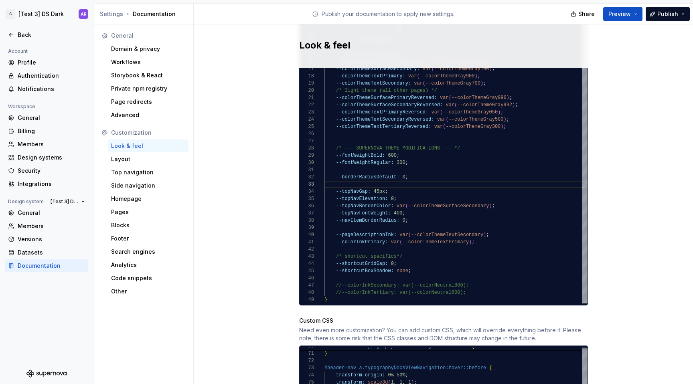
scroll to position [423, 0]
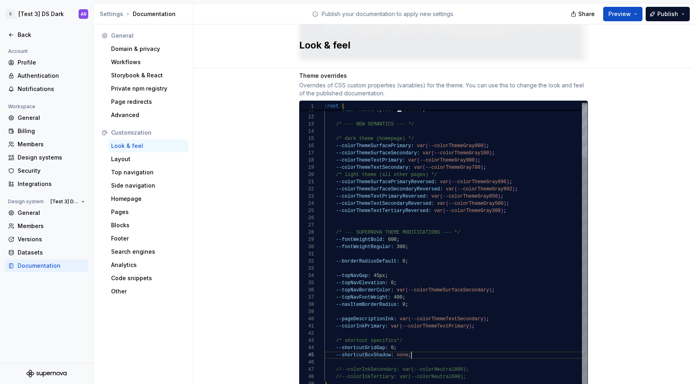
click at [433, 349] on div "--colorThemeGray050: #F9F9F9 ; --colorThemeGray000: #FFFFFF ; /* --- NEW SEMANT…" at bounding box center [456, 211] width 263 height 354
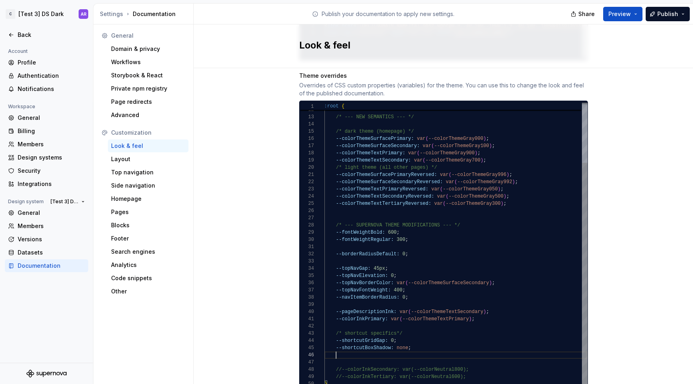
scroll to position [43, 133]
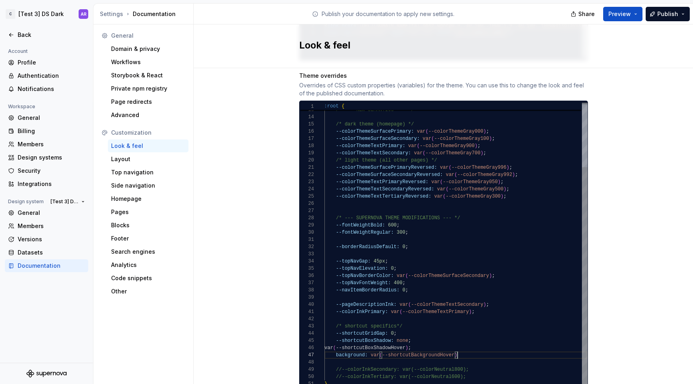
click at [345, 339] on div "/* --- NEW SEMANTICS --- */ /* dark theme (homepage) */ --colorThemeSurfacePrim…" at bounding box center [456, 204] width 263 height 368
click at [391, 355] on div "/* --- NEW SEMANTICS --- */ /* dark theme (homepage) */ --colorThemeSurfacePrim…" at bounding box center [456, 204] width 263 height 368
click at [378, 347] on div "/* --- NEW SEMANTICS --- */ /* dark theme (homepage) */ --colorThemeSurfacePrim…" at bounding box center [456, 204] width 263 height 368
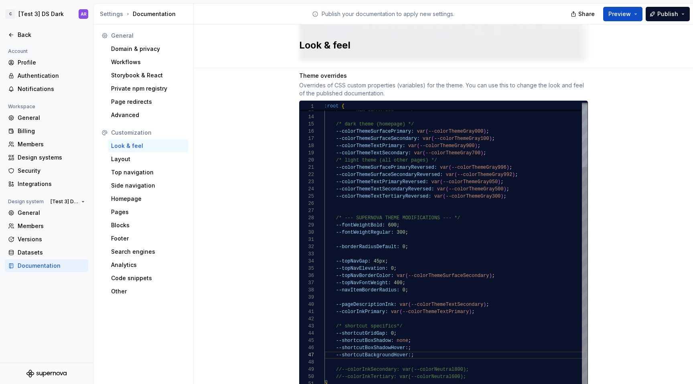
scroll to position [43, 87]
click at [334, 347] on div "/* --- NEW SEMANTICS --- */ /* dark theme (homepage) */ --colorThemeSurfacePrim…" at bounding box center [456, 204] width 263 height 368
click at [473, 374] on div "/* --- NEW SEMANTICS --- */ /* dark theme (homepage) */ --colorThemeSurfacePrim…" at bounding box center [456, 204] width 263 height 368
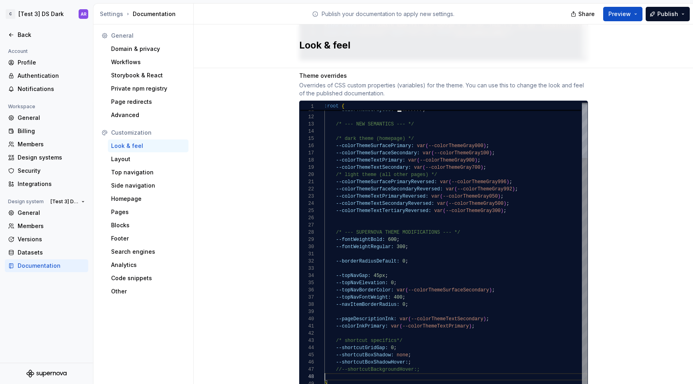
scroll to position [51, 0]
click at [425, 362] on div "/* --- NEW SEMANTICS --- */ /* dark theme (homepage) */ --colorThemeSurfacePrim…" at bounding box center [456, 211] width 263 height 354
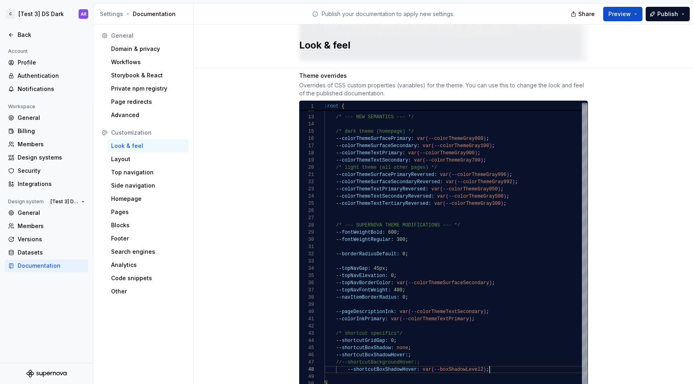
scroll to position [51, 165]
click at [442, 342] on div "/* --- NEW SEMANTICS --- */ /* dark theme (homepage) */ --colorThemeSurfacePrim…" at bounding box center [456, 207] width 263 height 361
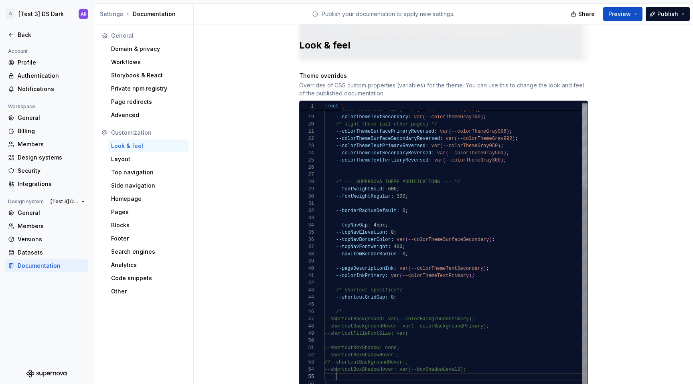
scroll to position [29, 17]
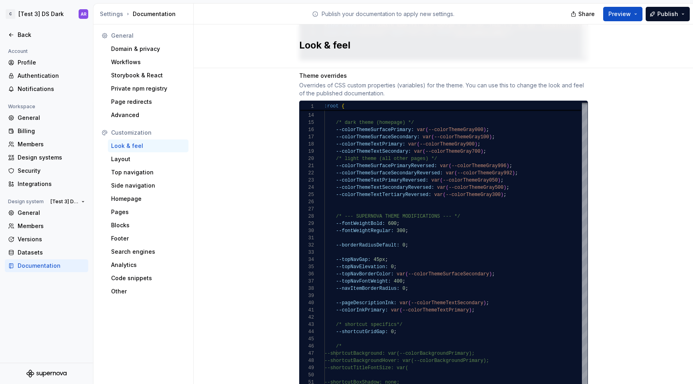
click at [493, 159] on div "--colorThemeSurfaceSecondary: var ( --colorThemeGray100 ) ; --colorThemeTextPri…" at bounding box center [456, 220] width 263 height 404
type textarea "**********"
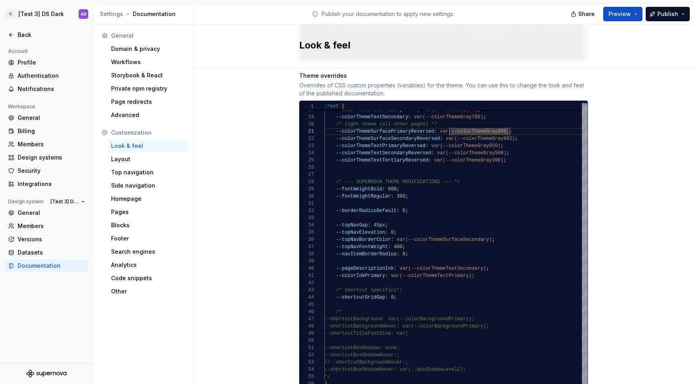
click at [660, 213] on div "Site logo A company logo that will be displayed on all pages on your documentat…" at bounding box center [444, 198] width 500 height 1104
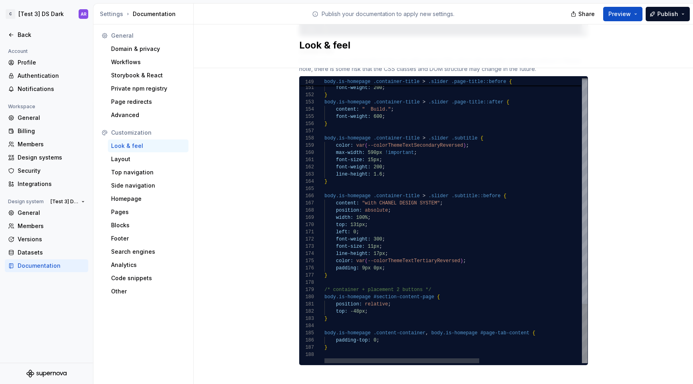
scroll to position [43, 3]
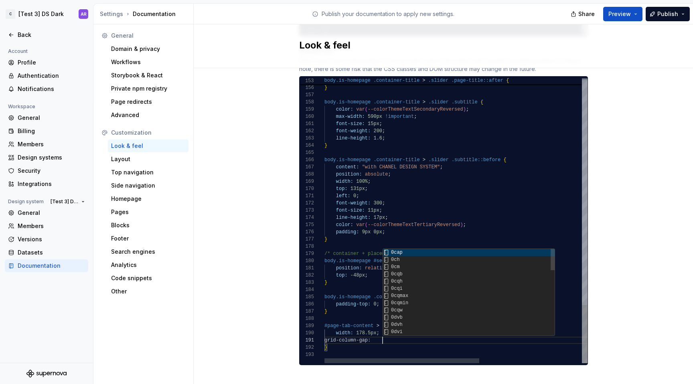
scroll to position [0, 60]
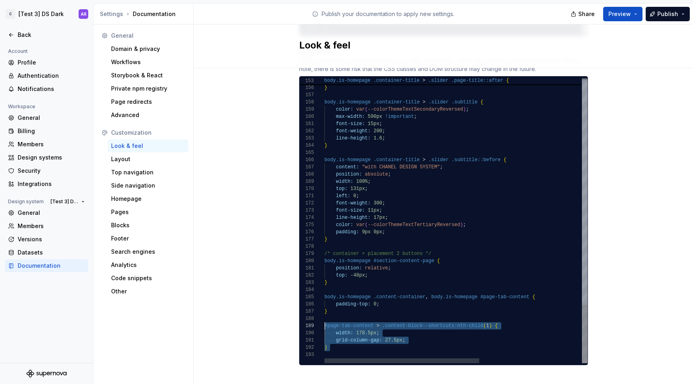
scroll to position [58, 0]
drag, startPoint x: 332, startPoint y: 344, endPoint x: 318, endPoint y: 320, distance: 28.4
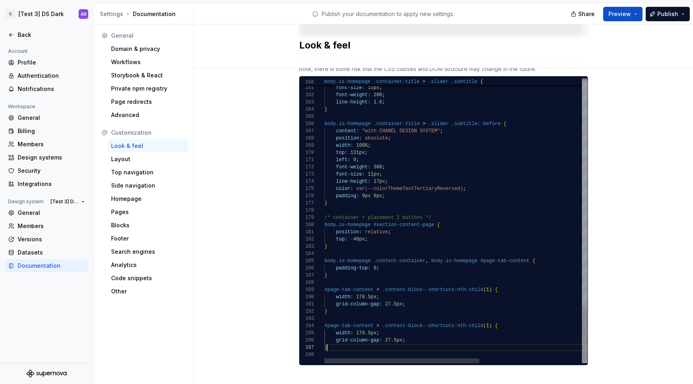
scroll to position [43, 3]
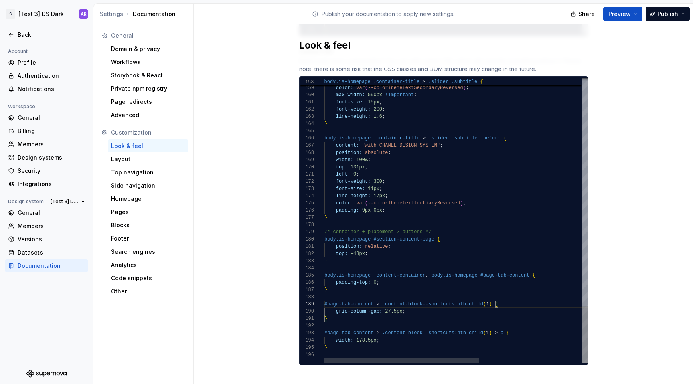
scroll to position [0, 3]
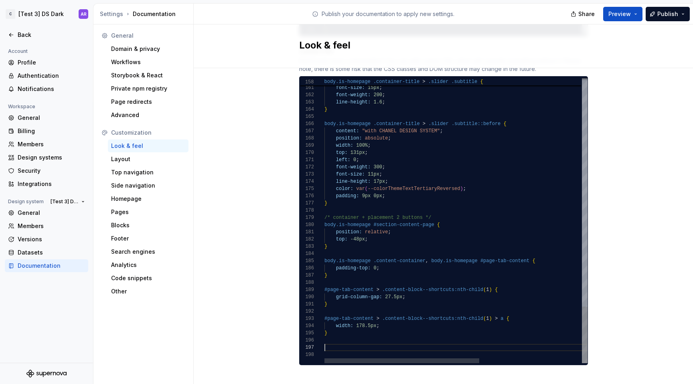
scroll to position [43, 20]
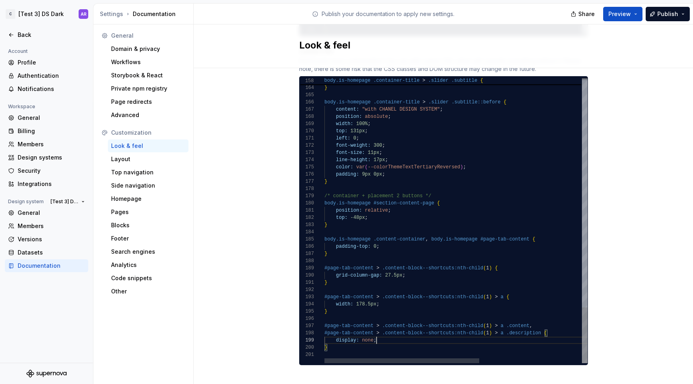
scroll to position [58, 52]
click at [674, 15] on span "Publish" at bounding box center [668, 14] width 21 height 8
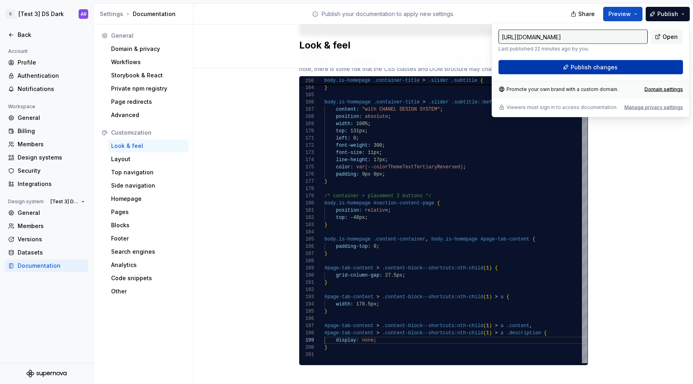
click at [641, 70] on button "Publish changes" at bounding box center [591, 67] width 185 height 14
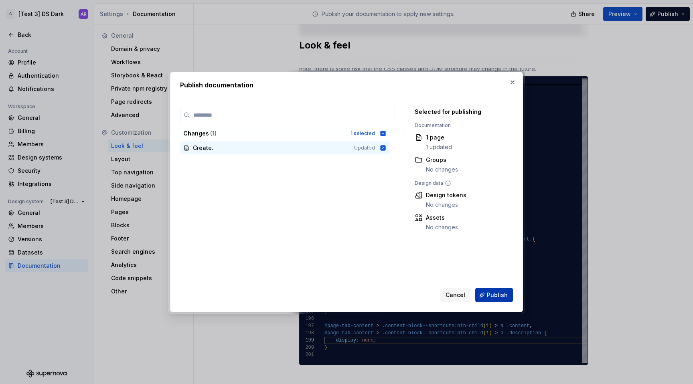
click at [503, 299] on button "Publish" at bounding box center [494, 295] width 38 height 14
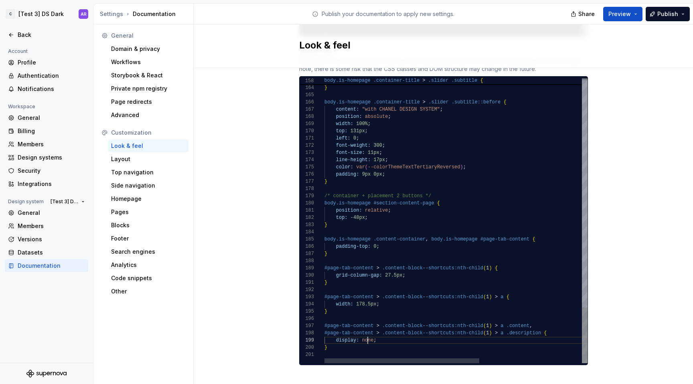
type textarea "**********"
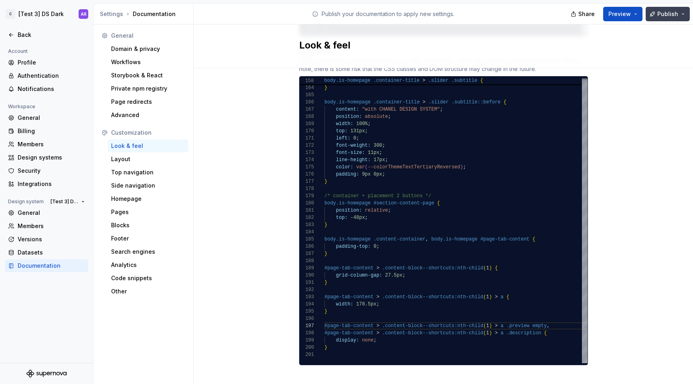
click at [671, 7] on button "Publish" at bounding box center [668, 14] width 44 height 14
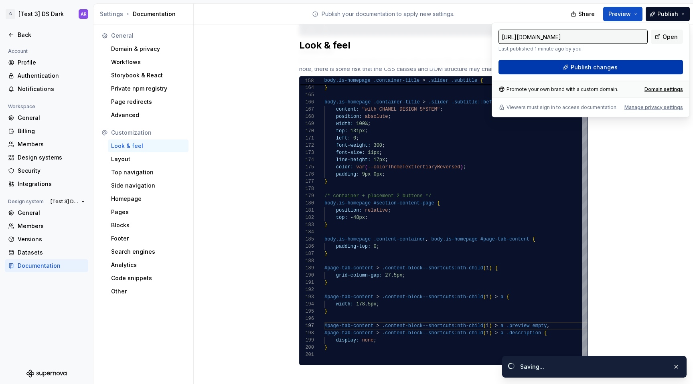
click at [618, 70] on button "Publish changes" at bounding box center [591, 67] width 185 height 14
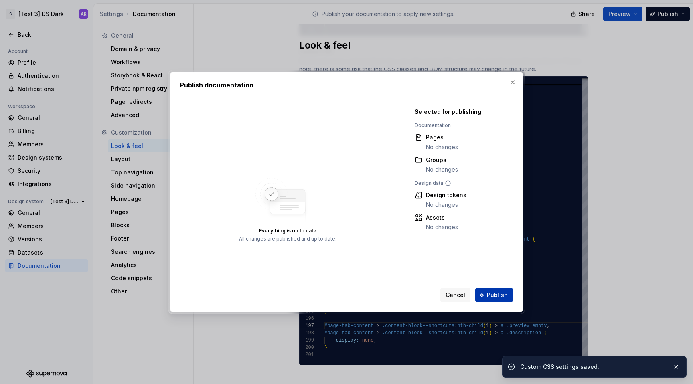
click at [504, 302] on button "Publish" at bounding box center [494, 295] width 38 height 14
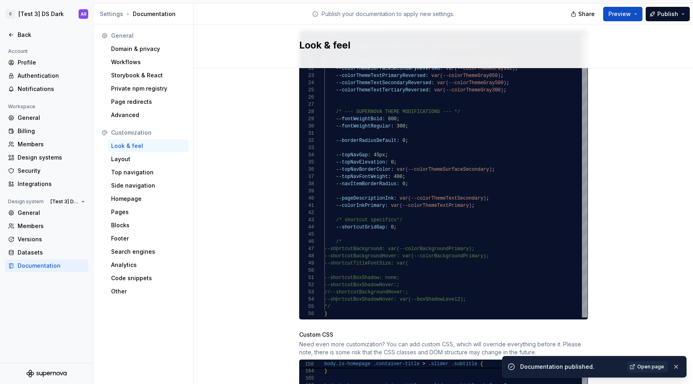
scroll to position [404, 0]
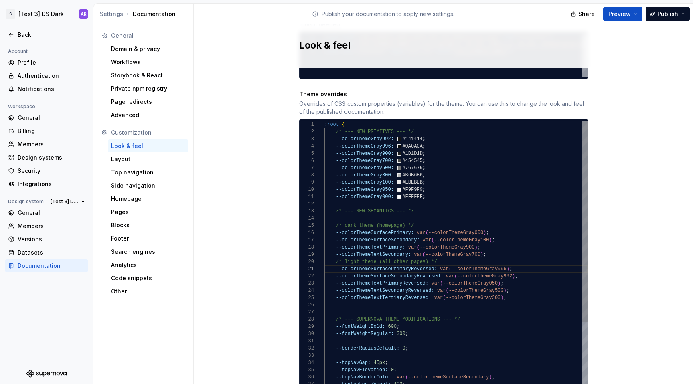
click at [378, 154] on div "--colorThemeSurfaceSecondary: var ( --colorThemeGray100 ) ; --colorThemeTextPri…" at bounding box center [456, 323] width 263 height 404
click at [518, 269] on div "--colorThemeSurfaceSecondary: var ( --colorThemeGray100 ) ; --colorThemeTextPri…" at bounding box center [456, 323] width 263 height 404
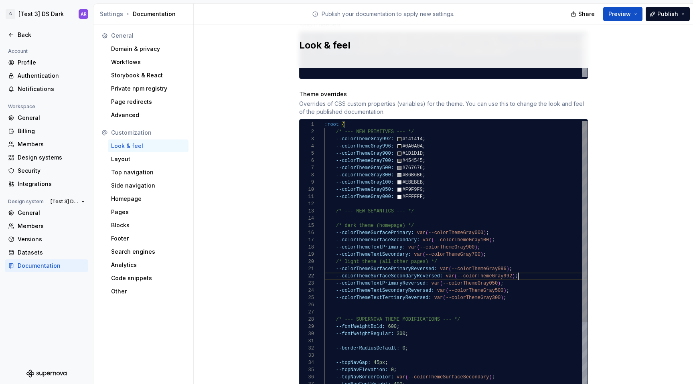
click at [332, 270] on div "--colorThemeSurfaceSecondary: var ( --colorThemeGray100 ) ; --colorThemeTextPri…" at bounding box center [456, 323] width 263 height 404
type textarea "**********"
click at [370, 152] on div "--colorThemeSurfaceSecondary: var ( --colorThemeGray100 ) ; --colorThemeTextPri…" at bounding box center [456, 323] width 263 height 404
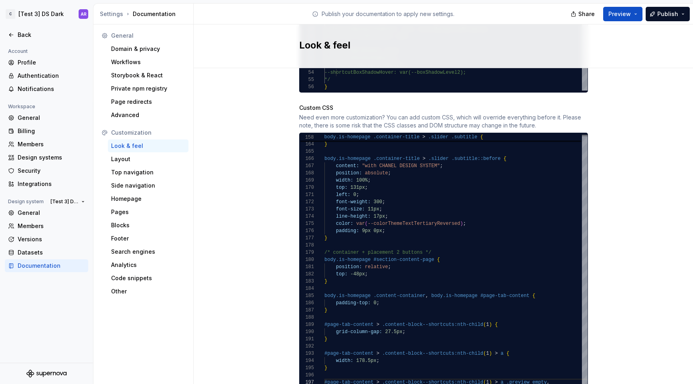
scroll to position [776, 0]
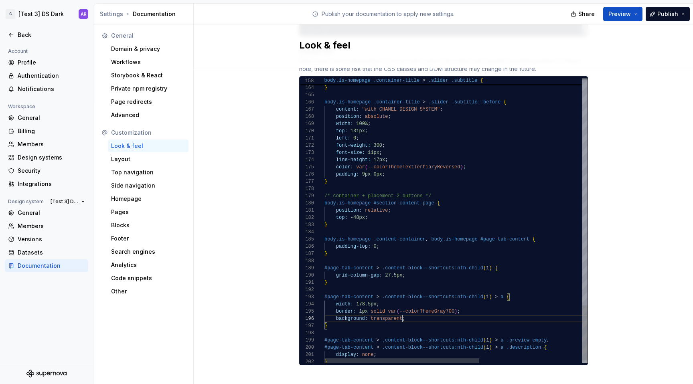
scroll to position [36, 78]
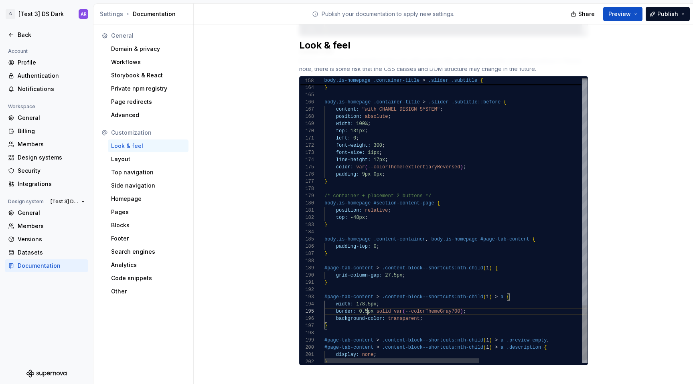
scroll to position [29, 43]
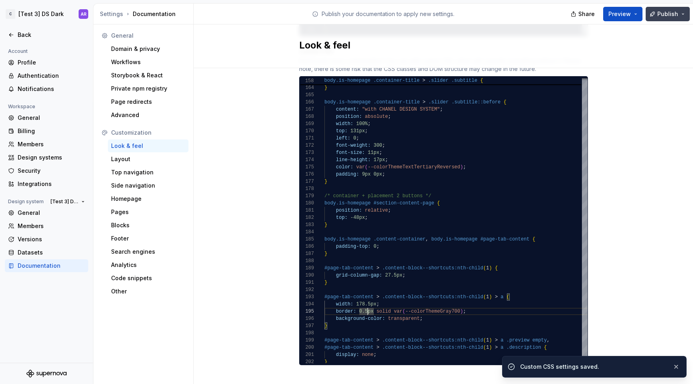
click at [676, 7] on button "Publish" at bounding box center [668, 14] width 44 height 14
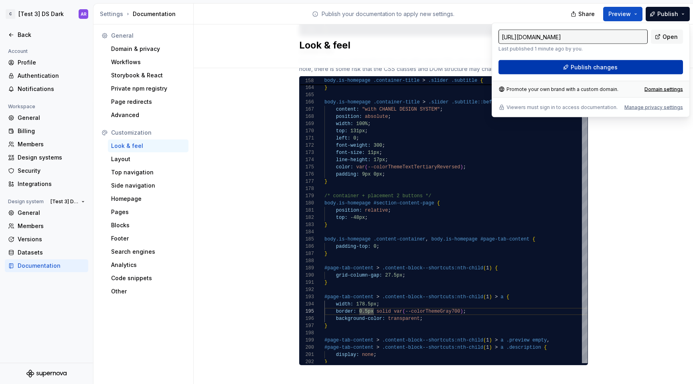
click at [617, 66] on button "Publish changes" at bounding box center [591, 67] width 185 height 14
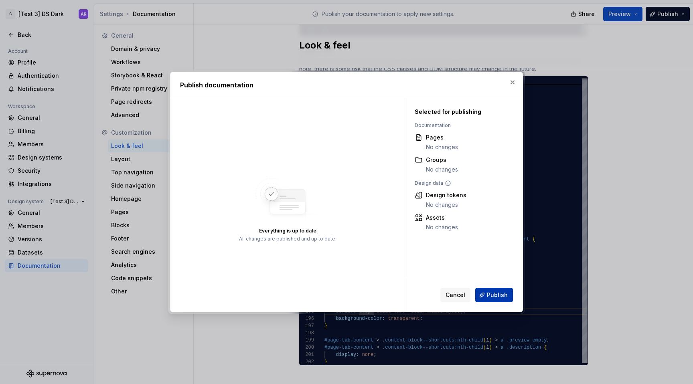
click at [506, 298] on span "Publish" at bounding box center [497, 295] width 21 height 8
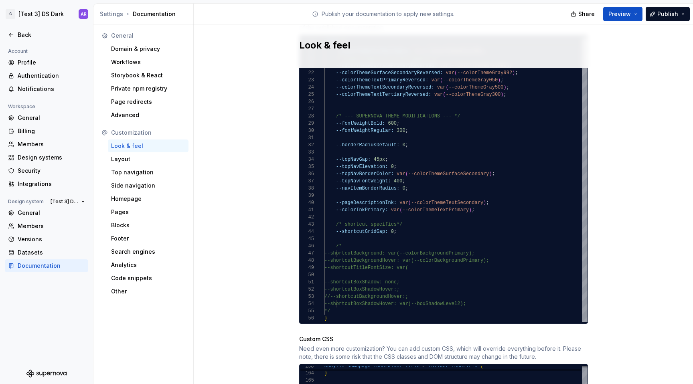
scroll to position [441, 0]
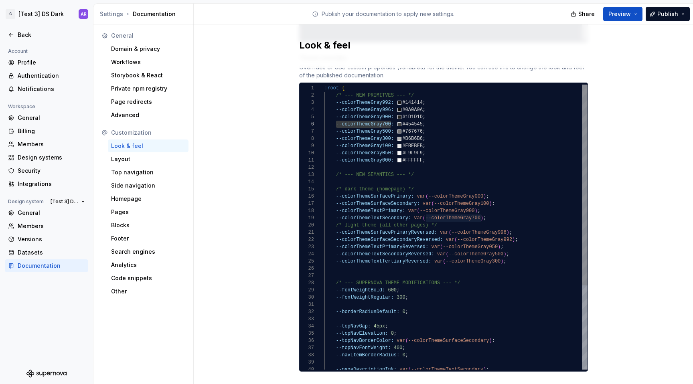
type textarea "**********"
click at [393, 238] on div "--colorThemeSurfaceSecondary: var ( --colorThemeGray100 ) ; --colorThemeTextPri…" at bounding box center [456, 287] width 263 height 404
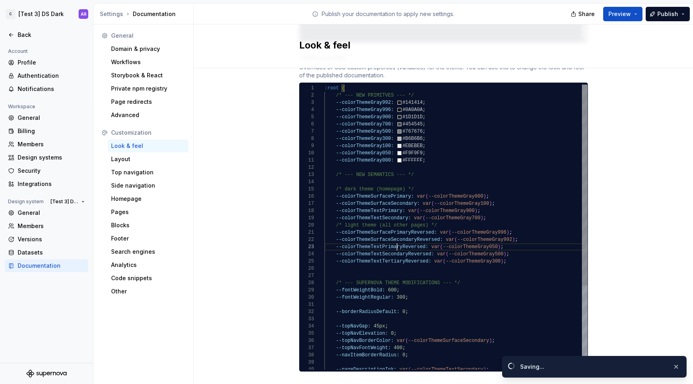
scroll to position [14, 102]
click at [393, 238] on div "--colorThemeSurfaceSecondary: var ( --colorThemeGray100 ) ; --colorThemeTextPri…" at bounding box center [456, 287] width 263 height 404
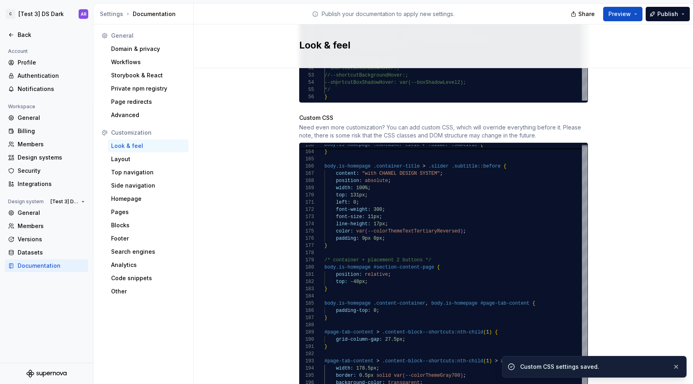
scroll to position [776, 0]
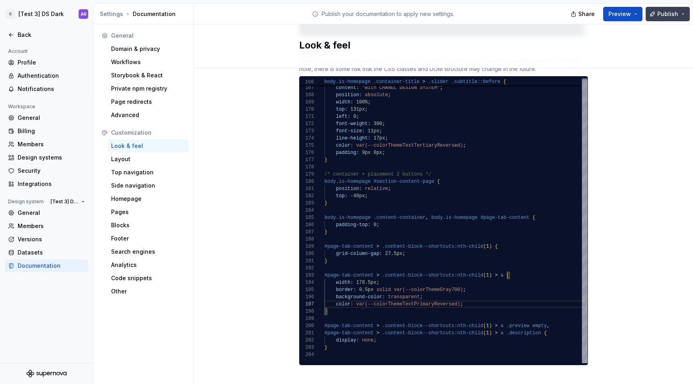
click at [662, 13] on span "Publish" at bounding box center [668, 14] width 21 height 8
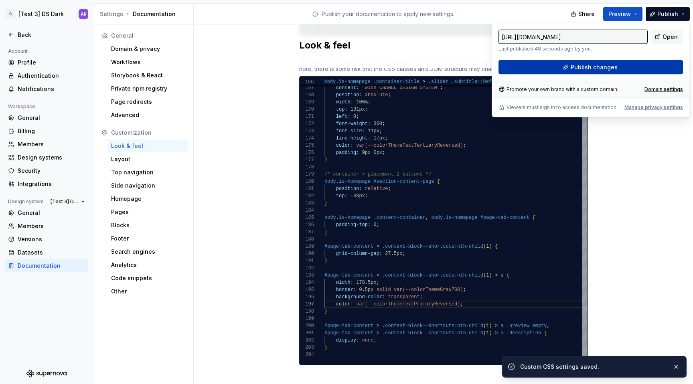
click at [610, 71] on button "Publish changes" at bounding box center [591, 67] width 185 height 14
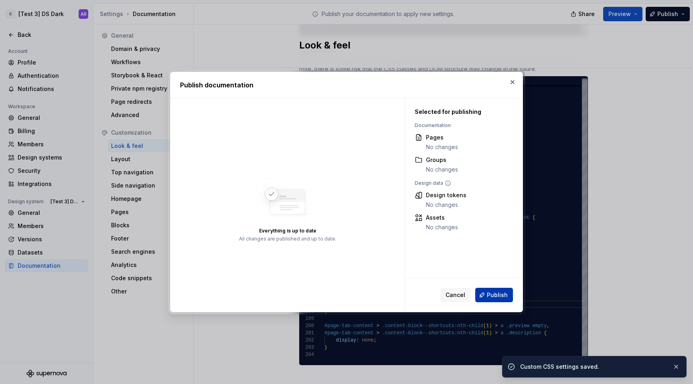
click at [500, 299] on span "Publish" at bounding box center [497, 295] width 21 height 8
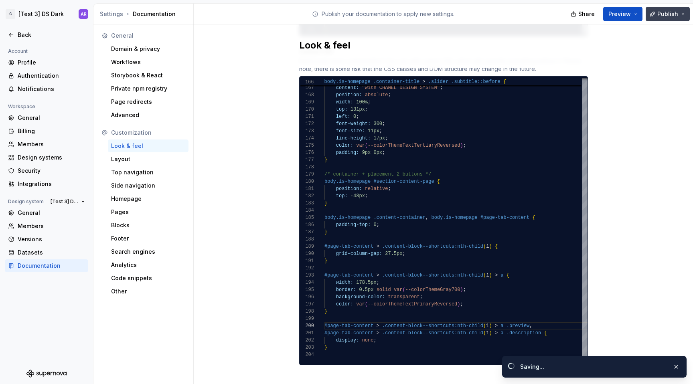
click at [667, 10] on span "Publish" at bounding box center [668, 14] width 21 height 8
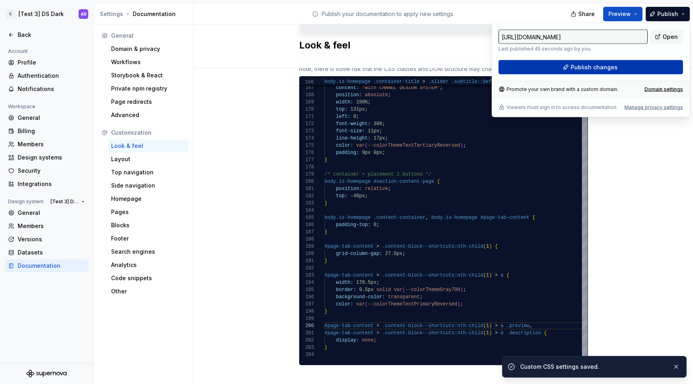
click at [611, 67] on span "Publish changes" at bounding box center [594, 67] width 47 height 8
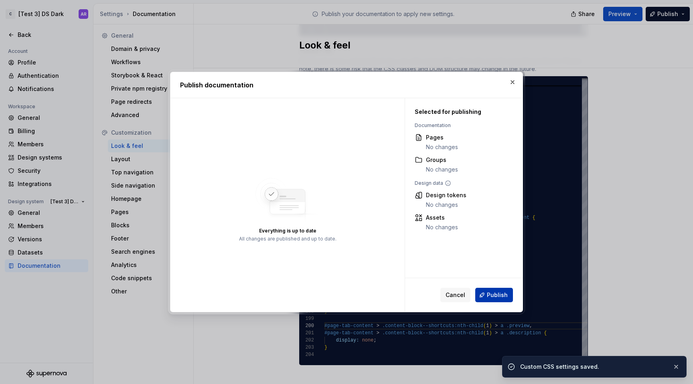
click at [504, 295] on span "Publish" at bounding box center [497, 295] width 21 height 8
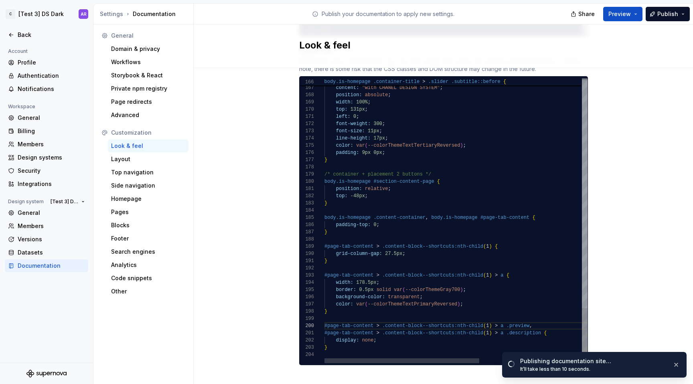
scroll to position [14, 3]
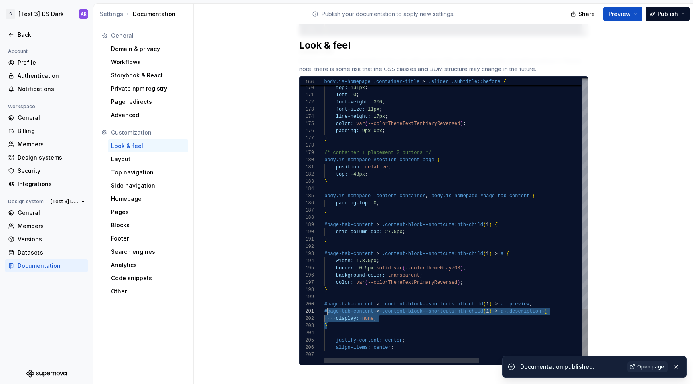
scroll to position [0, 0]
drag, startPoint x: 336, startPoint y: 318, endPoint x: 320, endPoint y: 304, distance: 21.3
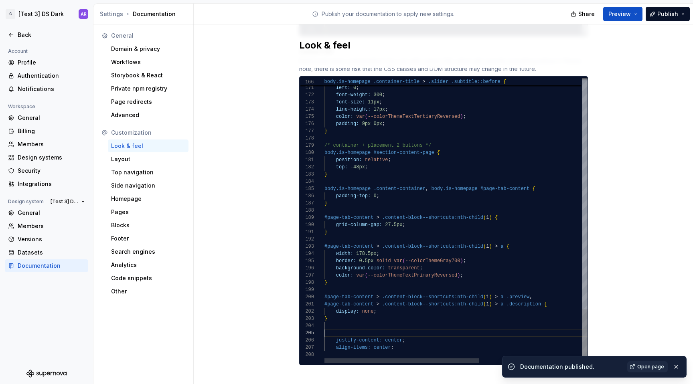
scroll to position [43, 3]
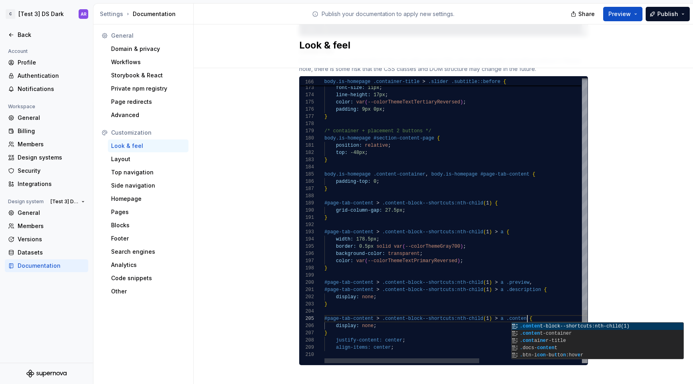
scroll to position [29, 206]
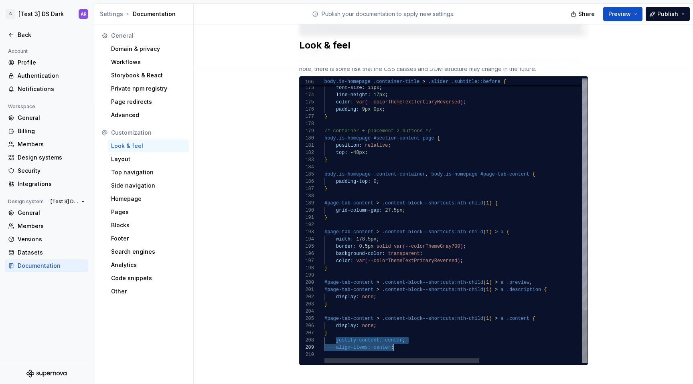
drag, startPoint x: 333, startPoint y: 331, endPoint x: 415, endPoint y: 343, distance: 83.1
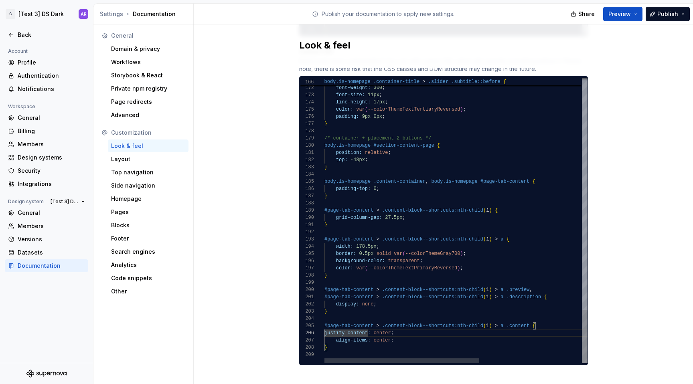
scroll to position [36, 12]
click at [669, 19] on button "Publish" at bounding box center [668, 14] width 44 height 14
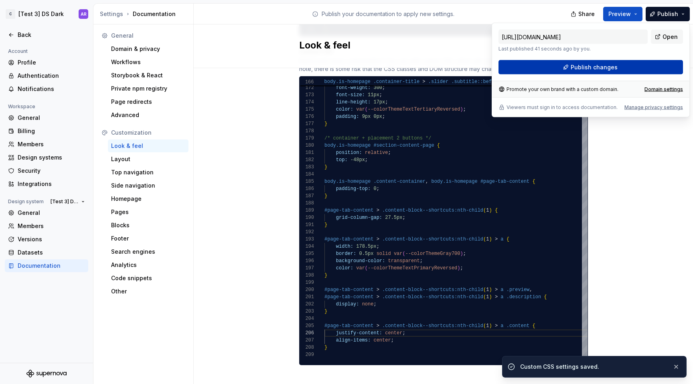
click at [620, 73] on button "Publish changes" at bounding box center [591, 67] width 185 height 14
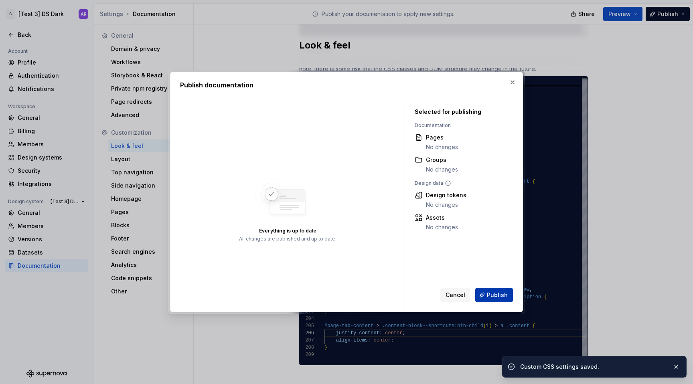
click at [497, 295] on span "Publish" at bounding box center [497, 295] width 21 height 8
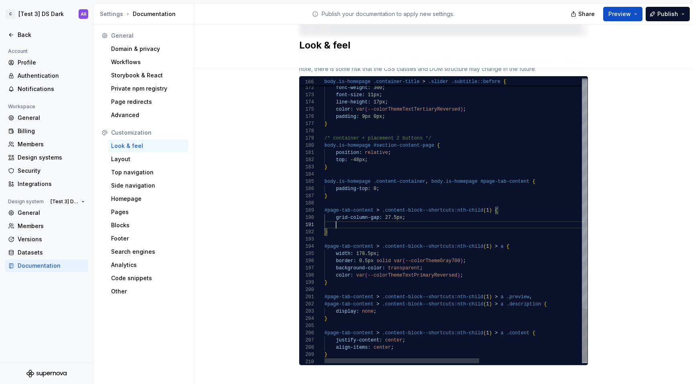
scroll to position [7, 49]
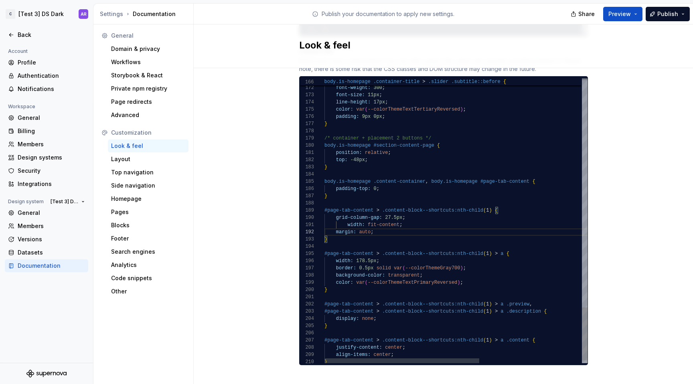
click at [666, 14] on span "Publish" at bounding box center [668, 14] width 21 height 8
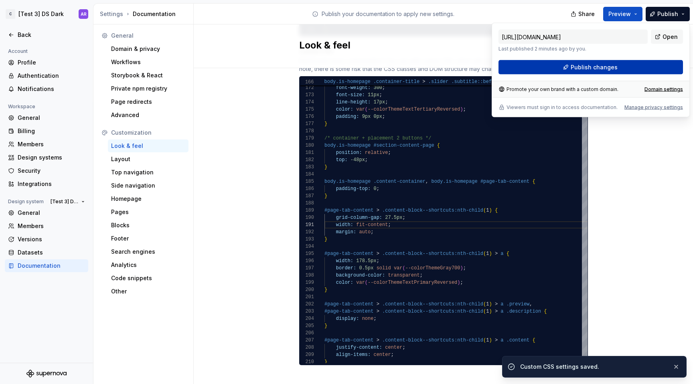
click at [633, 69] on button "Publish changes" at bounding box center [591, 67] width 185 height 14
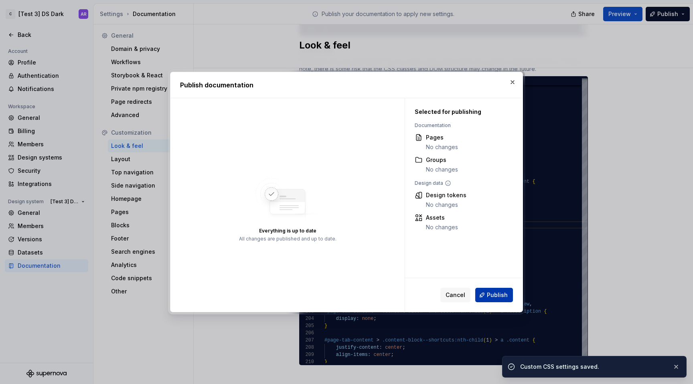
click at [492, 293] on span "Publish" at bounding box center [497, 295] width 21 height 8
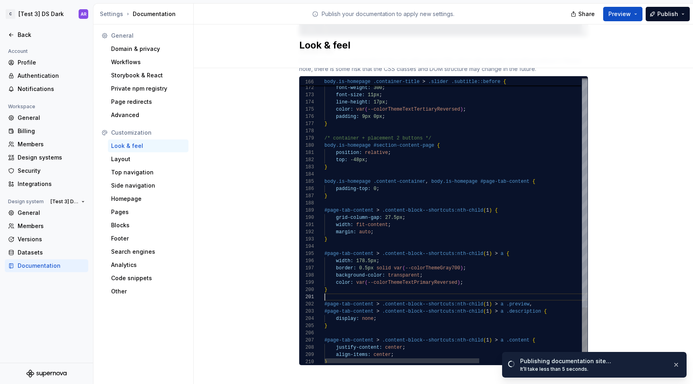
scroll to position [0, 0]
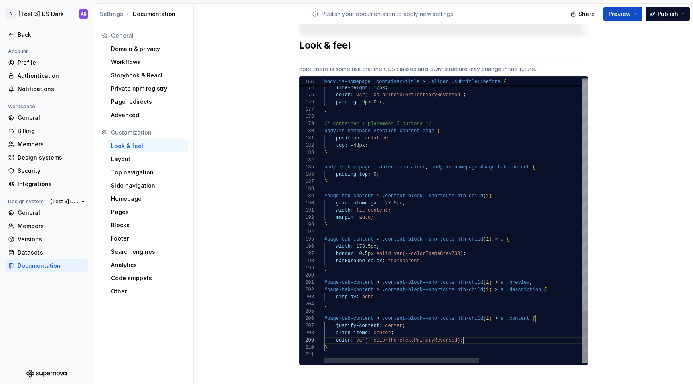
scroll to position [58, 139]
click at [664, 14] on span "Publish" at bounding box center [668, 14] width 21 height 8
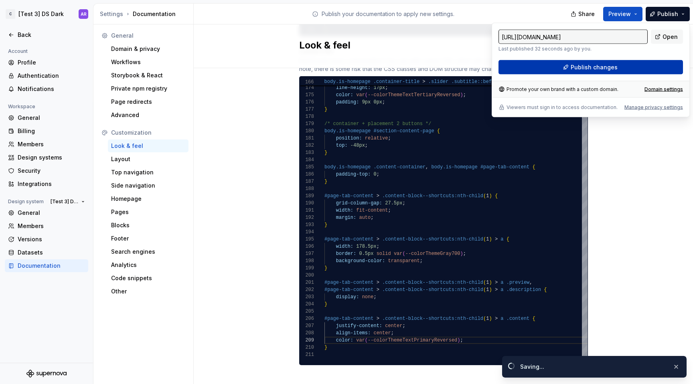
click at [644, 70] on button "Publish changes" at bounding box center [591, 67] width 185 height 14
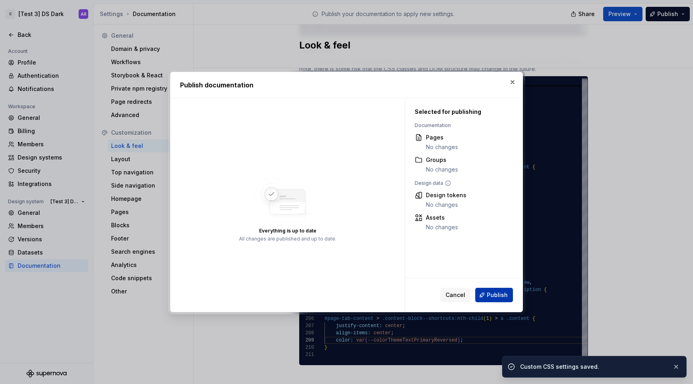
click at [496, 298] on span "Publish" at bounding box center [497, 295] width 21 height 8
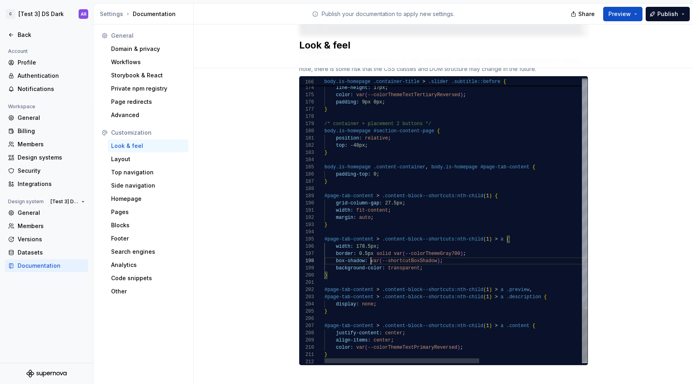
scroll to position [51, 165]
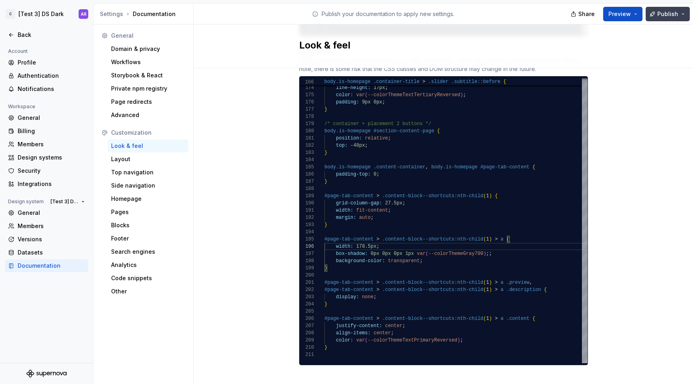
click at [670, 11] on span "Publish" at bounding box center [668, 14] width 21 height 8
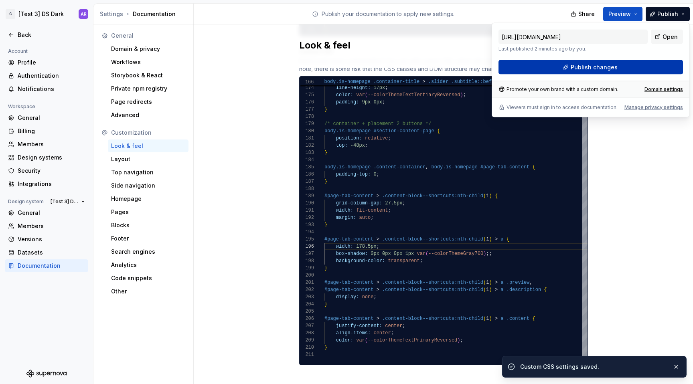
click at [632, 69] on button "Publish changes" at bounding box center [591, 67] width 185 height 14
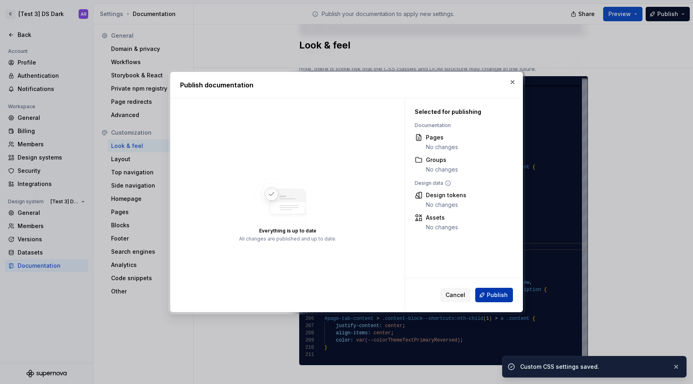
click at [498, 299] on span "Publish" at bounding box center [497, 295] width 21 height 8
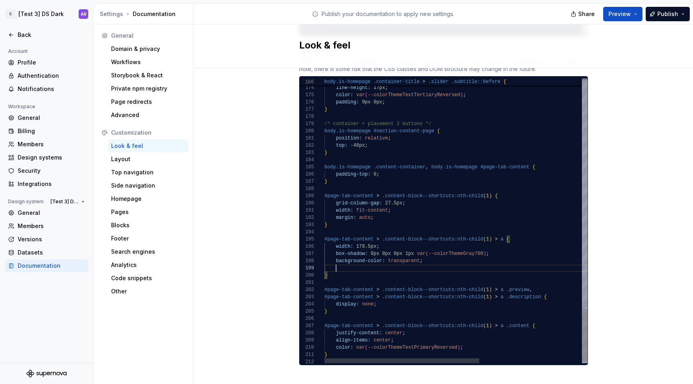
scroll to position [22, 75]
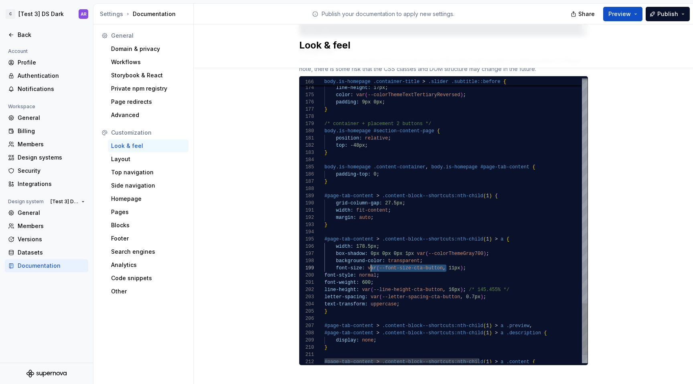
drag, startPoint x: 445, startPoint y: 260, endPoint x: 364, endPoint y: 260, distance: 80.3
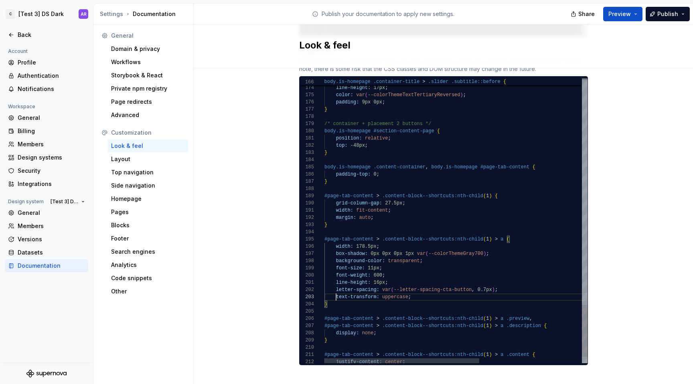
scroll to position [7, 12]
drag, startPoint x: 473, startPoint y: 282, endPoint x: 380, endPoint y: 280, distance: 93.1
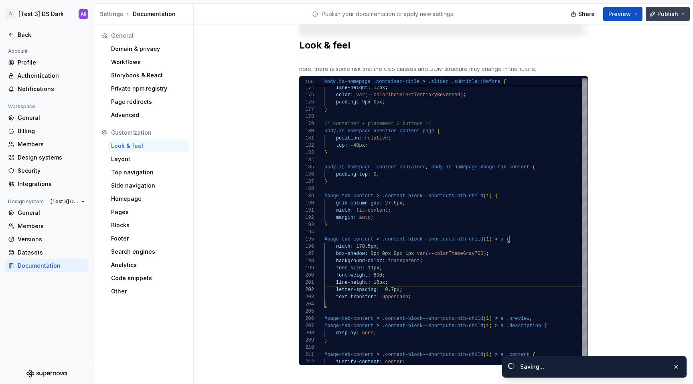
click at [653, 16] on button "Publish" at bounding box center [668, 14] width 44 height 14
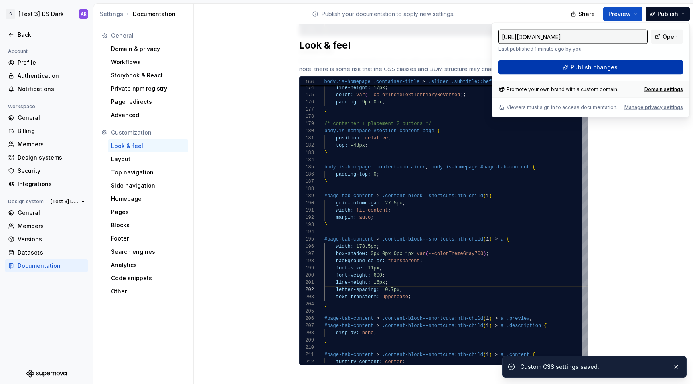
click at [641, 65] on button "Publish changes" at bounding box center [591, 67] width 185 height 14
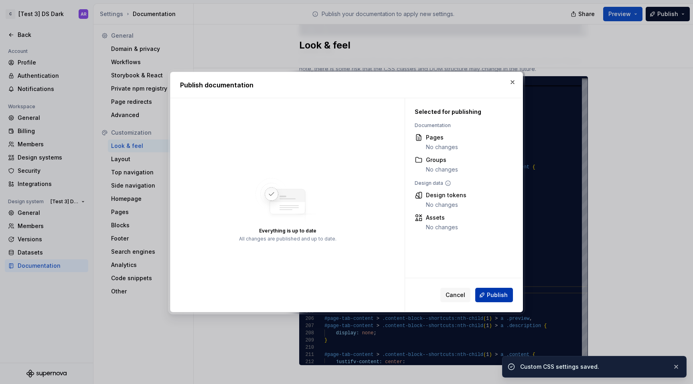
click at [501, 296] on span "Publish" at bounding box center [497, 295] width 21 height 8
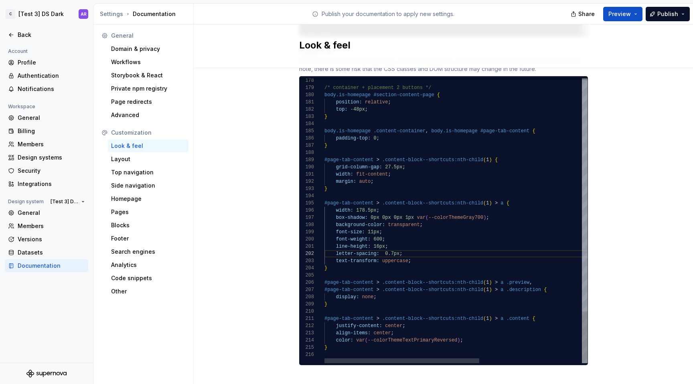
scroll to position [22, 139]
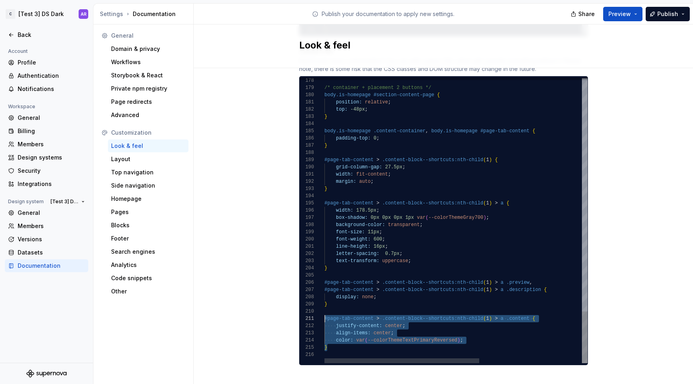
drag, startPoint x: 329, startPoint y: 340, endPoint x: 321, endPoint y: 313, distance: 28.6
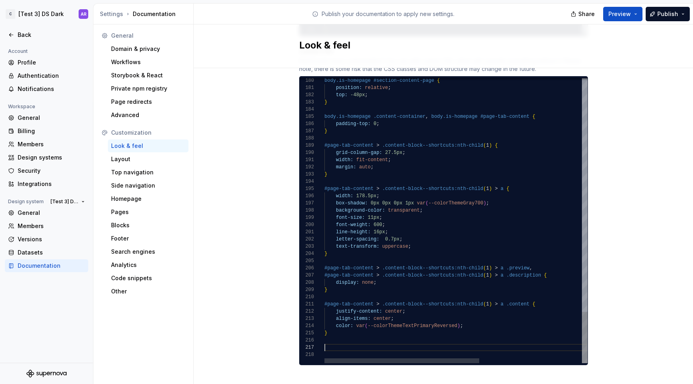
scroll to position [0, 2]
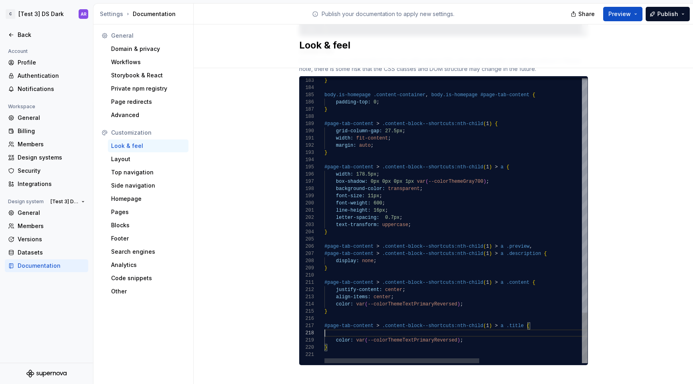
scroll to position [43, 206]
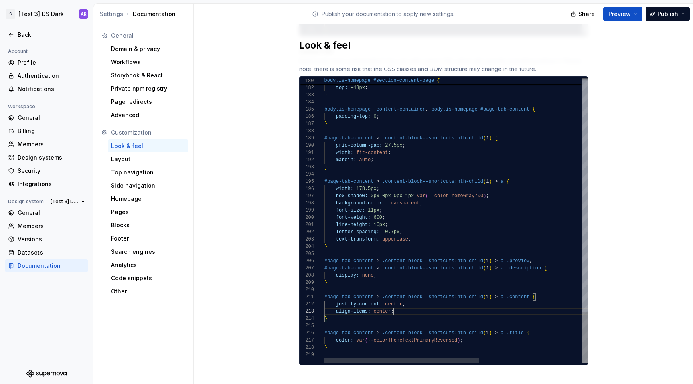
scroll to position [14, 69]
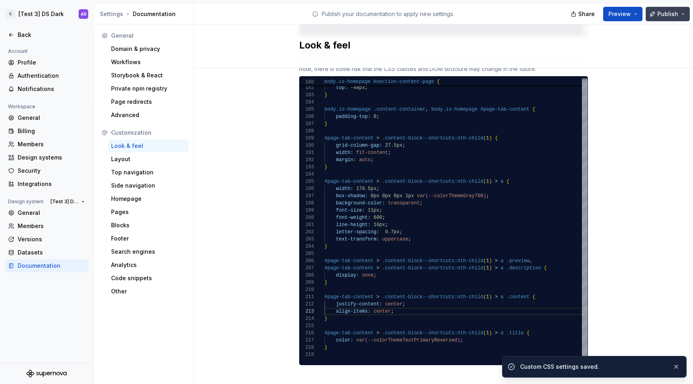
click at [672, 18] on button "Publish" at bounding box center [668, 14] width 44 height 14
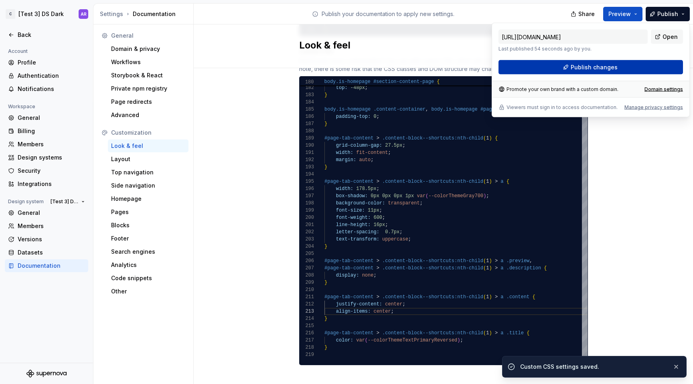
click at [639, 65] on button "Publish changes" at bounding box center [591, 67] width 185 height 14
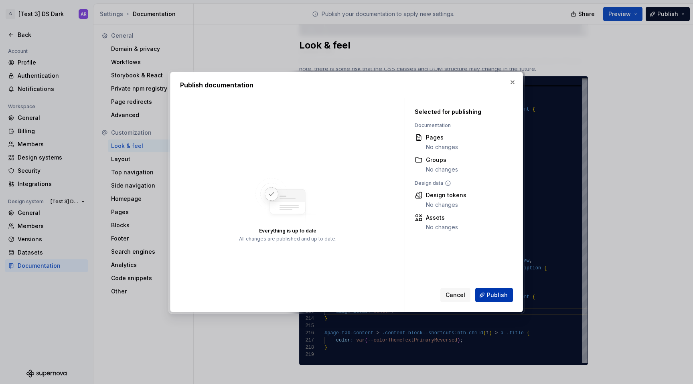
click at [500, 298] on span "Publish" at bounding box center [497, 295] width 21 height 8
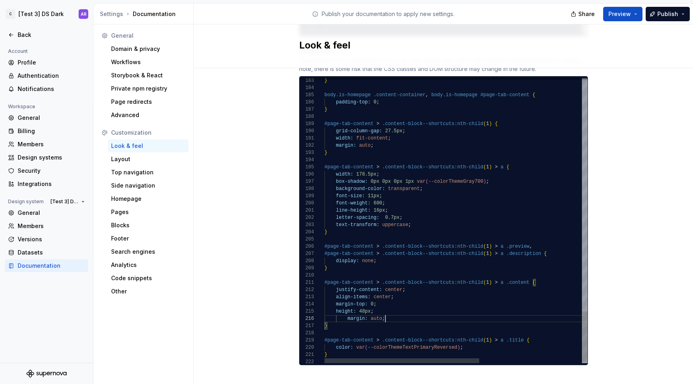
scroll to position [36, 61]
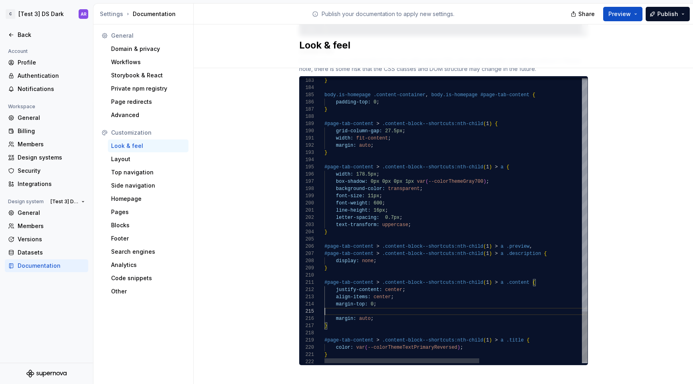
scroll to position [22, 52]
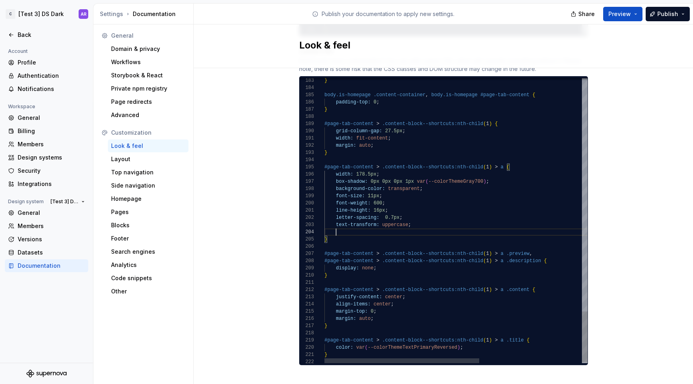
scroll to position [22, 49]
click at [663, 13] on span "Publish" at bounding box center [668, 14] width 21 height 8
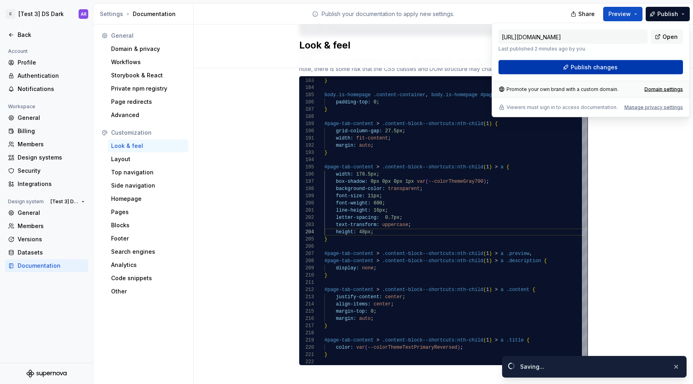
click at [652, 73] on button "Publish changes" at bounding box center [591, 67] width 185 height 14
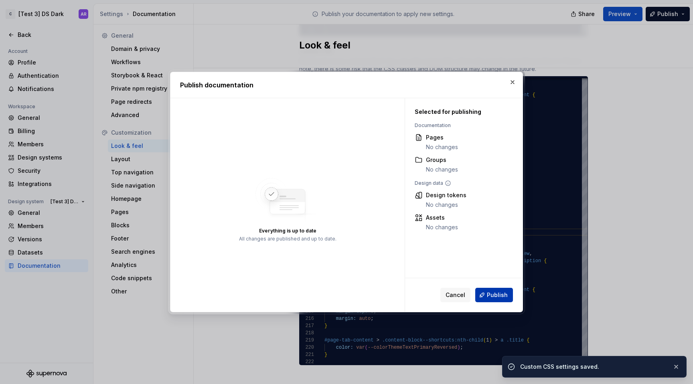
click at [498, 295] on span "Publish" at bounding box center [497, 295] width 21 height 8
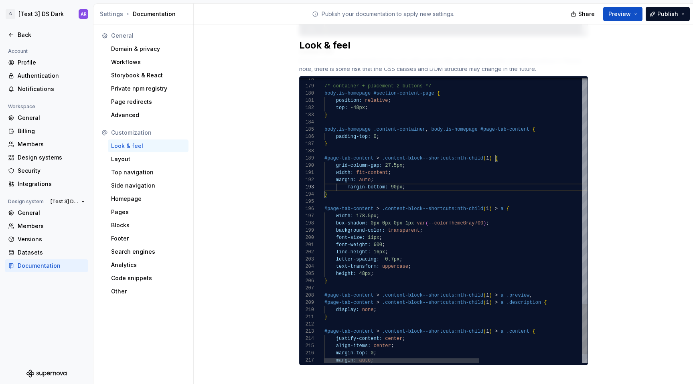
click at [668, 20] on button "Publish" at bounding box center [668, 14] width 44 height 14
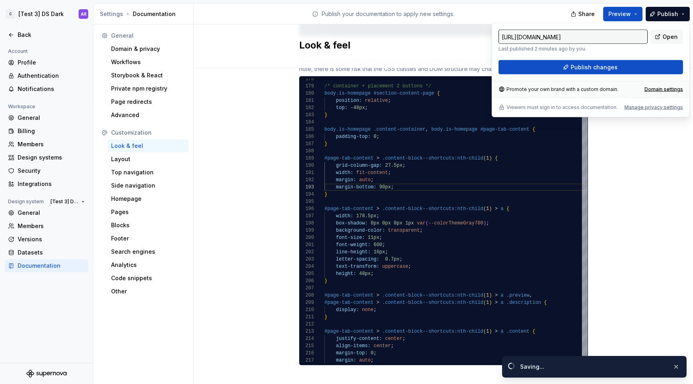
click at [645, 58] on div "[URL][DOMAIN_NAME] Last published 2 minutes ago by you. Open Publish changes" at bounding box center [591, 52] width 185 height 45
click at [645, 67] on button "Publish changes" at bounding box center [591, 67] width 185 height 14
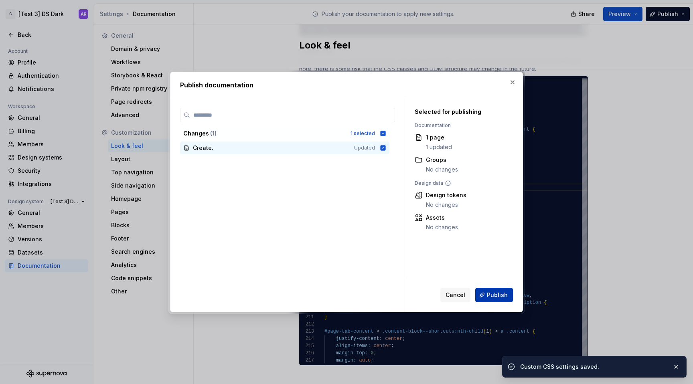
click at [502, 297] on span "Publish" at bounding box center [497, 295] width 21 height 8
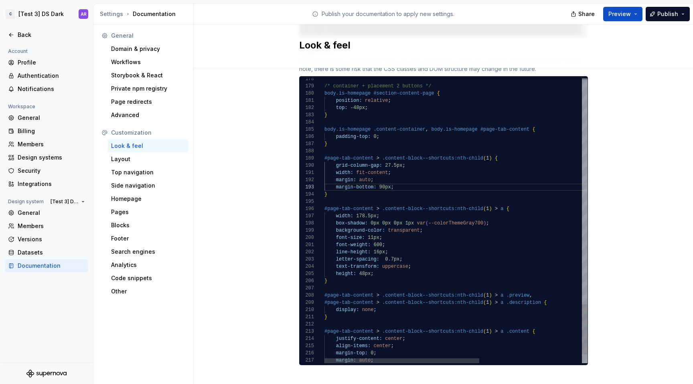
scroll to position [14, 61]
click at [681, 12] on button "Publish" at bounding box center [668, 14] width 44 height 14
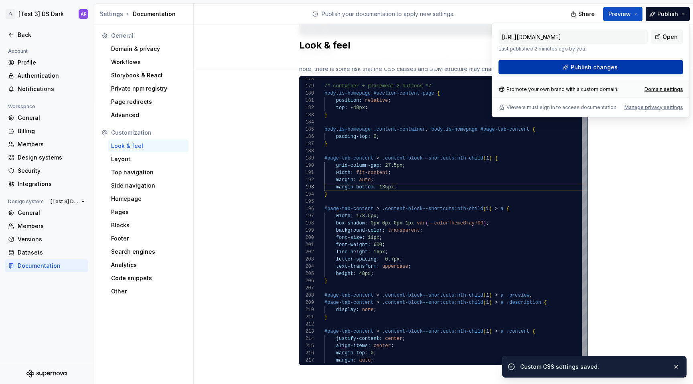
click at [650, 65] on button "Publish changes" at bounding box center [591, 67] width 185 height 14
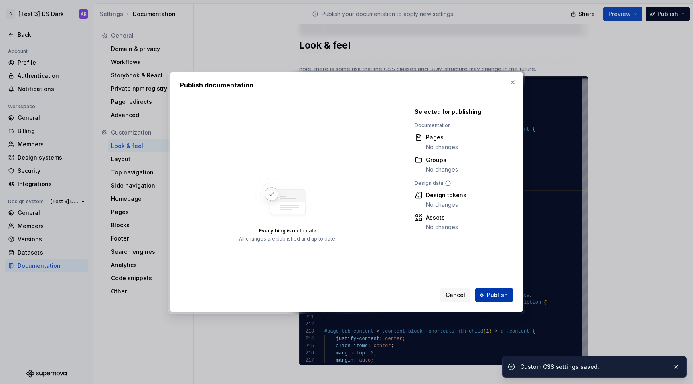
click at [502, 296] on span "Publish" at bounding box center [497, 295] width 21 height 8
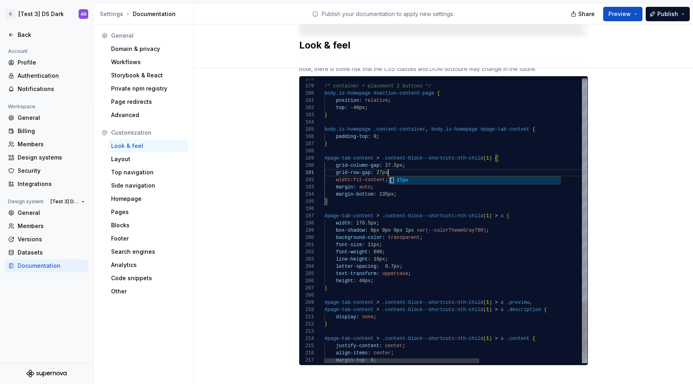
scroll to position [0, 67]
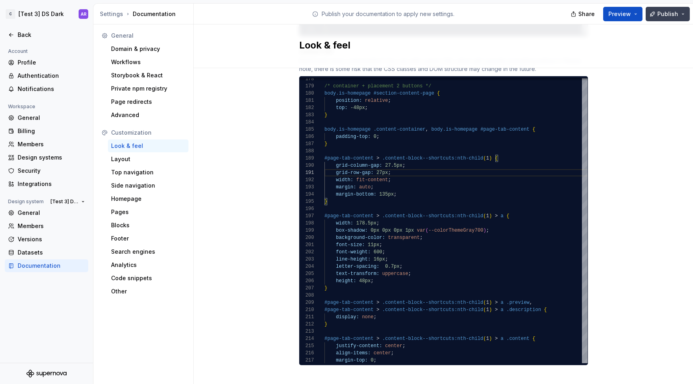
type textarea "**********"
click at [673, 7] on button "Publish" at bounding box center [668, 14] width 44 height 14
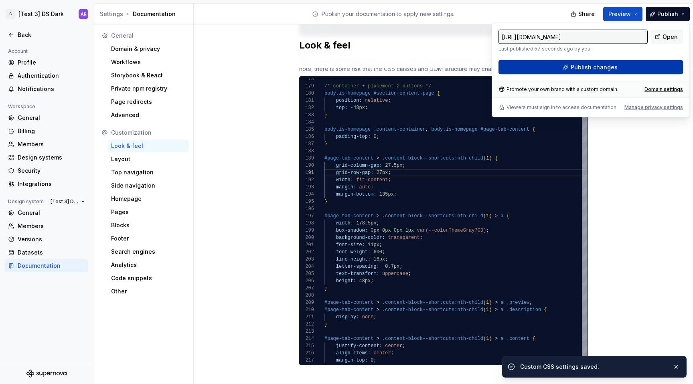
click at [650, 72] on button "Publish changes" at bounding box center [591, 67] width 185 height 14
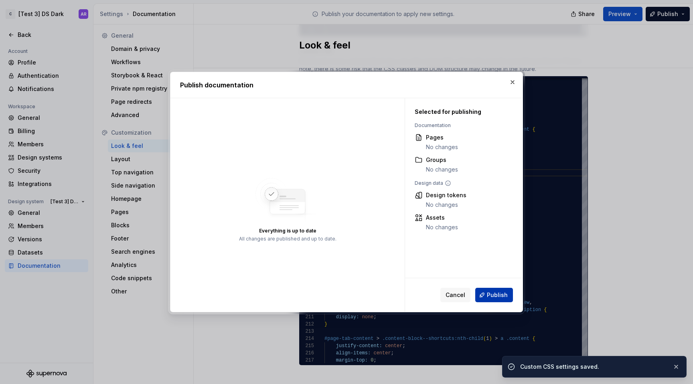
click at [508, 297] on span "Publish" at bounding box center [497, 295] width 21 height 8
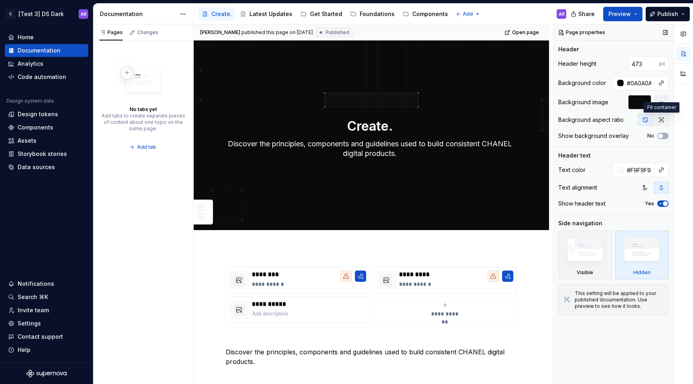
click at [659, 123] on icon "button" at bounding box center [661, 120] width 6 height 6
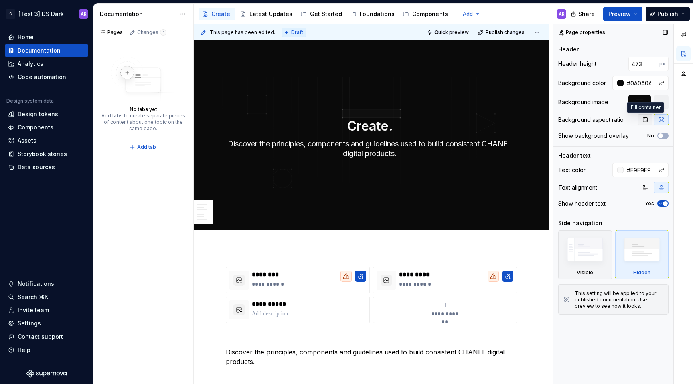
click at [646, 120] on icon "button" at bounding box center [645, 120] width 6 height 6
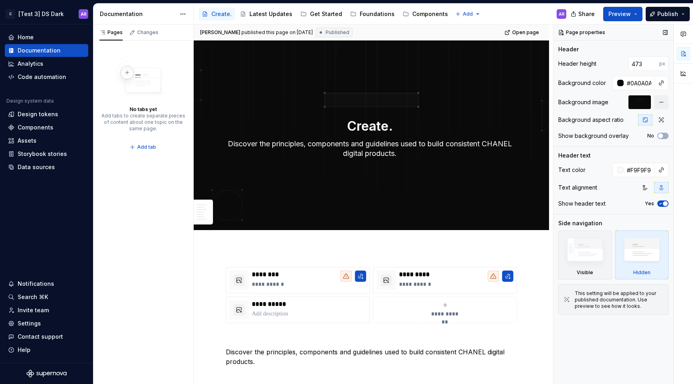
click at [646, 120] on icon "button" at bounding box center [645, 120] width 6 height 6
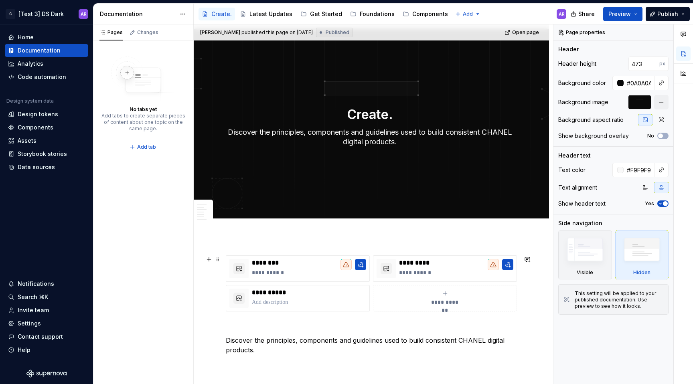
scroll to position [15, 0]
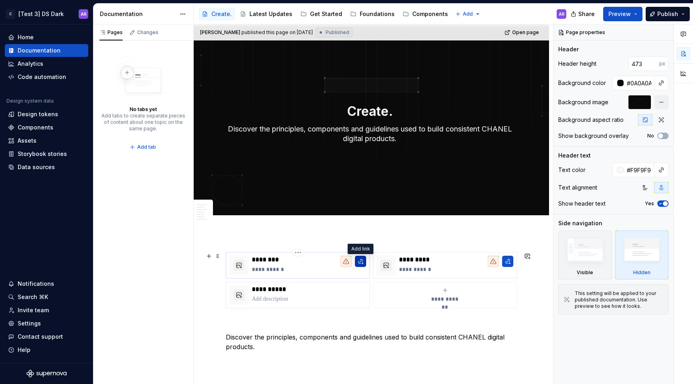
click at [361, 265] on button "button" at bounding box center [360, 261] width 11 height 11
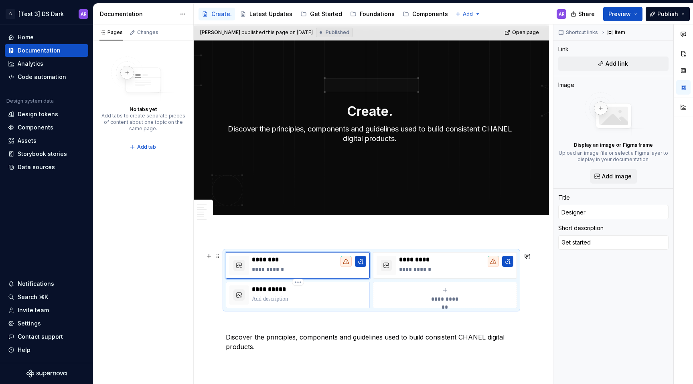
click at [304, 291] on p "**********" at bounding box center [309, 290] width 114 height 8
type textarea "*"
type input "What's New"
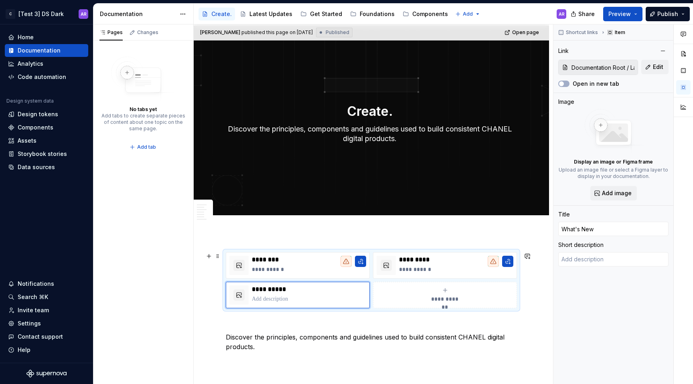
click at [226, 256] on div "**********" at bounding box center [371, 280] width 291 height 56
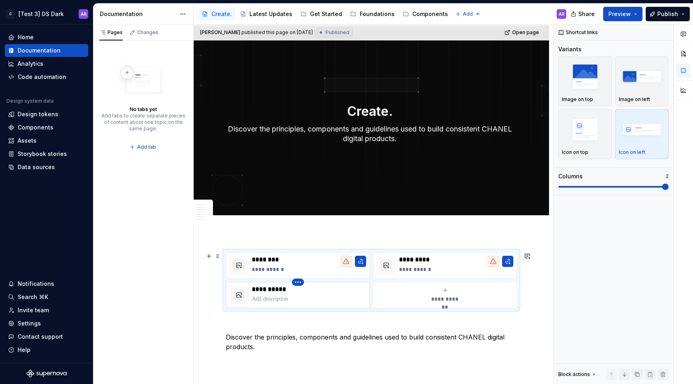
click at [299, 282] on html "C [Test 3] DS Dark AR Home Documentation Analytics Code automation Design syste…" at bounding box center [346, 192] width 693 height 384
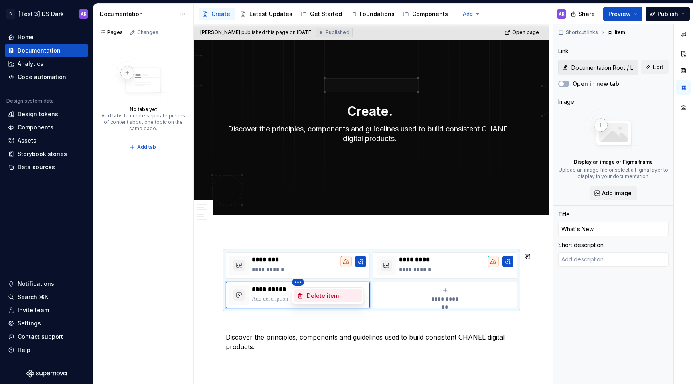
click at [309, 297] on div "Delete item" at bounding box center [333, 296] width 52 height 8
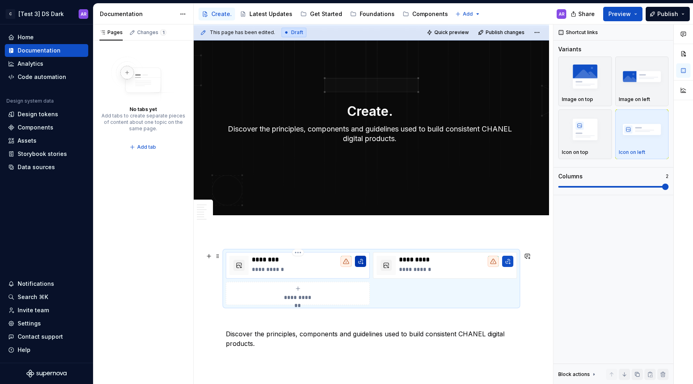
click at [360, 260] on button "button" at bounding box center [360, 261] width 11 height 11
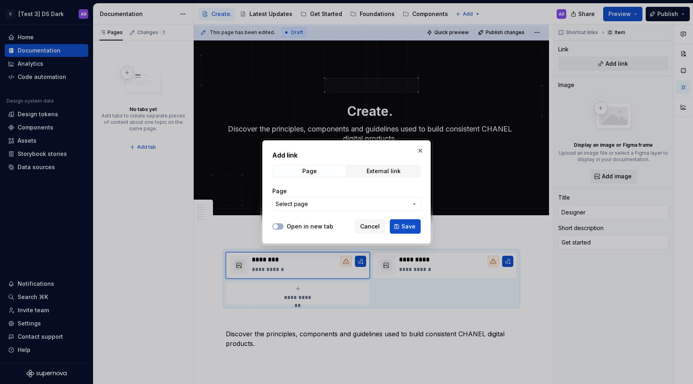
click at [307, 194] on div "Page" at bounding box center [346, 191] width 148 height 8
click at [309, 205] on span "Select page" at bounding box center [342, 204] width 132 height 8
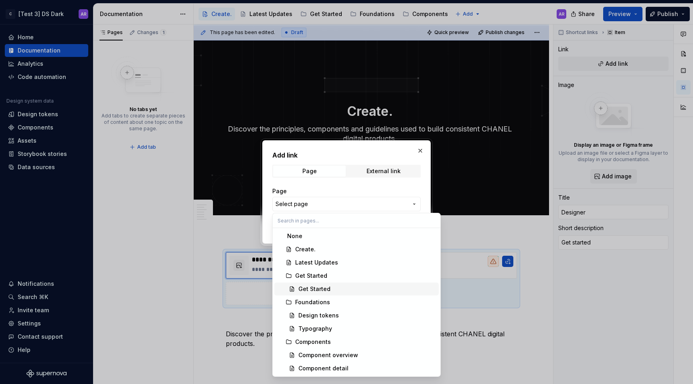
click at [323, 291] on div "Get Started" at bounding box center [315, 289] width 32 height 8
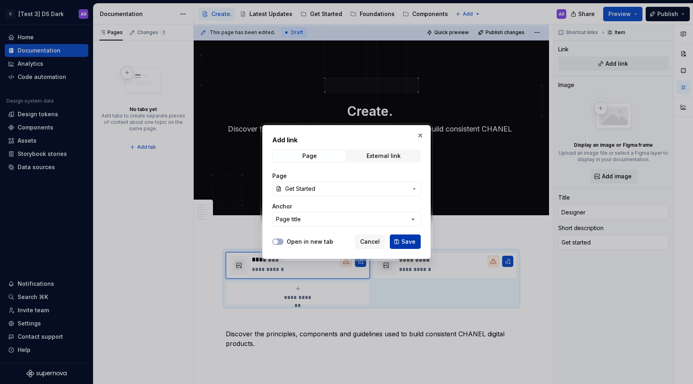
click at [405, 239] on span "Save" at bounding box center [409, 242] width 14 height 8
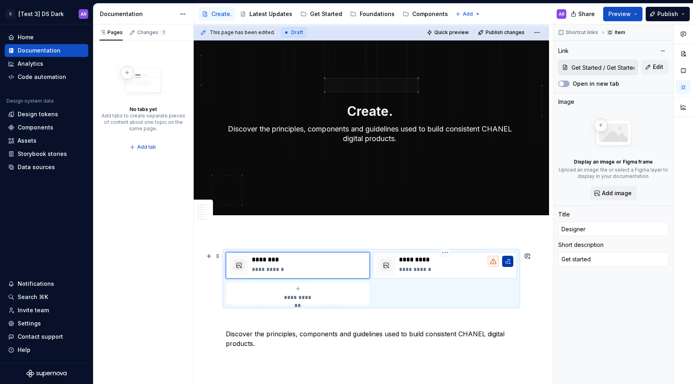
type textarea "*"
type input "Developer"
click at [510, 262] on button "button" at bounding box center [507, 261] width 11 height 11
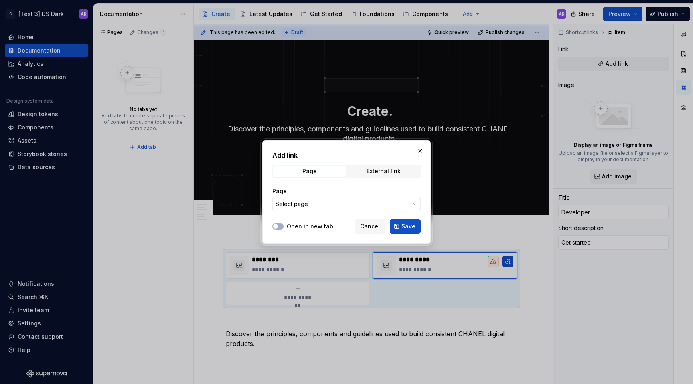
click at [365, 205] on span "Select page" at bounding box center [342, 204] width 132 height 8
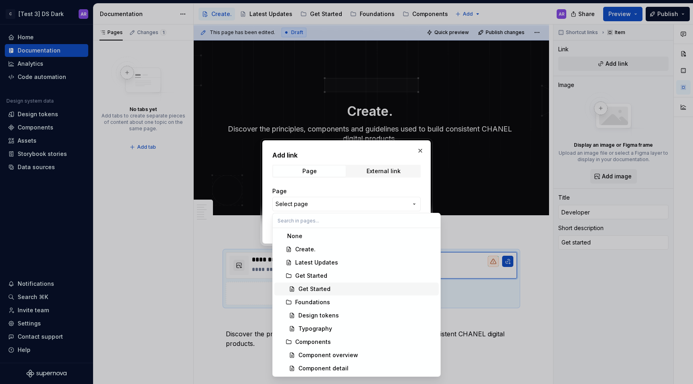
click at [354, 293] on div "Get Started" at bounding box center [367, 289] width 137 height 8
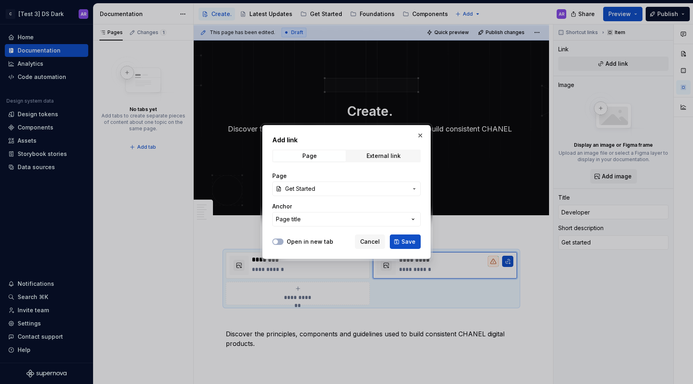
click at [411, 243] on span "Save" at bounding box center [409, 242] width 14 height 8
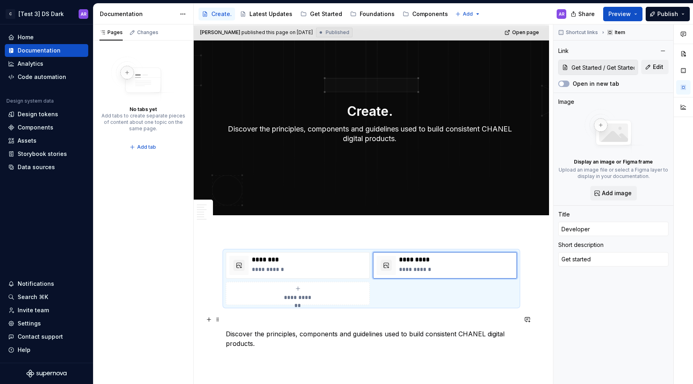
click at [275, 321] on p at bounding box center [371, 320] width 291 height 10
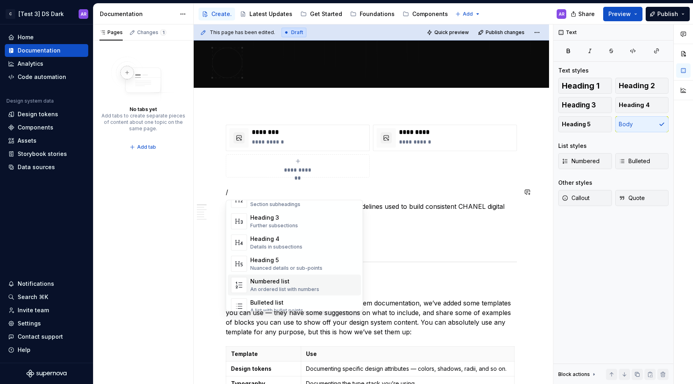
scroll to position [0, 0]
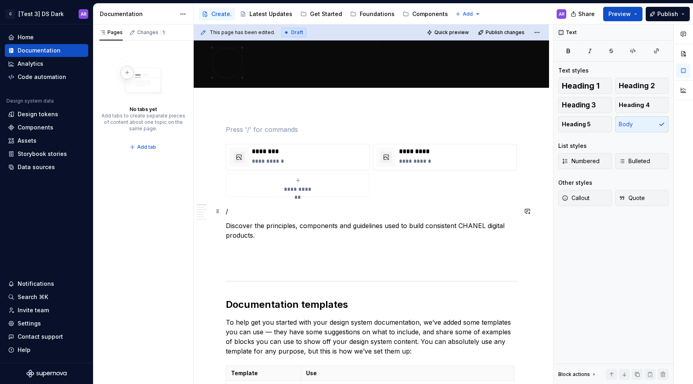
click at [263, 209] on p "/" at bounding box center [371, 212] width 291 height 10
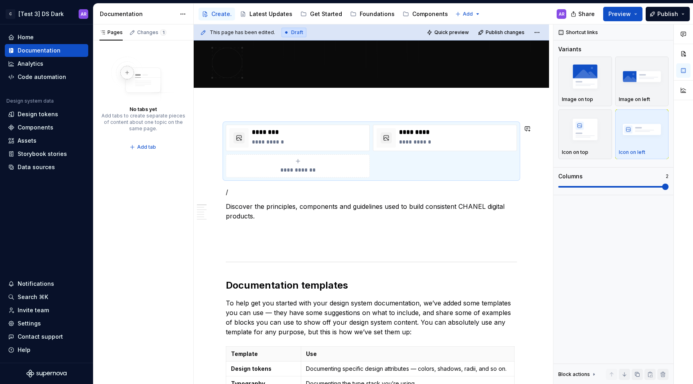
scroll to position [123, 0]
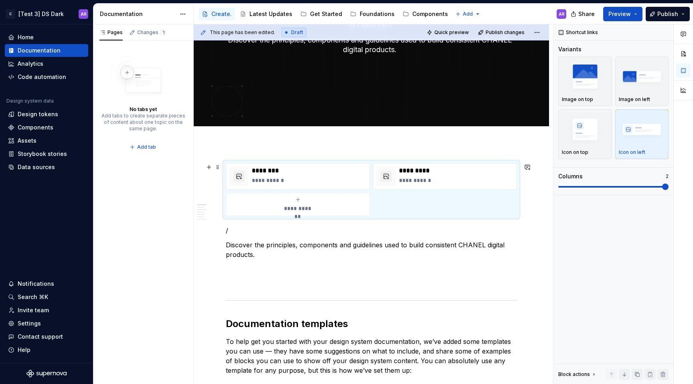
click at [454, 208] on div "**********" at bounding box center [371, 189] width 291 height 53
click at [577, 137] on img "button" at bounding box center [585, 129] width 47 height 29
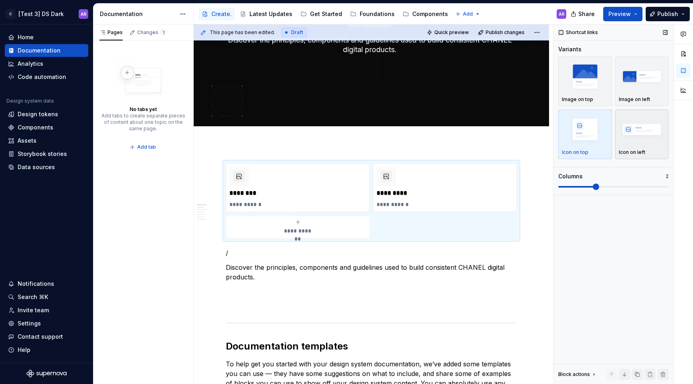
click at [634, 142] on img "button" at bounding box center [642, 129] width 47 height 29
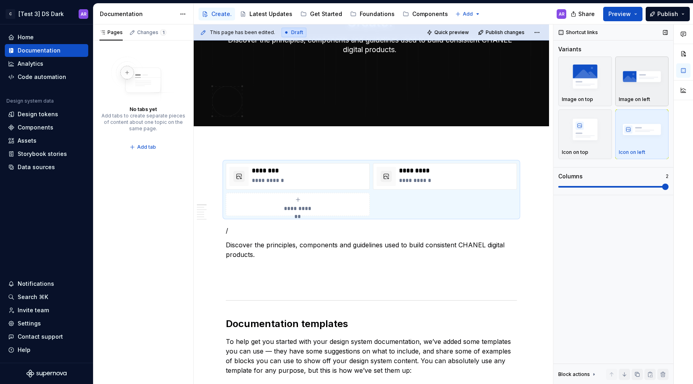
click at [636, 81] on img "button" at bounding box center [642, 76] width 47 height 29
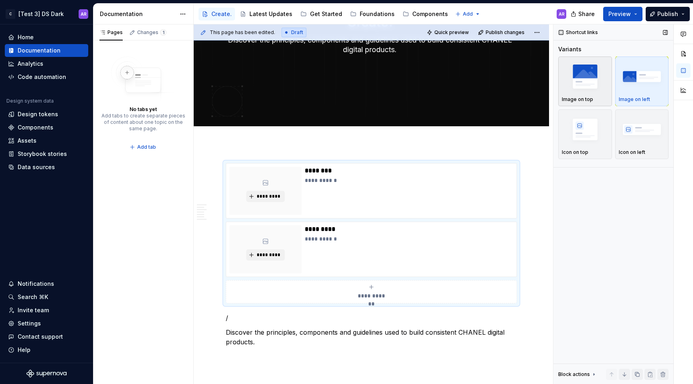
click at [591, 86] on img "button" at bounding box center [585, 76] width 47 height 29
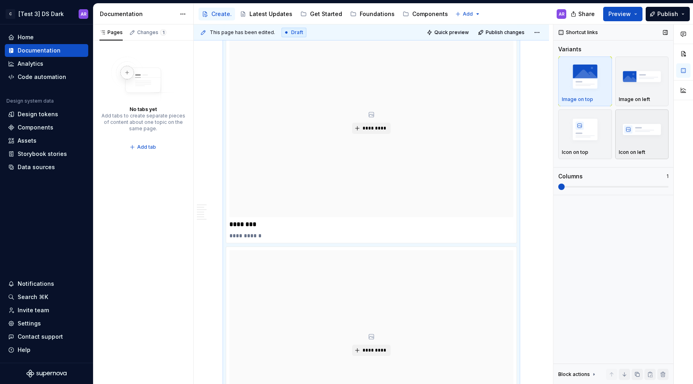
click at [627, 142] on img "button" at bounding box center [642, 129] width 47 height 29
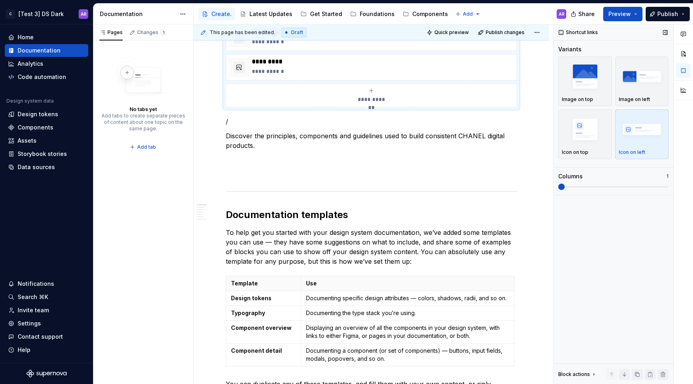
click at [565, 187] on span at bounding box center [562, 187] width 6 height 6
click at [565, 185] on span at bounding box center [562, 187] width 6 height 6
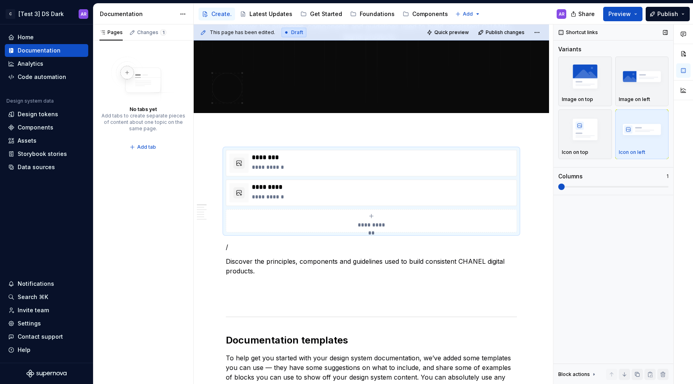
drag, startPoint x: 558, startPoint y: 188, endPoint x: 589, endPoint y: 188, distance: 31.3
click at [589, 188] on div "Shortcut links Variants Image on top Image on left Icon on top Icon on left Col…" at bounding box center [614, 204] width 120 height 360
click at [603, 139] on img "button" at bounding box center [585, 129] width 47 height 29
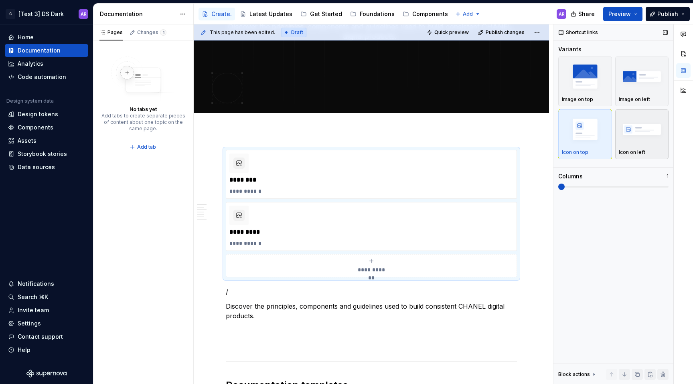
click at [634, 138] on img "button" at bounding box center [642, 129] width 47 height 29
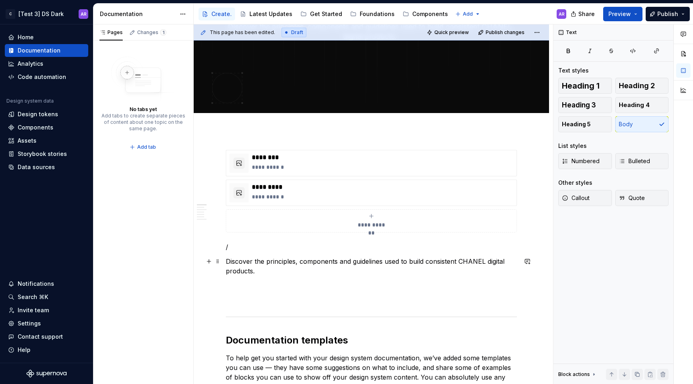
click at [458, 257] on p "Discover the principles, components and guidelines used to build consistent CHA…" at bounding box center [371, 266] width 291 height 19
click at [496, 219] on div "**********" at bounding box center [372, 221] width 284 height 16
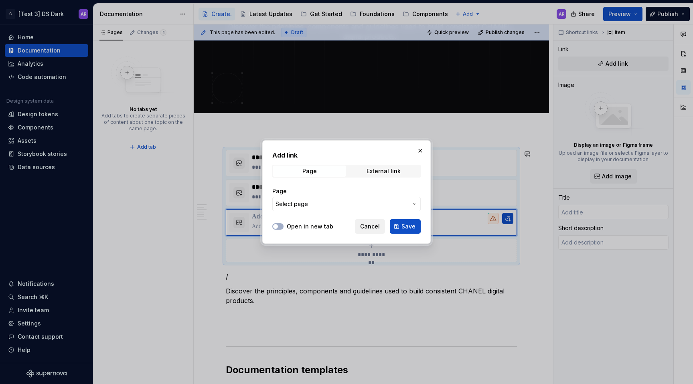
click at [364, 232] on button "Cancel" at bounding box center [370, 226] width 30 height 14
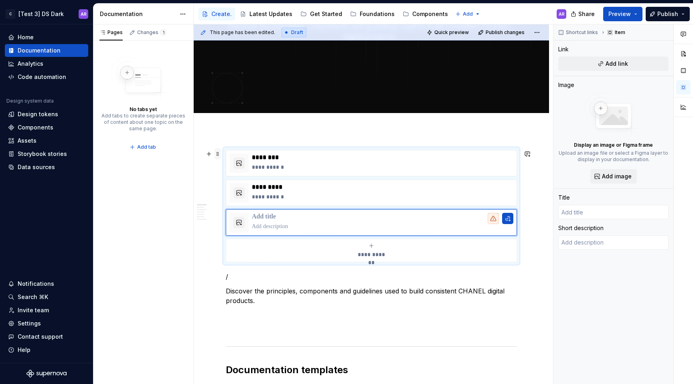
click at [216, 154] on span at bounding box center [218, 153] width 6 height 11
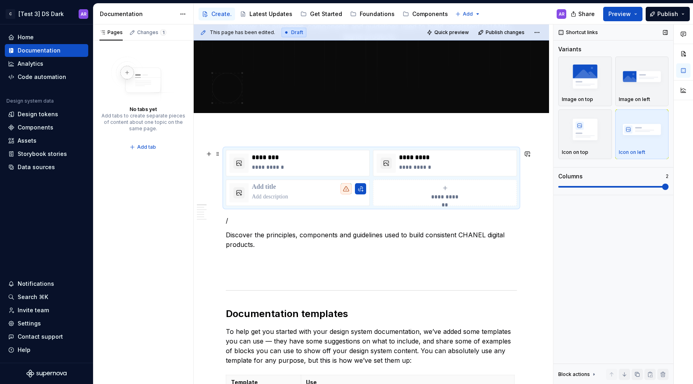
click at [662, 185] on span at bounding box center [665, 187] width 6 height 6
click at [296, 181] on html "C [Test 3] DS Dark AR Home Documentation Analytics Code automation Design syste…" at bounding box center [346, 192] width 693 height 384
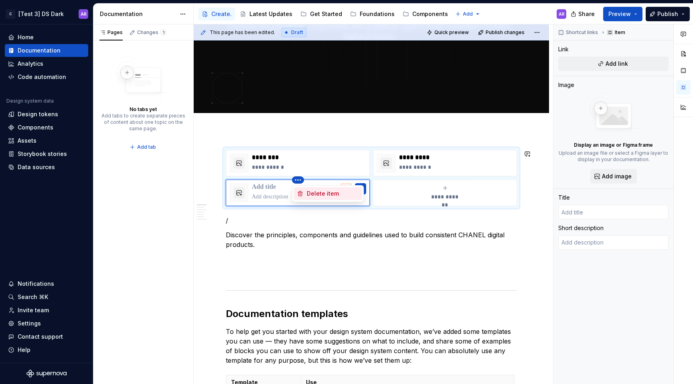
click at [319, 198] on div "Delete item" at bounding box center [328, 193] width 68 height 13
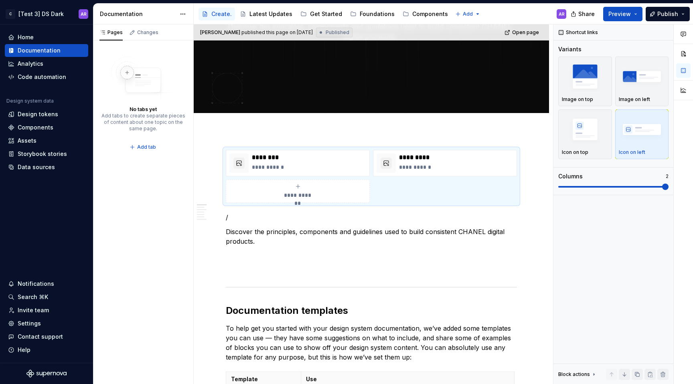
type textarea "*"
click at [243, 219] on p "/" at bounding box center [371, 218] width 291 height 10
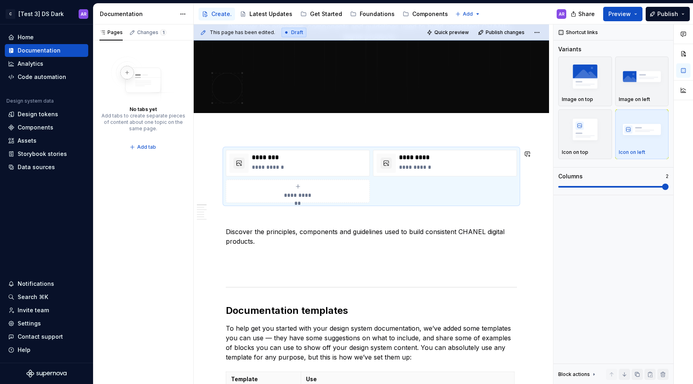
scroll to position [98, 0]
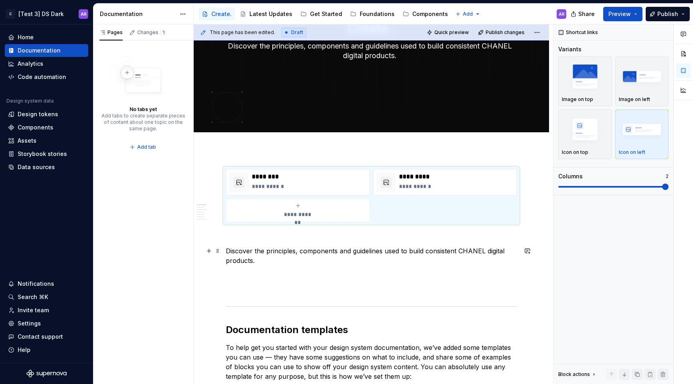
click at [279, 249] on p "Discover the principles, components and guidelines used to build consistent CHA…" at bounding box center [371, 255] width 291 height 19
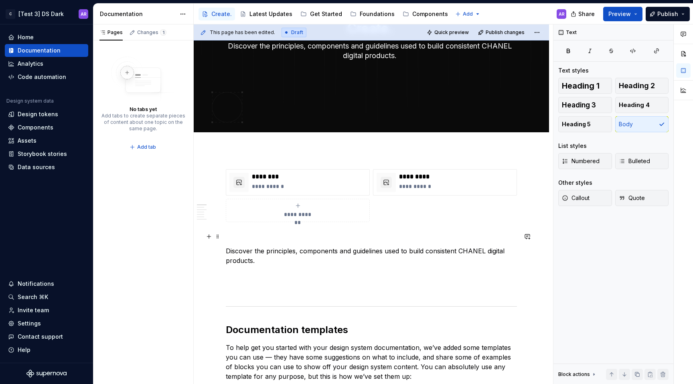
click at [284, 235] on p at bounding box center [371, 237] width 291 height 10
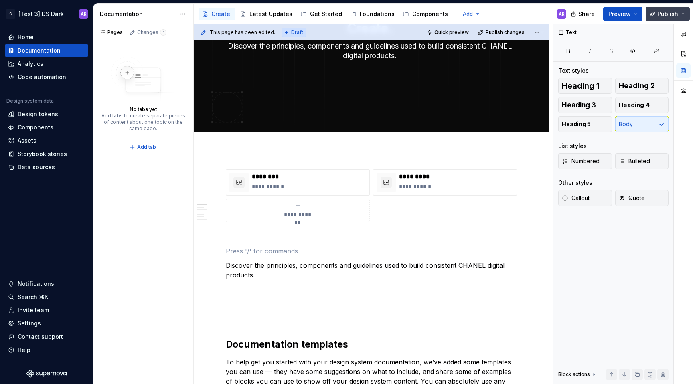
click at [662, 13] on span "Publish" at bounding box center [668, 14] width 21 height 8
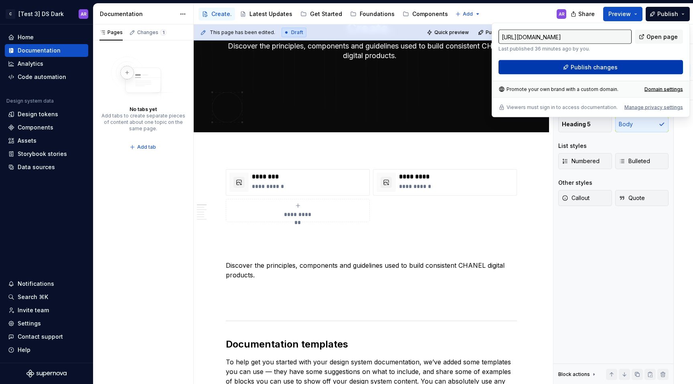
click at [623, 70] on button "Publish changes" at bounding box center [591, 67] width 185 height 14
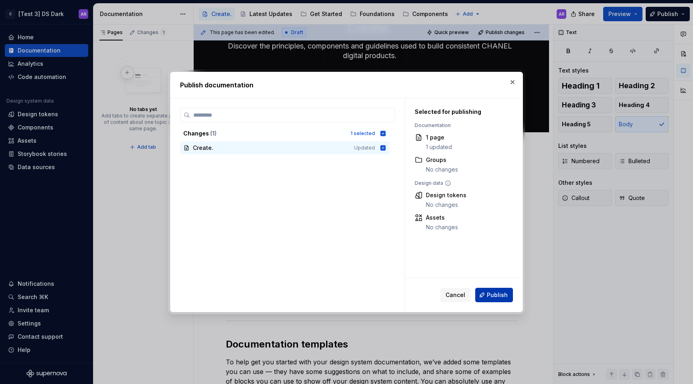
click at [504, 297] on span "Publish" at bounding box center [497, 295] width 21 height 8
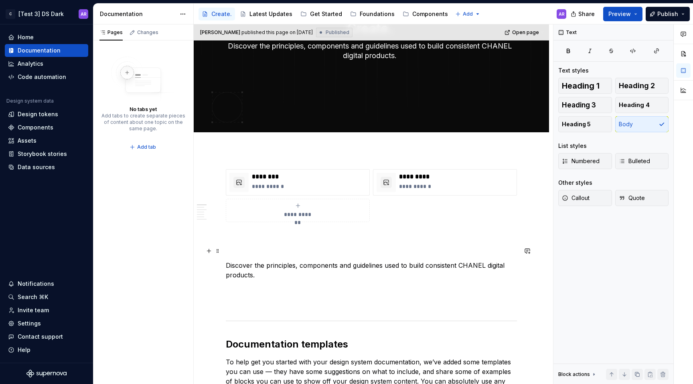
click at [279, 249] on p at bounding box center [371, 251] width 291 height 10
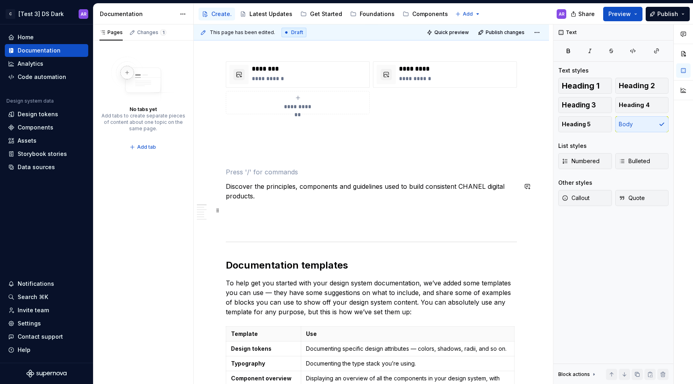
scroll to position [206, 0]
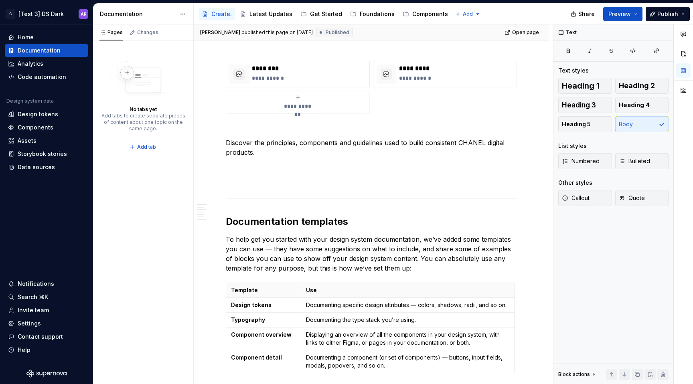
type textarea "*"
